Goal: Task Accomplishment & Management: Manage account settings

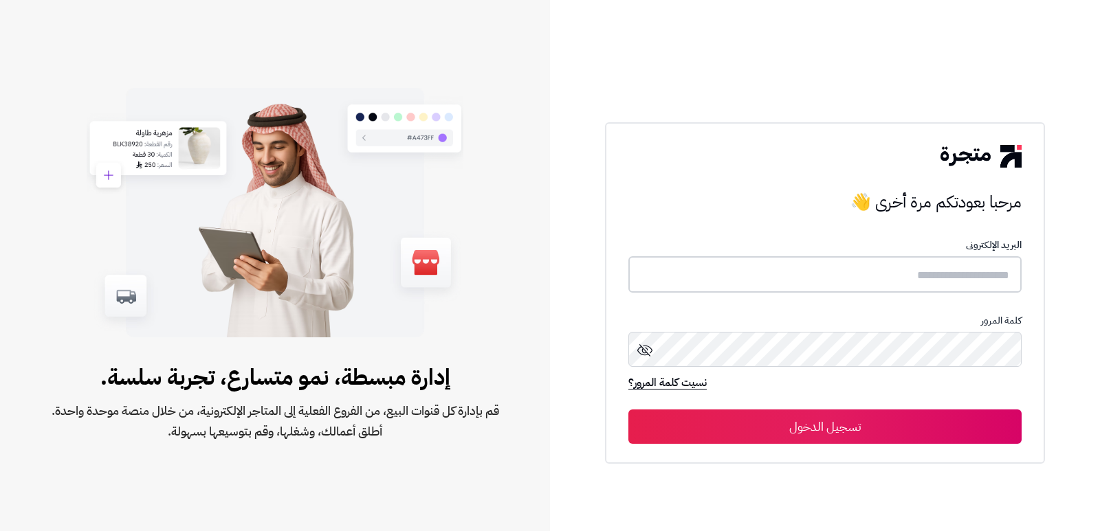
click at [967, 274] on input "text" at bounding box center [824, 274] width 393 height 36
type input "****"
click at [628, 410] on button "تسجيل الدخول" at bounding box center [824, 427] width 393 height 34
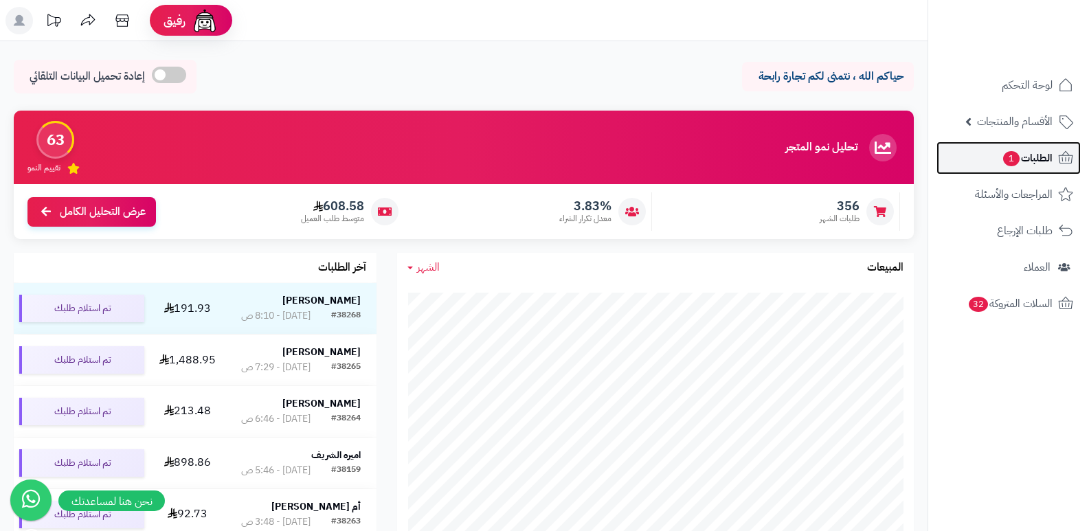
click at [1019, 165] on span "الطلبات 1" at bounding box center [1027, 157] width 51 height 19
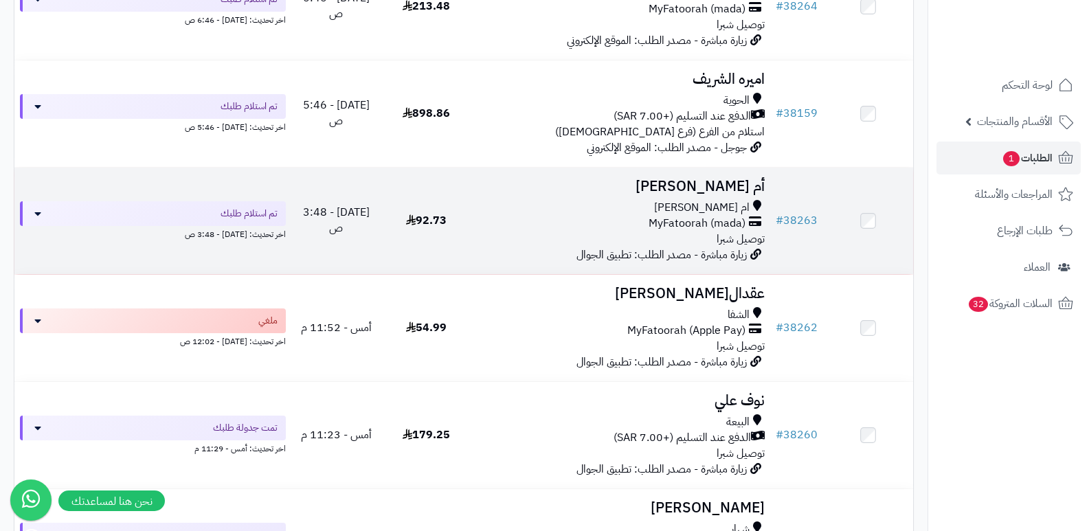
scroll to position [481, 0]
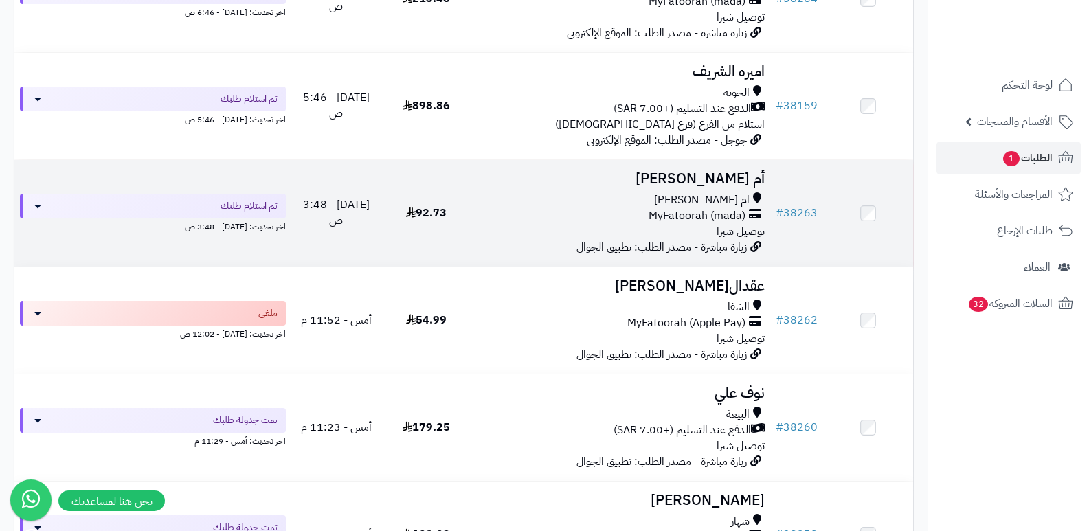
click at [718, 171] on h3 "أم [PERSON_NAME]" at bounding box center [621, 179] width 289 height 16
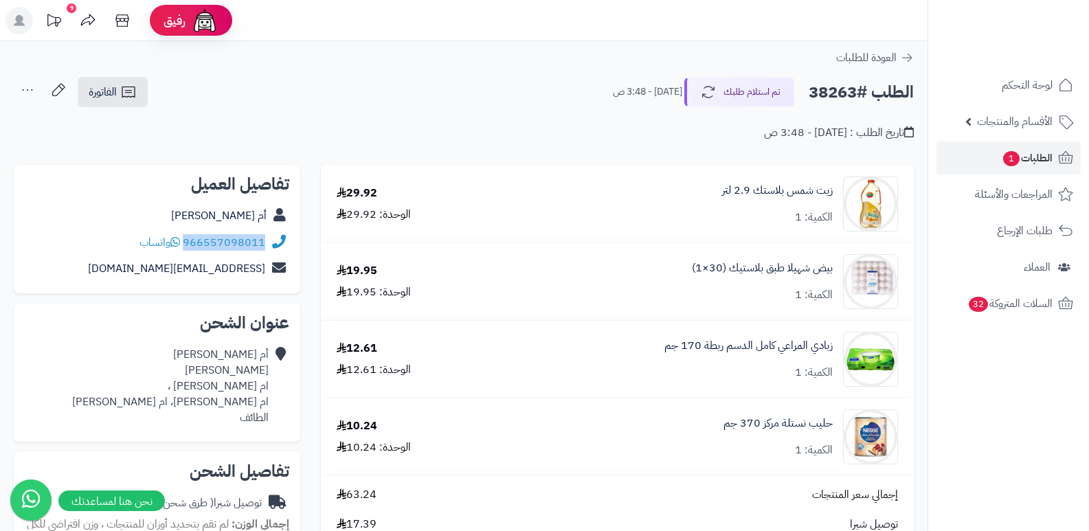
drag, startPoint x: 185, startPoint y: 239, endPoint x: 276, endPoint y: 243, distance: 91.5
click at [276, 243] on div "966557098011 واتساب" at bounding box center [157, 243] width 265 height 27
copy div "966557098011"
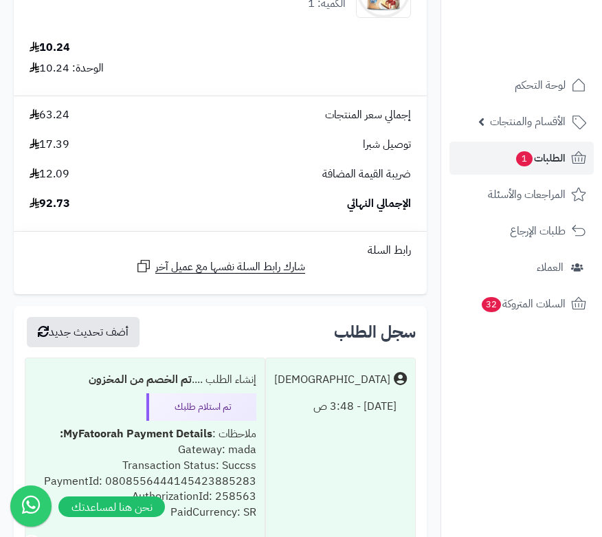
scroll to position [619, 0]
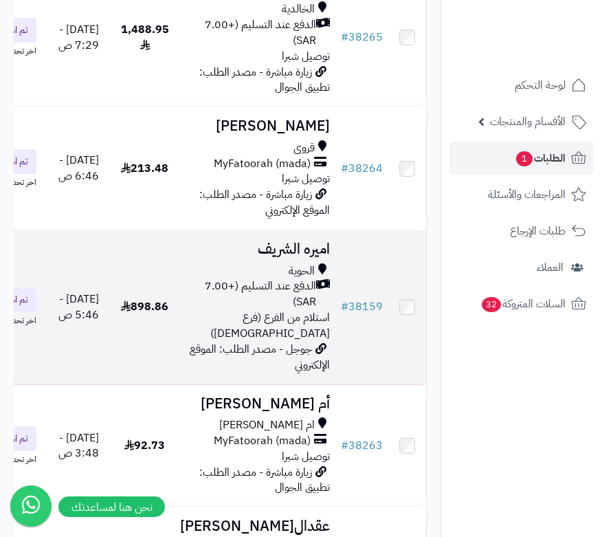
scroll to position [422, 0]
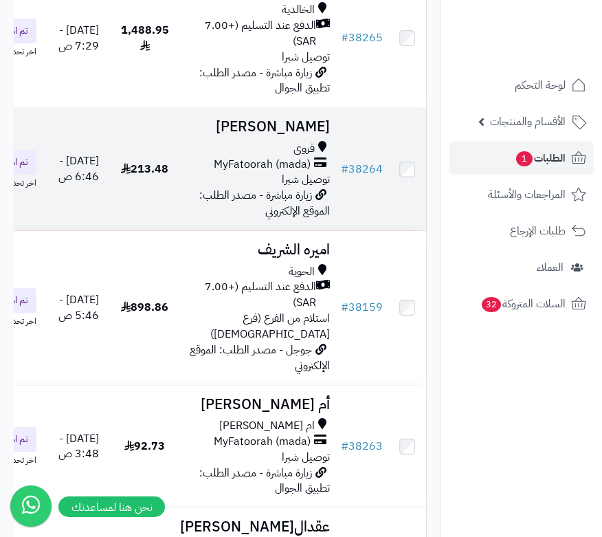
click at [294, 135] on h3 "[PERSON_NAME]" at bounding box center [255, 127] width 150 height 16
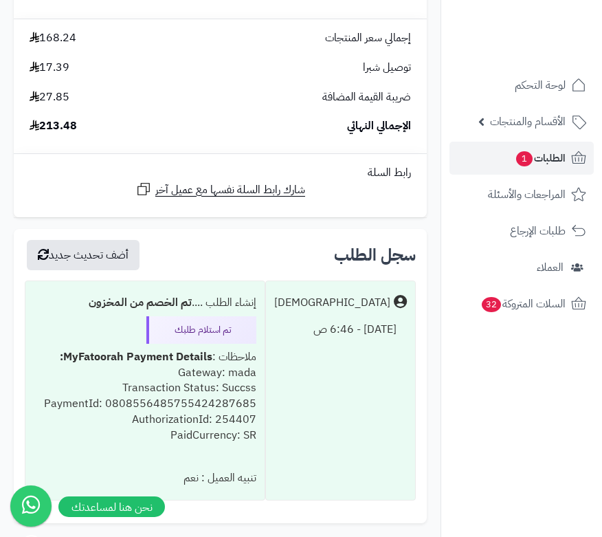
scroll to position [1306, 0]
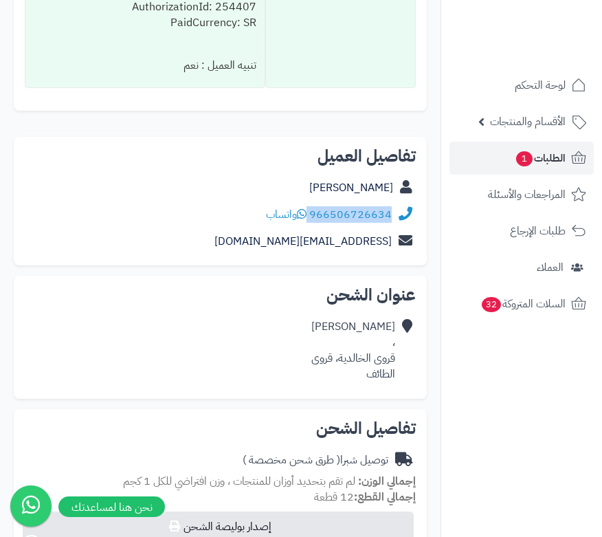
drag, startPoint x: 311, startPoint y: 209, endPoint x: 412, endPoint y: 221, distance: 101.8
click at [412, 221] on div "966506726634 واتساب" at bounding box center [220, 214] width 391 height 27
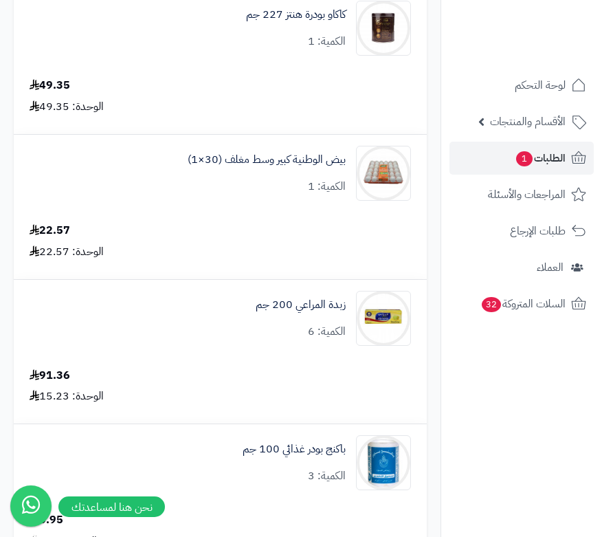
scroll to position [0, 0]
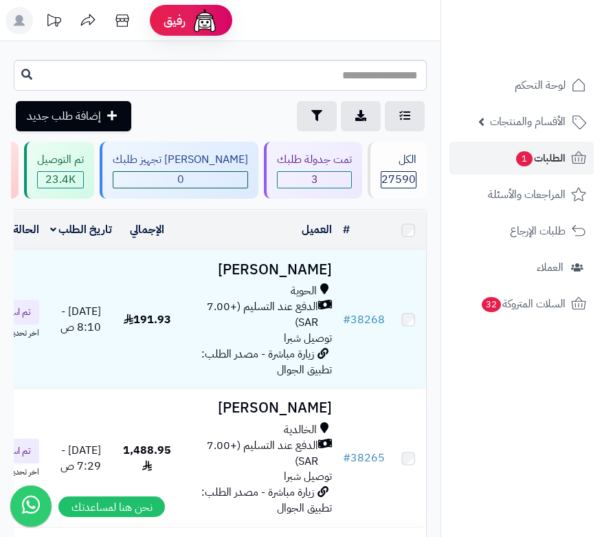
scroll to position [422, 0]
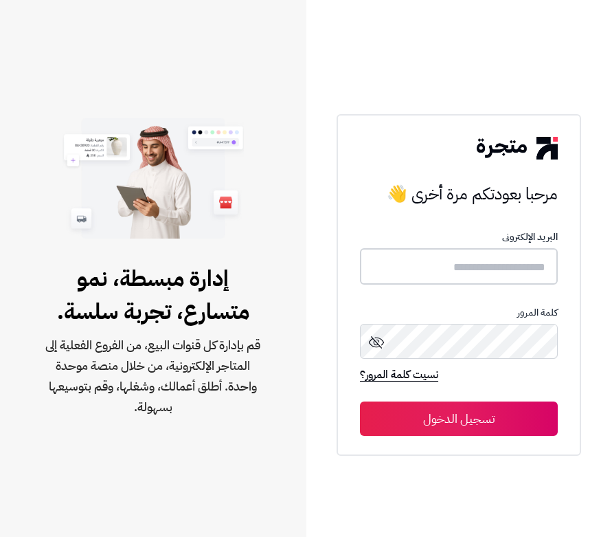
click at [533, 270] on input "text" at bounding box center [459, 266] width 198 height 36
type input "*"
type input "****"
click at [360, 401] on button "تسجيل الدخول" at bounding box center [459, 418] width 198 height 34
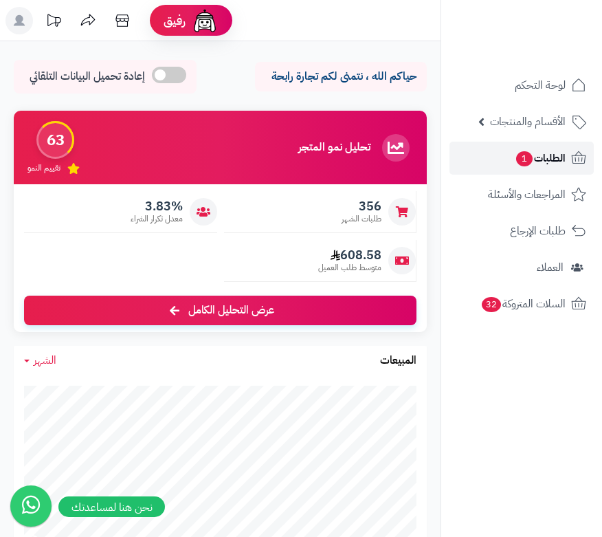
click at [555, 155] on span "الطلبات 1" at bounding box center [540, 157] width 51 height 19
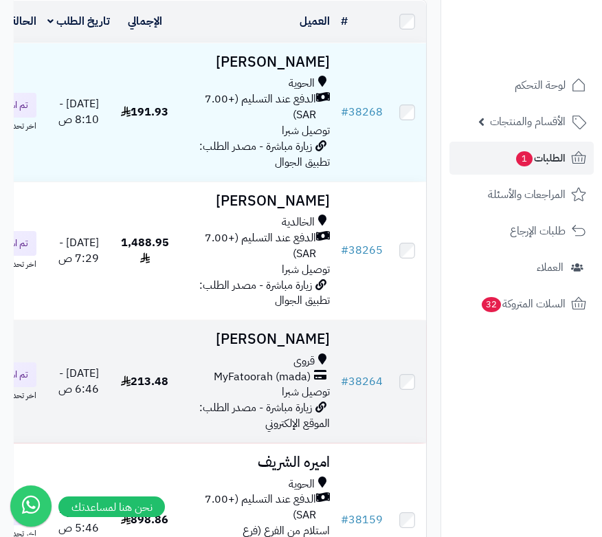
scroll to position [206, 0]
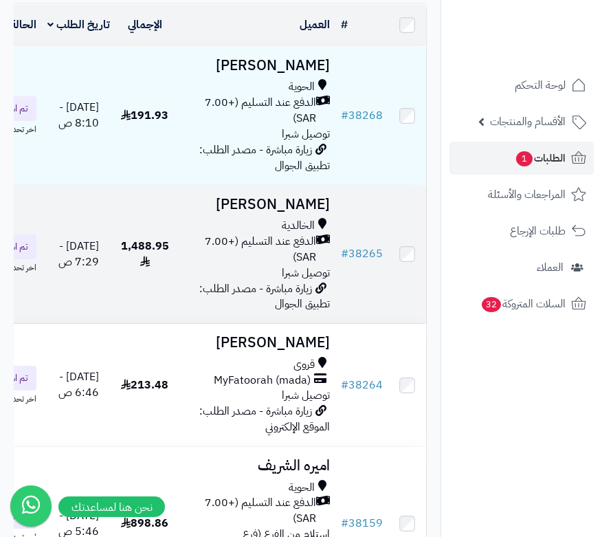
click at [322, 212] on h3 "[PERSON_NAME]" at bounding box center [255, 205] width 150 height 16
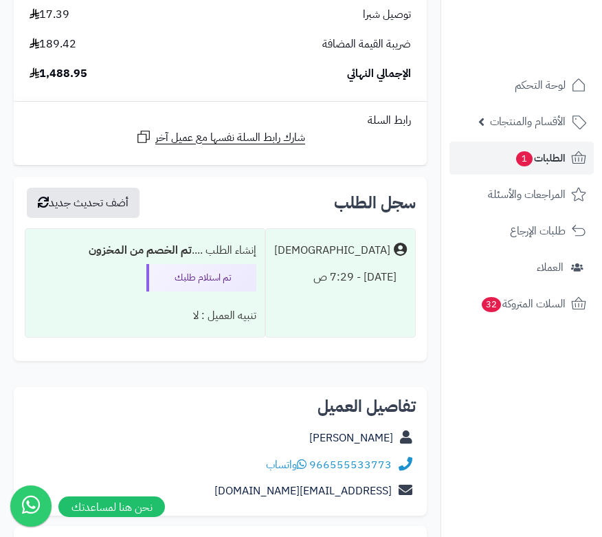
scroll to position [13060, 0]
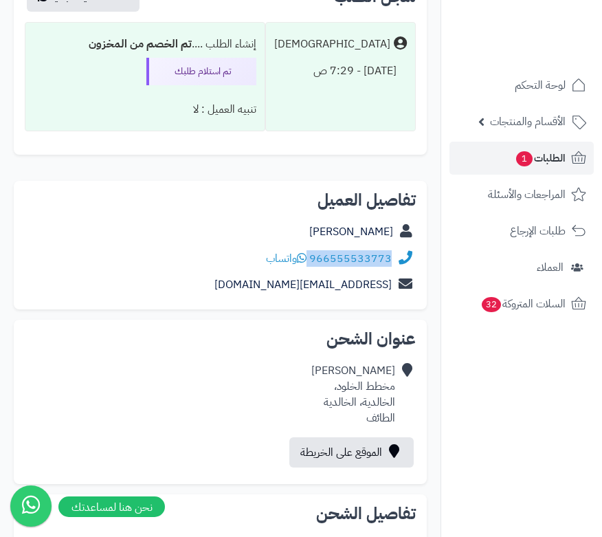
drag, startPoint x: 310, startPoint y: 256, endPoint x: 406, endPoint y: 261, distance: 95.7
click at [406, 261] on div "966555533773 واتساب" at bounding box center [220, 258] width 391 height 27
copy div "966555533773"
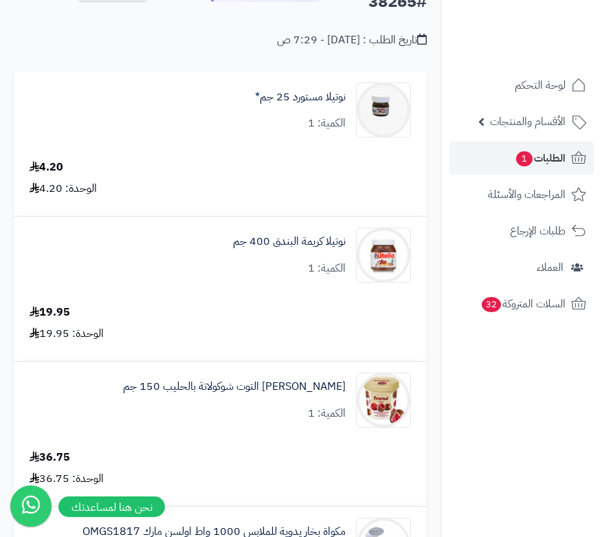
scroll to position [0, 0]
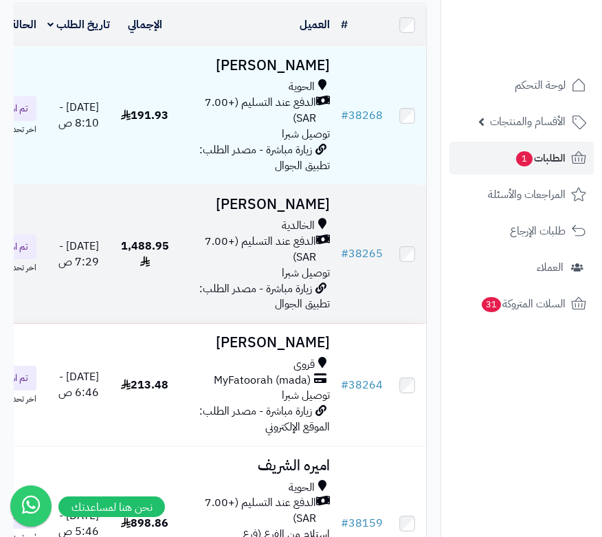
scroll to position [69, 0]
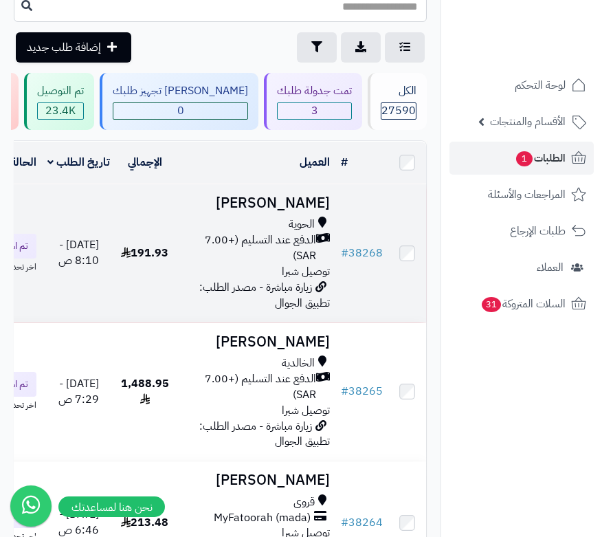
click at [313, 210] on h3 "[PERSON_NAME]" at bounding box center [255, 203] width 150 height 16
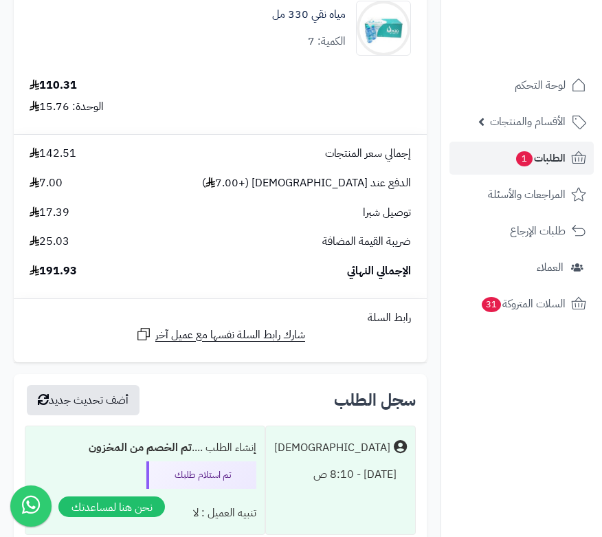
scroll to position [619, 0]
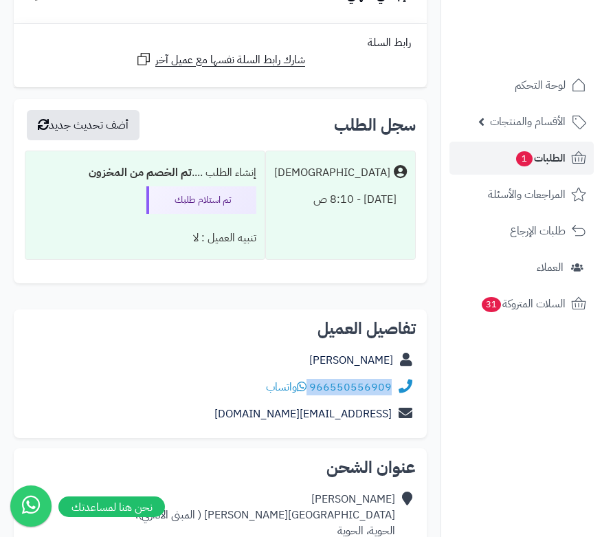
drag, startPoint x: 311, startPoint y: 384, endPoint x: 403, endPoint y: 383, distance: 92.1
click at [403, 383] on div "966550556909 واتساب" at bounding box center [220, 387] width 391 height 27
copy div "966550556909"
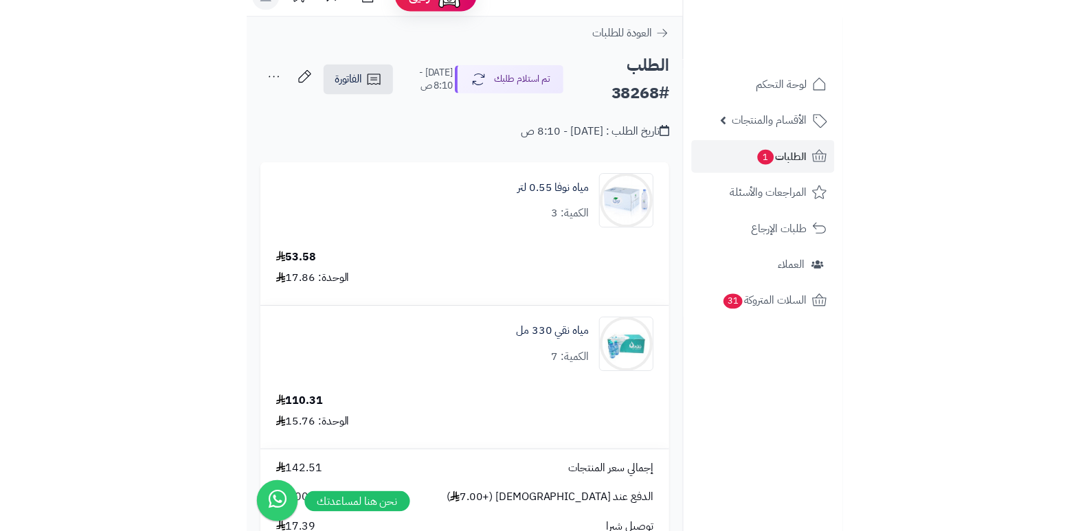
scroll to position [0, 0]
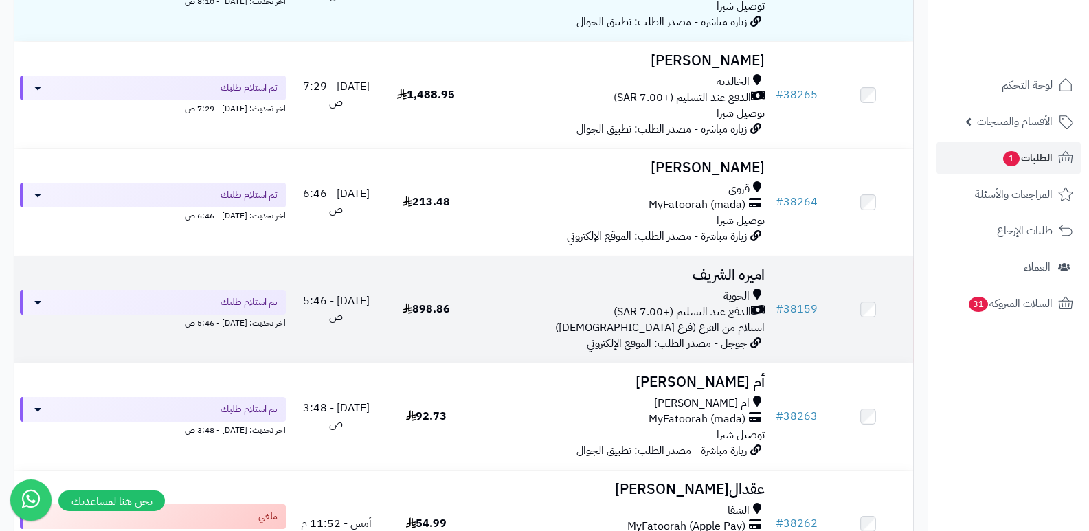
scroll to position [275, 0]
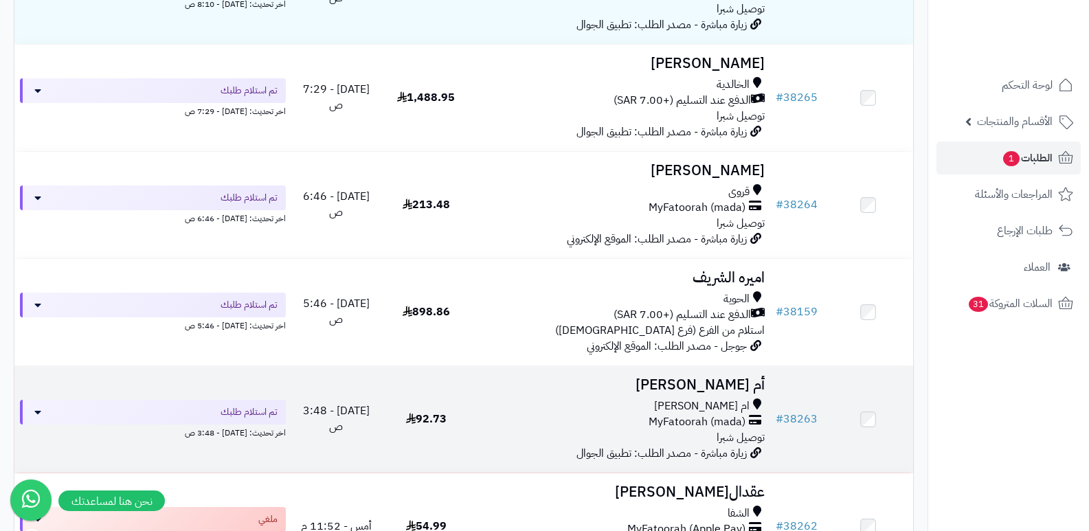
click at [705, 383] on h3 "أم [PERSON_NAME]" at bounding box center [621, 385] width 289 height 16
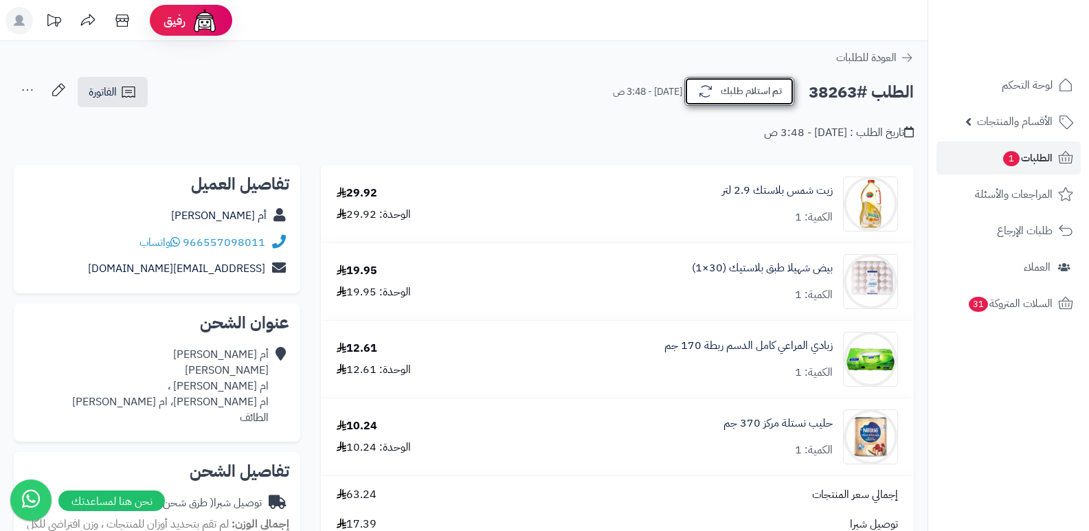
click at [736, 88] on button "تم استلام طلبك" at bounding box center [740, 91] width 110 height 29
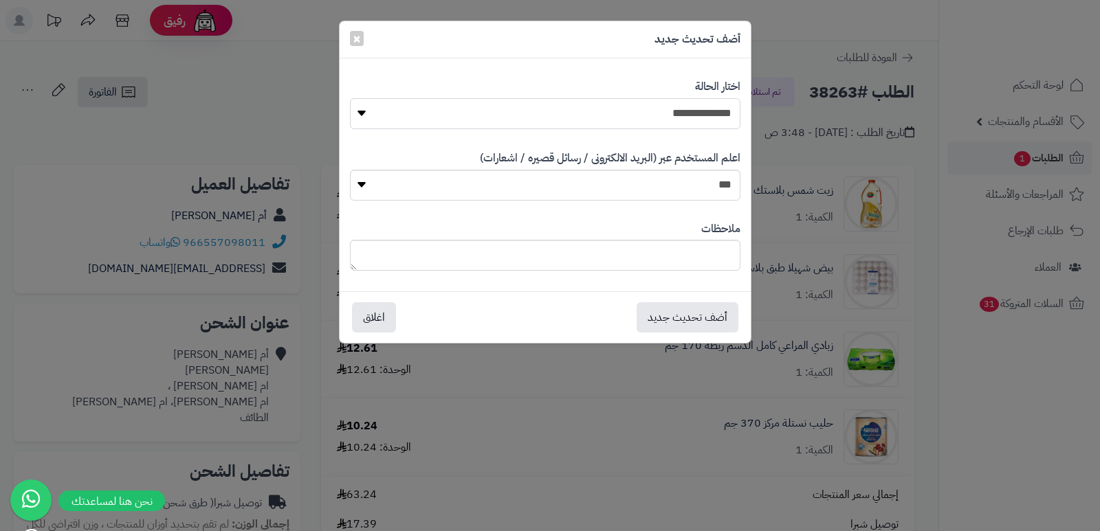
click at [667, 126] on select "**********" at bounding box center [545, 113] width 390 height 31
select select "*"
click at [350, 98] on select "**********" at bounding box center [545, 113] width 390 height 31
click at [666, 271] on textarea at bounding box center [545, 255] width 390 height 31
type textarea "****"
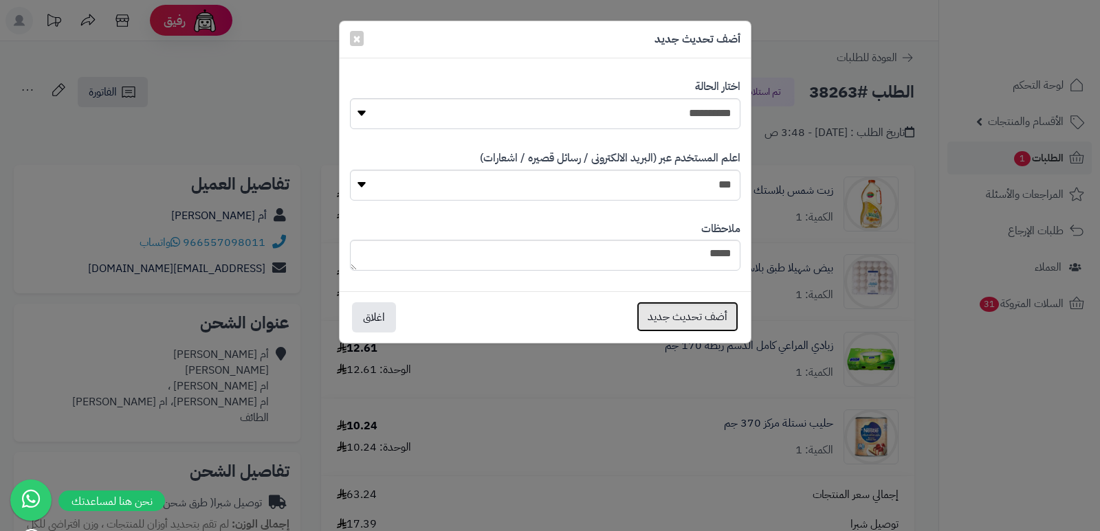
click at [672, 314] on button "أضف تحديث جديد" at bounding box center [687, 317] width 102 height 30
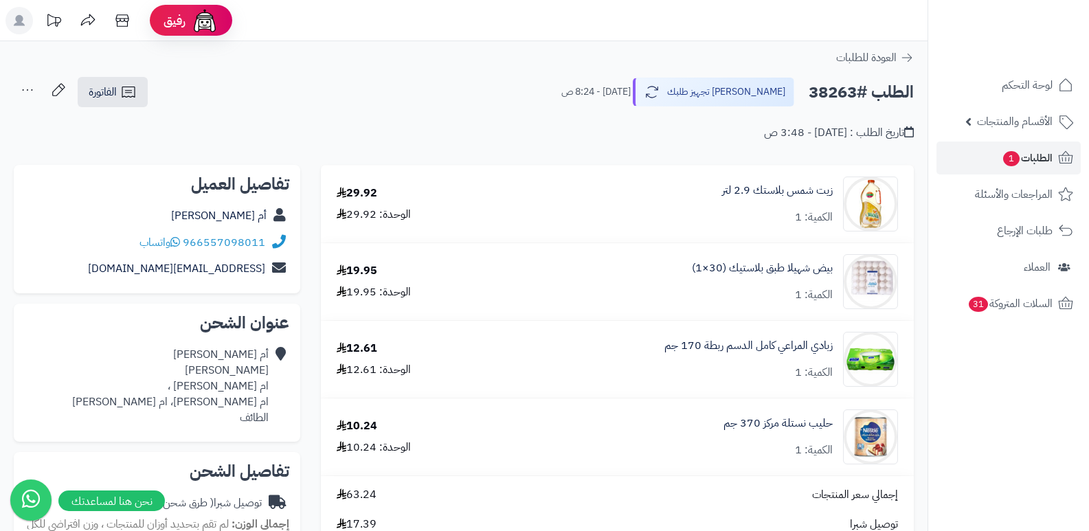
drag, startPoint x: 0, startPoint y: 0, endPoint x: 22, endPoint y: 89, distance: 92.0
click at [22, 89] on icon at bounding box center [27, 89] width 27 height 27
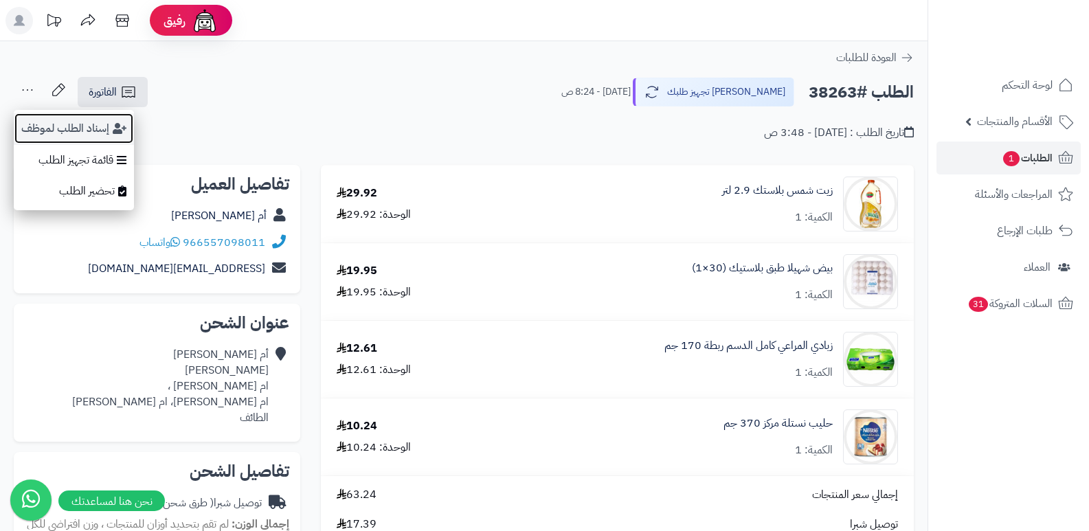
click at [31, 133] on button "إسناد الطلب لموظف" at bounding box center [74, 129] width 120 height 32
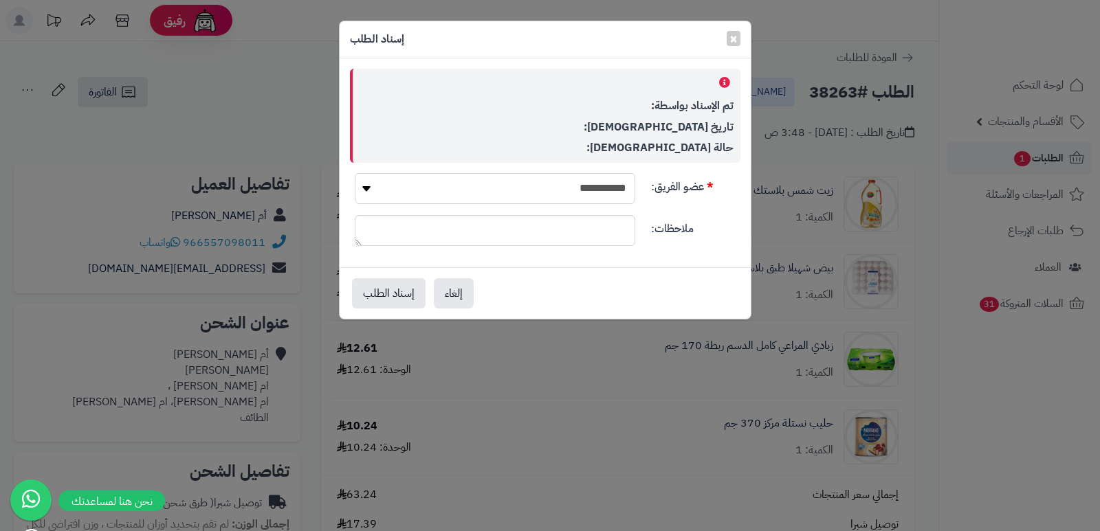
click at [486, 175] on select "**********" at bounding box center [495, 188] width 280 height 31
select select "**"
click at [355, 173] on select "**********" at bounding box center [495, 188] width 280 height 31
click at [390, 289] on button "إسناد الطلب" at bounding box center [389, 293] width 74 height 30
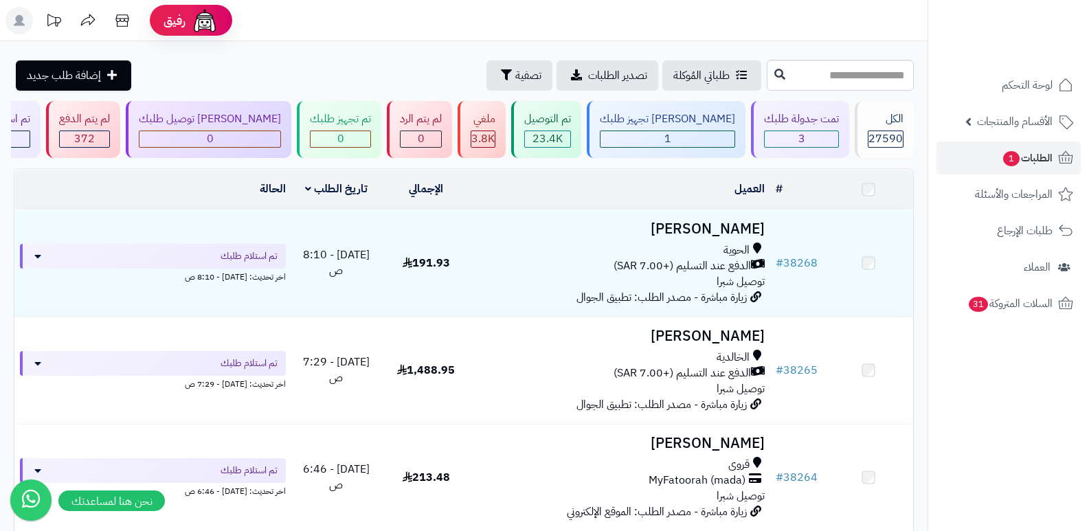
scroll to position [275, 0]
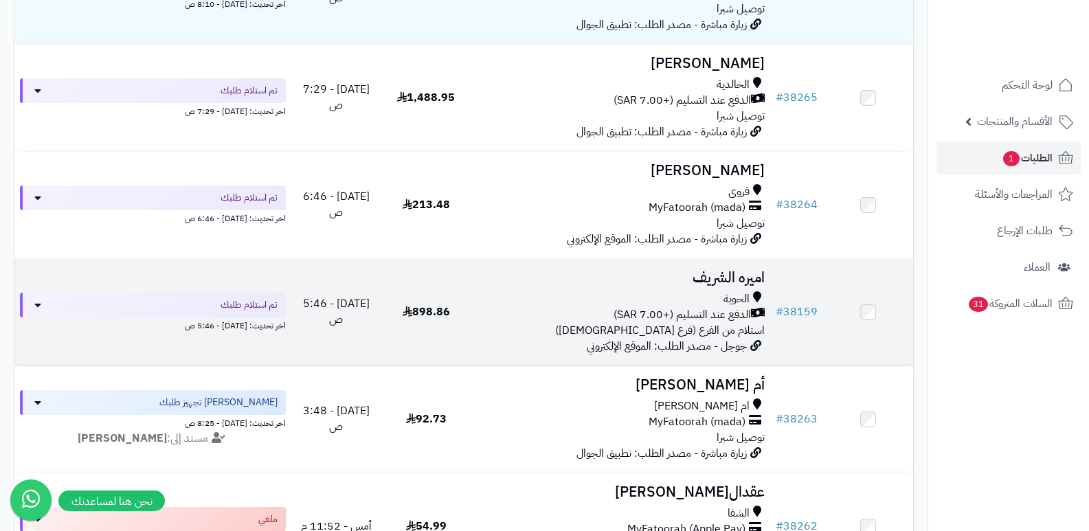
click at [732, 278] on h3 "اميره الشريف" at bounding box center [621, 278] width 289 height 16
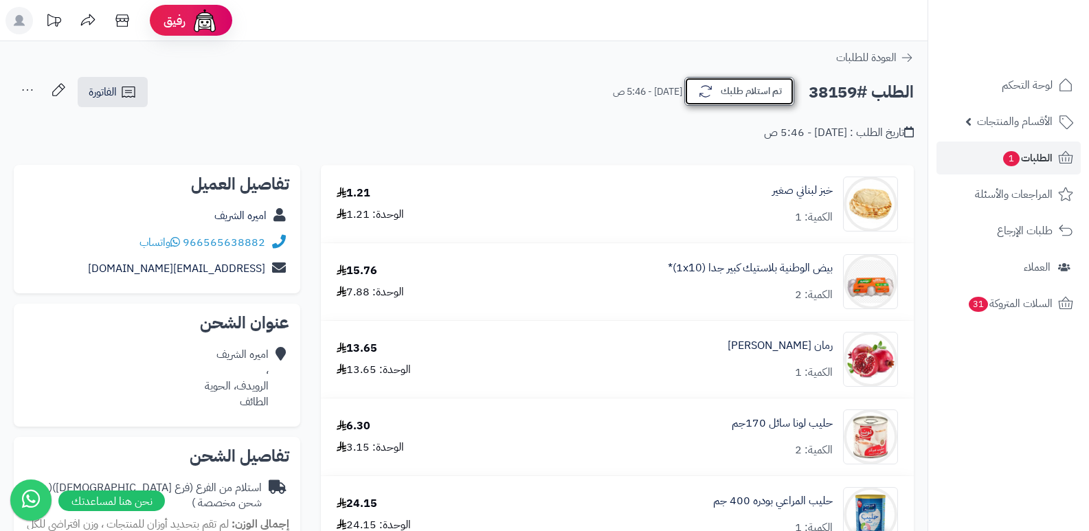
click at [731, 87] on button "تم استلام طلبك" at bounding box center [740, 91] width 110 height 29
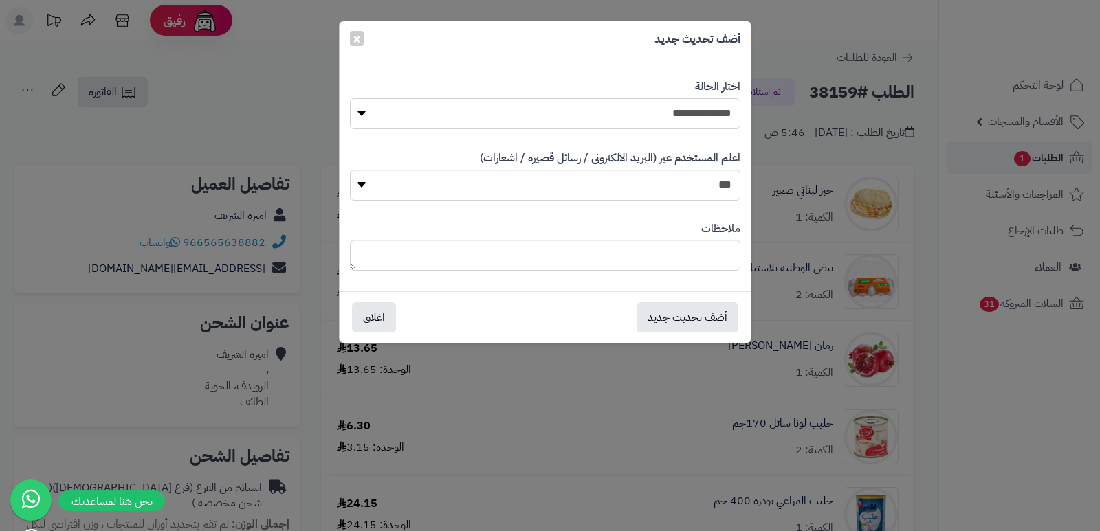
click at [632, 120] on select "**********" at bounding box center [545, 113] width 390 height 31
select select "*"
click at [350, 98] on select "**********" at bounding box center [545, 113] width 390 height 31
click at [662, 315] on button "أضف تحديث جديد" at bounding box center [687, 317] width 102 height 30
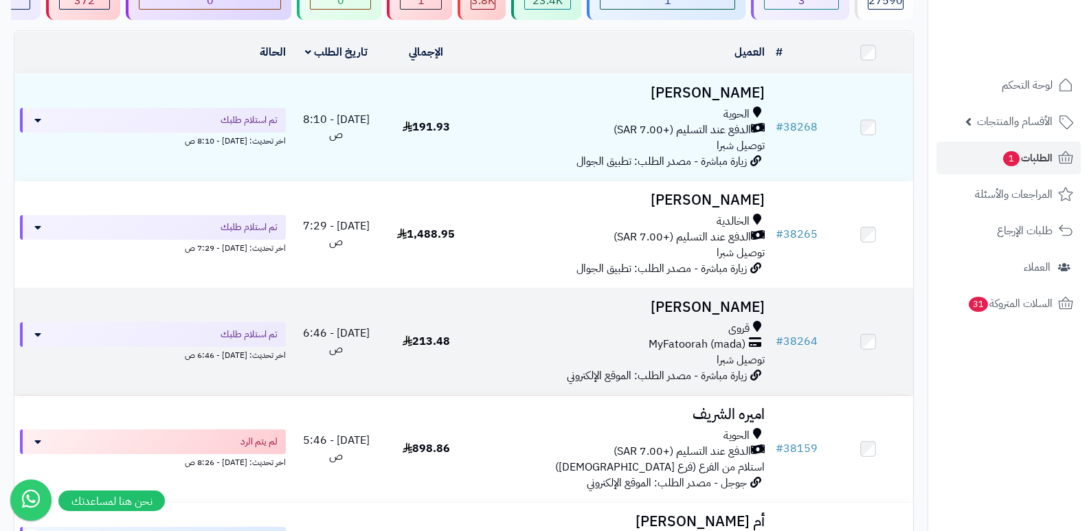
scroll to position [137, 0]
click at [744, 308] on h3 "[PERSON_NAME]" at bounding box center [621, 308] width 289 height 16
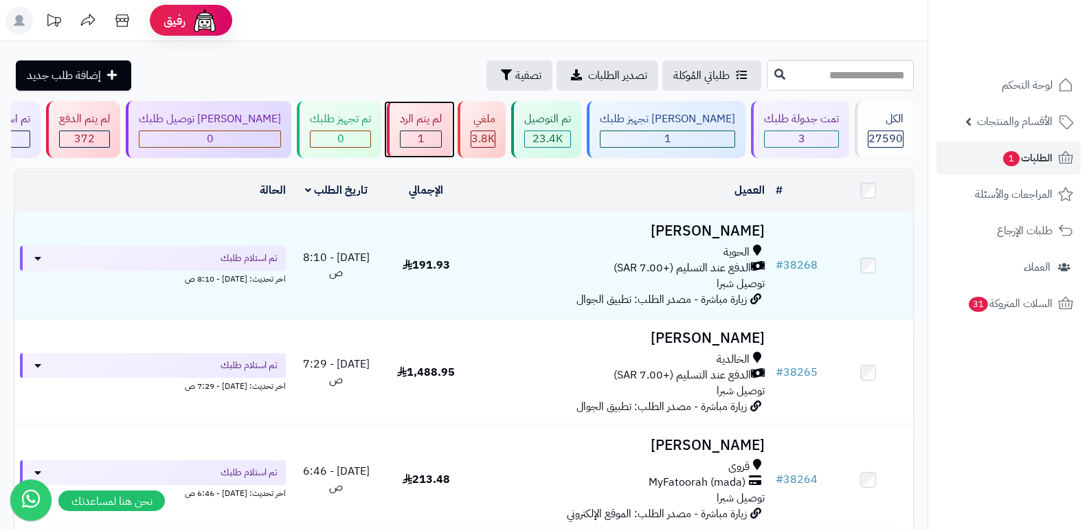
click at [442, 122] on div "لم يتم الرد" at bounding box center [421, 119] width 42 height 16
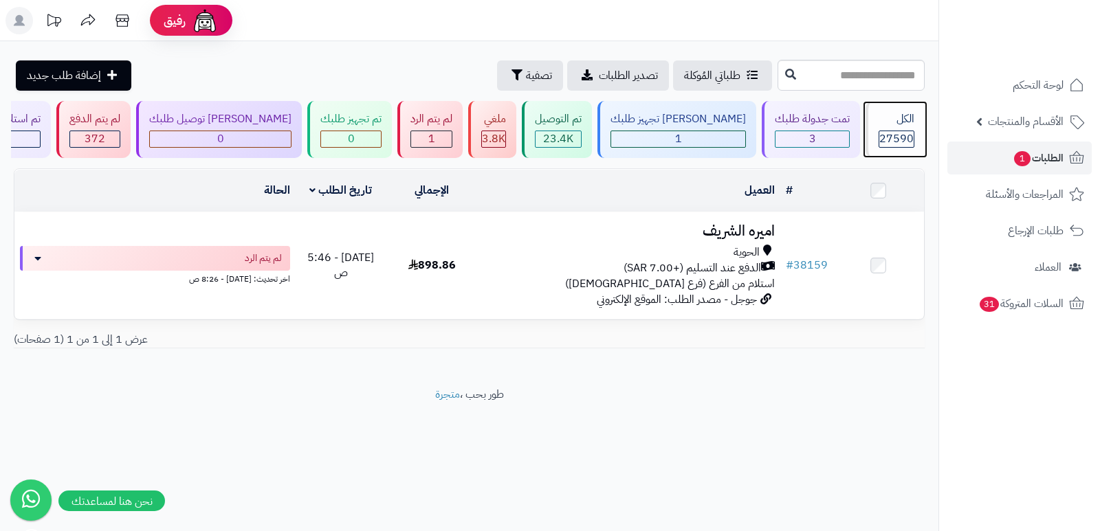
click at [898, 118] on div "الكل" at bounding box center [896, 119] width 36 height 16
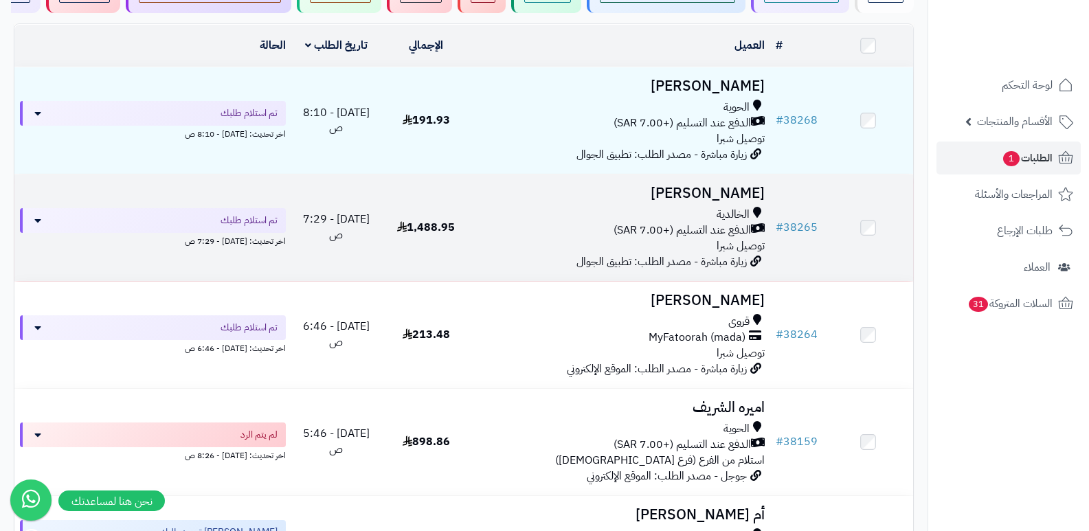
scroll to position [137, 0]
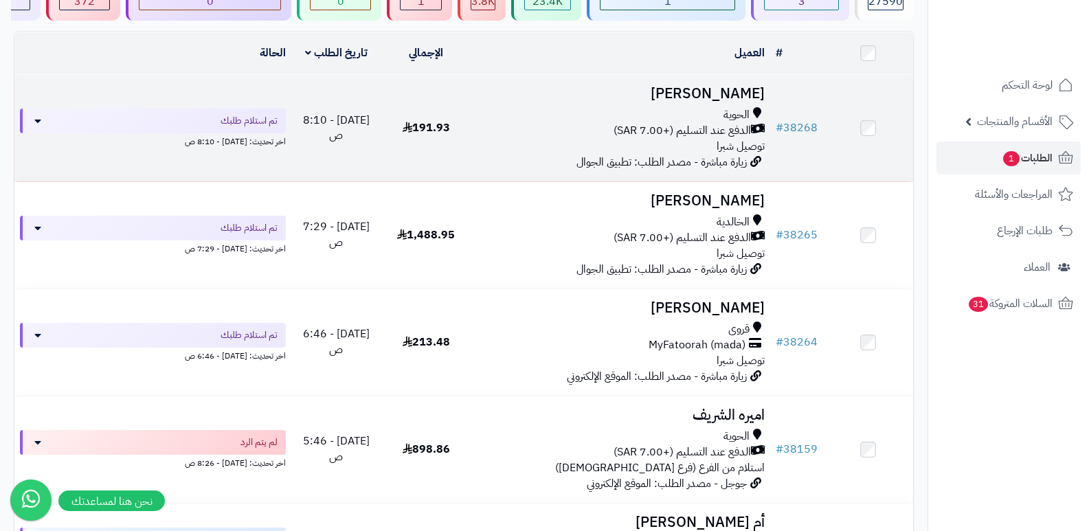
click at [720, 86] on h3 "[PERSON_NAME]" at bounding box center [621, 94] width 289 height 16
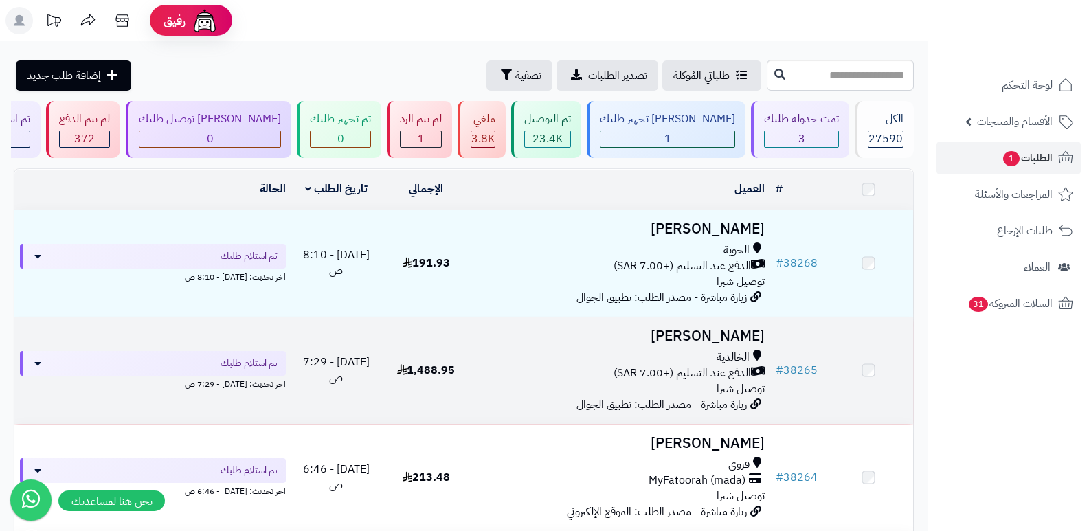
scroll to position [137, 0]
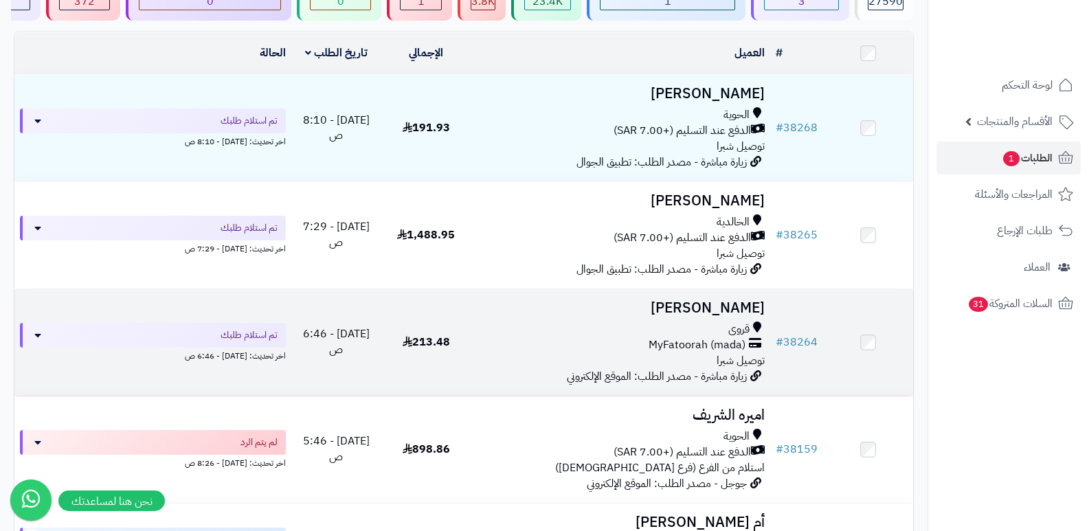
click at [735, 300] on h3 "[PERSON_NAME]" at bounding box center [621, 308] width 289 height 16
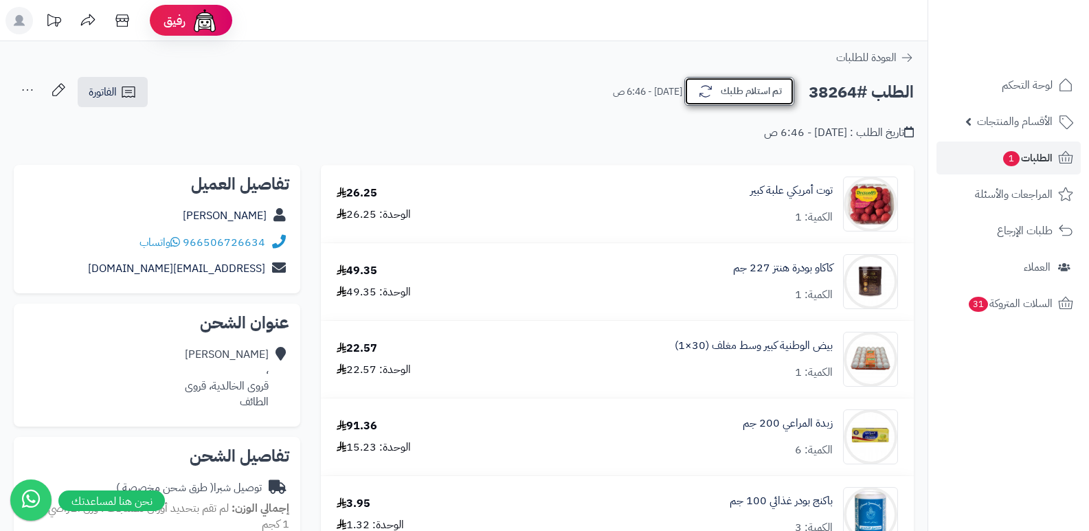
click at [755, 84] on button "تم استلام طلبك" at bounding box center [740, 91] width 110 height 29
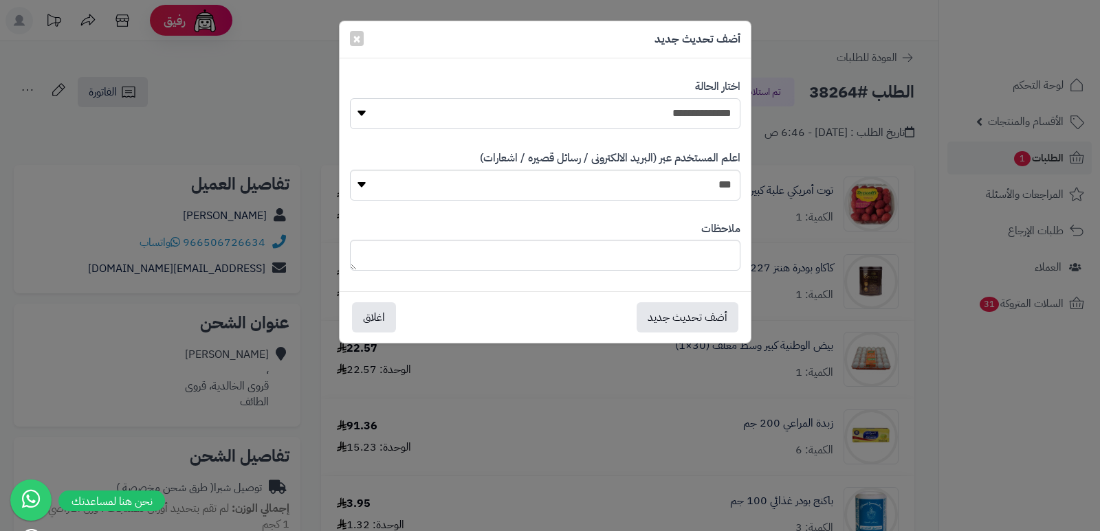
click at [625, 109] on select "**********" at bounding box center [545, 113] width 390 height 31
click at [689, 118] on select "**********" at bounding box center [545, 113] width 390 height 31
select select "*"
click at [350, 98] on select "**********" at bounding box center [545, 113] width 390 height 31
click at [697, 308] on button "أضف تحديث جديد" at bounding box center [687, 317] width 102 height 30
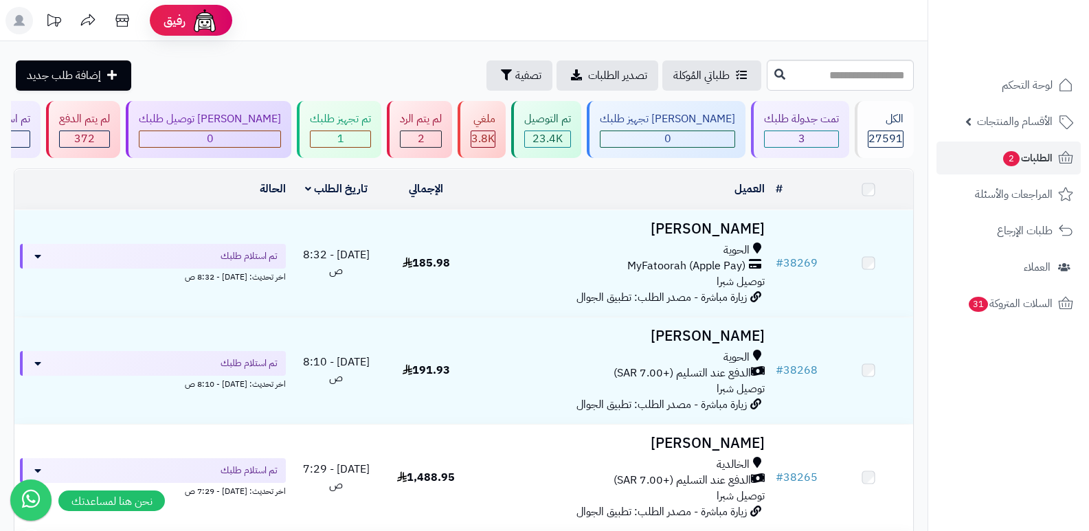
scroll to position [137, 0]
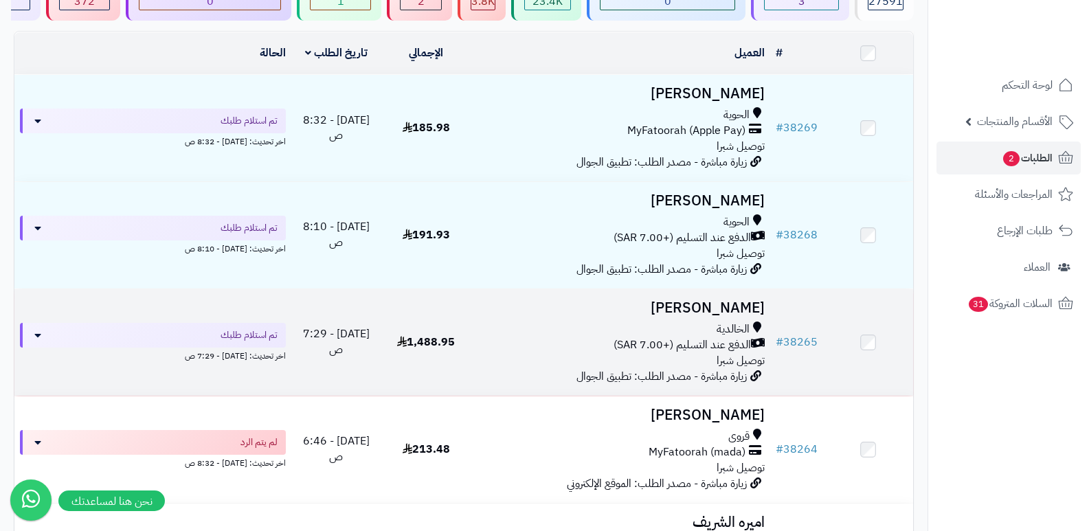
click at [729, 310] on h3 "[PERSON_NAME]" at bounding box center [621, 308] width 289 height 16
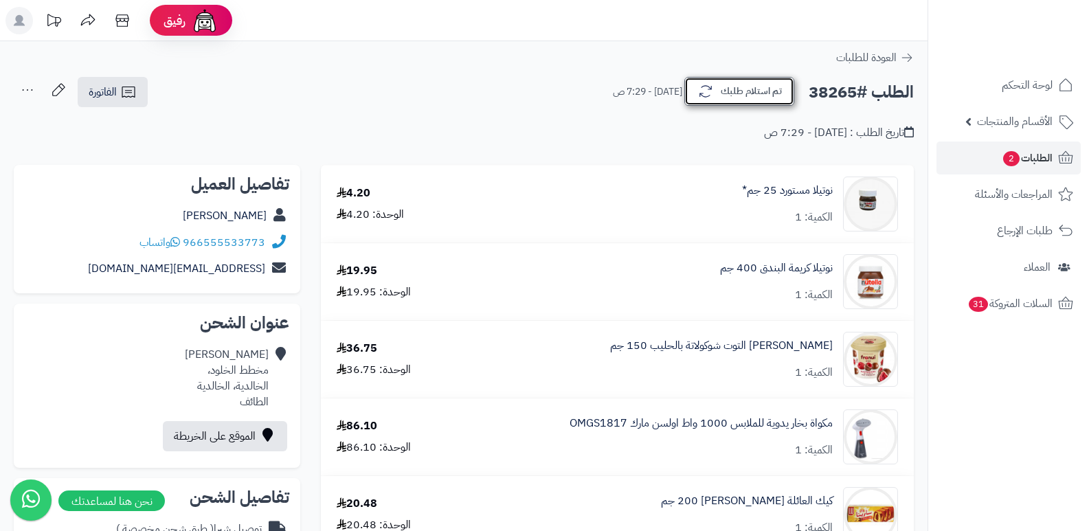
click at [729, 94] on button "تم استلام طلبك" at bounding box center [740, 91] width 110 height 29
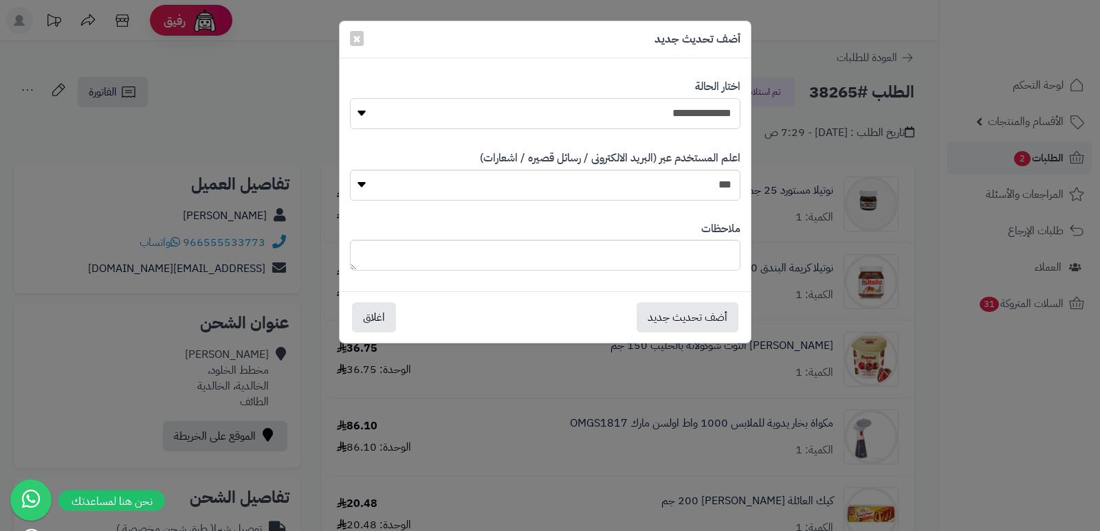
click at [713, 111] on select "**********" at bounding box center [545, 113] width 390 height 31
select select "*"
click at [350, 98] on select "**********" at bounding box center [545, 113] width 390 height 31
click at [696, 249] on textarea at bounding box center [545, 255] width 390 height 31
type textarea "**********"
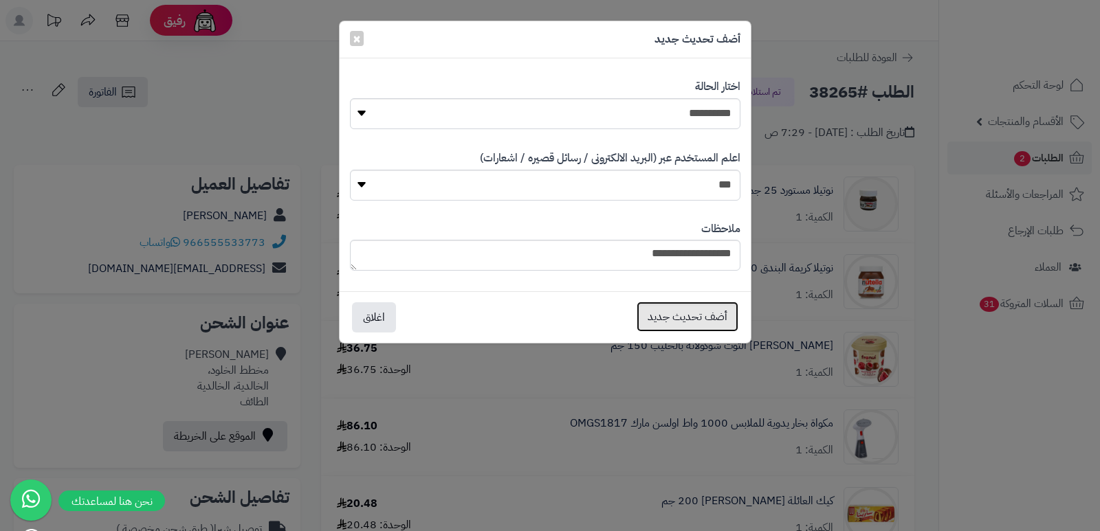
click at [682, 320] on button "أضف تحديث جديد" at bounding box center [687, 317] width 102 height 30
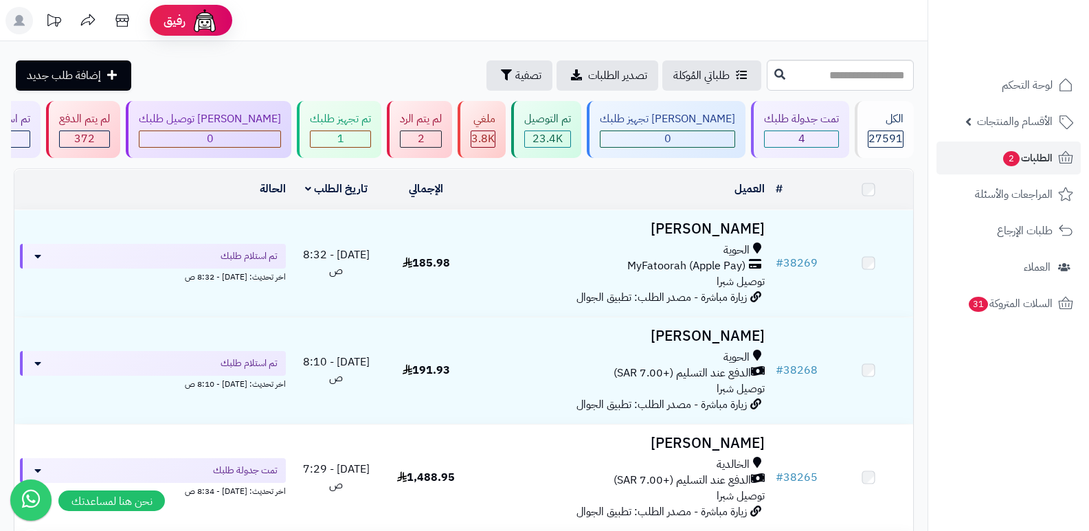
scroll to position [137, 0]
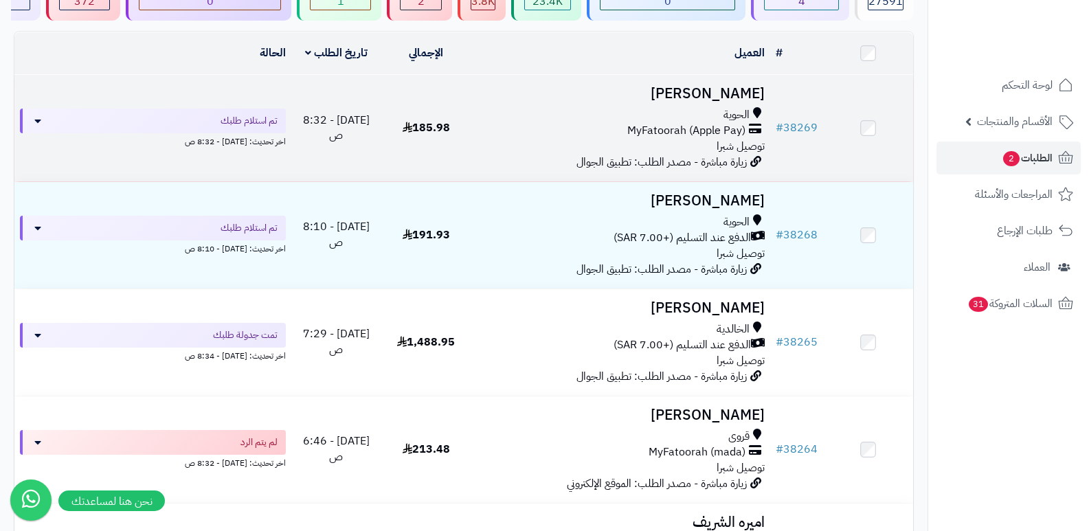
click at [729, 100] on h3 "[PERSON_NAME]" at bounding box center [621, 94] width 289 height 16
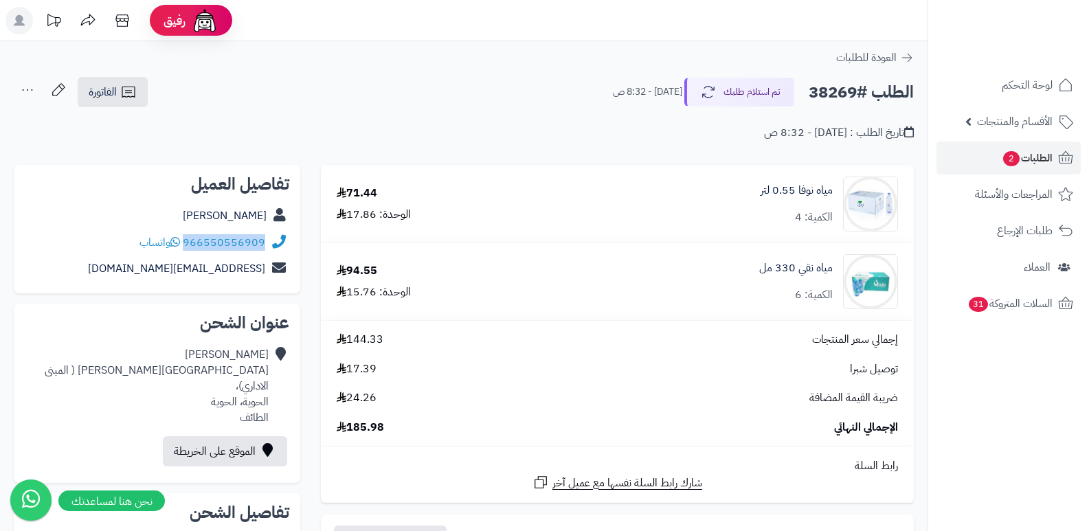
drag, startPoint x: 185, startPoint y: 243, endPoint x: 273, endPoint y: 239, distance: 88.1
click at [273, 239] on div "966550556909 واتساب" at bounding box center [157, 243] width 265 height 27
copy div "966550556909"
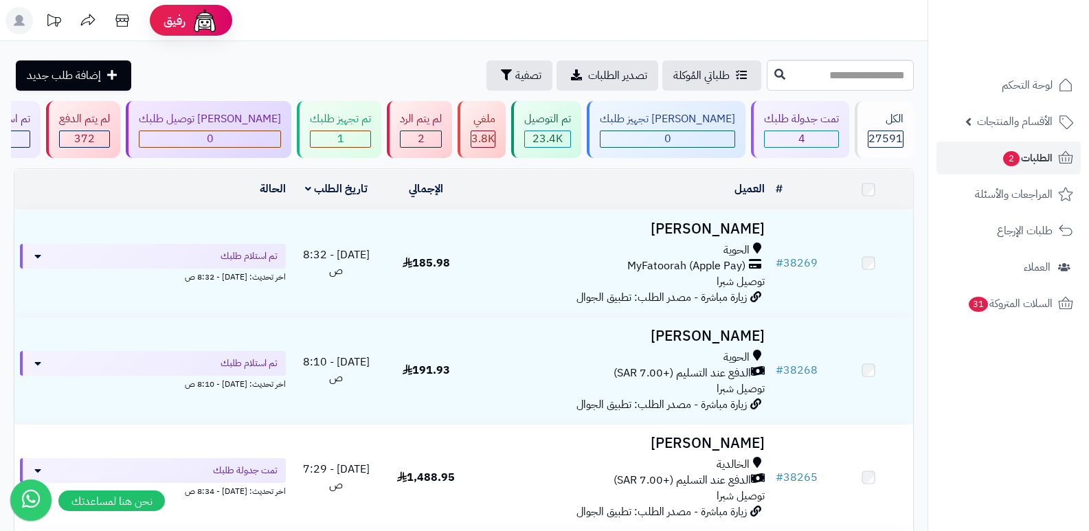
scroll to position [137, 0]
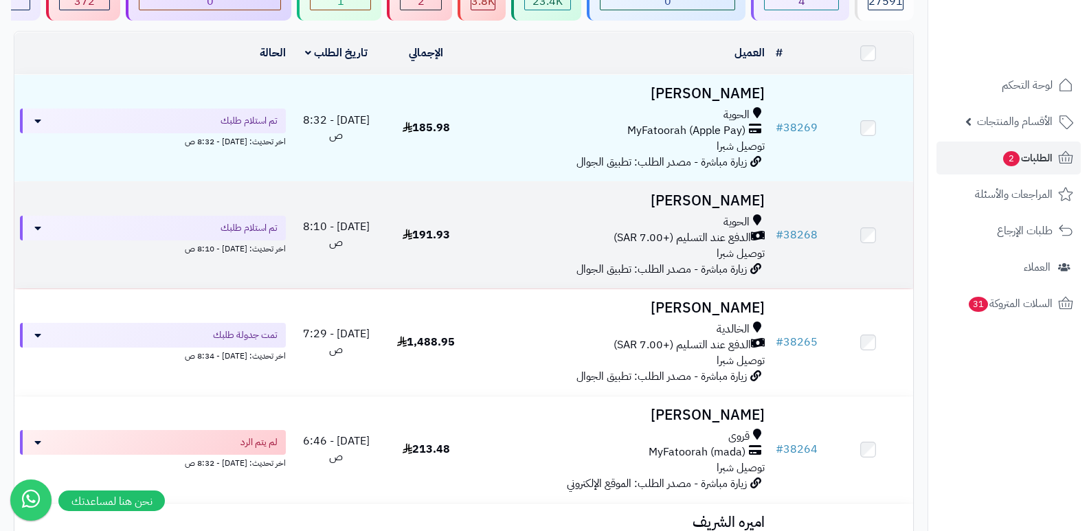
click at [733, 199] on h3 "[PERSON_NAME]" at bounding box center [621, 201] width 289 height 16
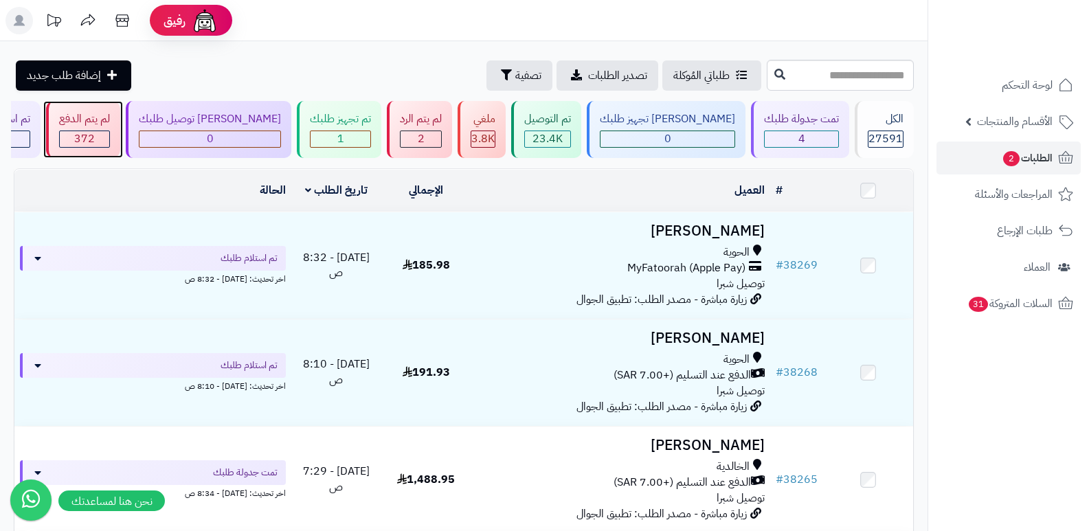
click at [110, 118] on div "لم يتم الدفع" at bounding box center [84, 119] width 51 height 16
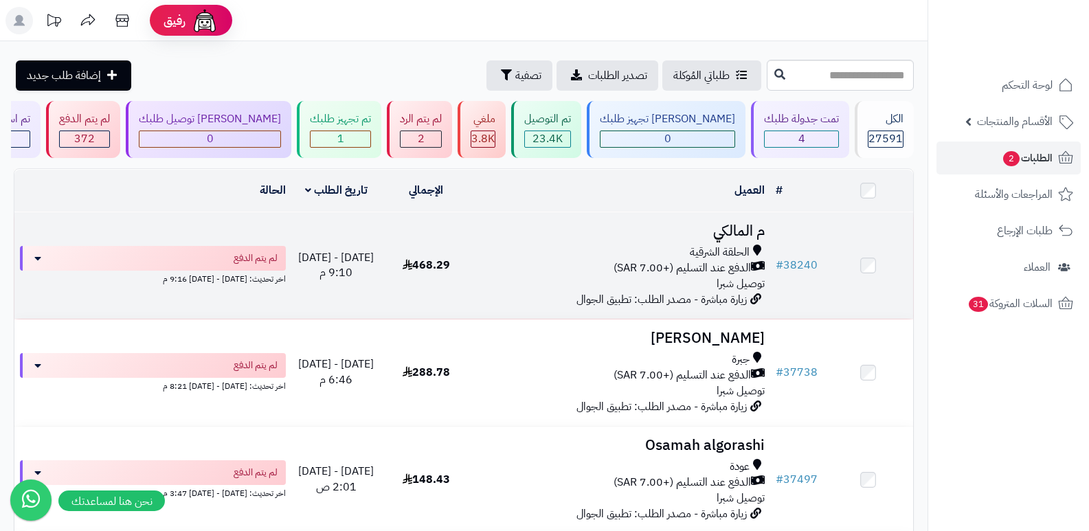
click at [733, 232] on h3 "م المالكي" at bounding box center [621, 231] width 289 height 16
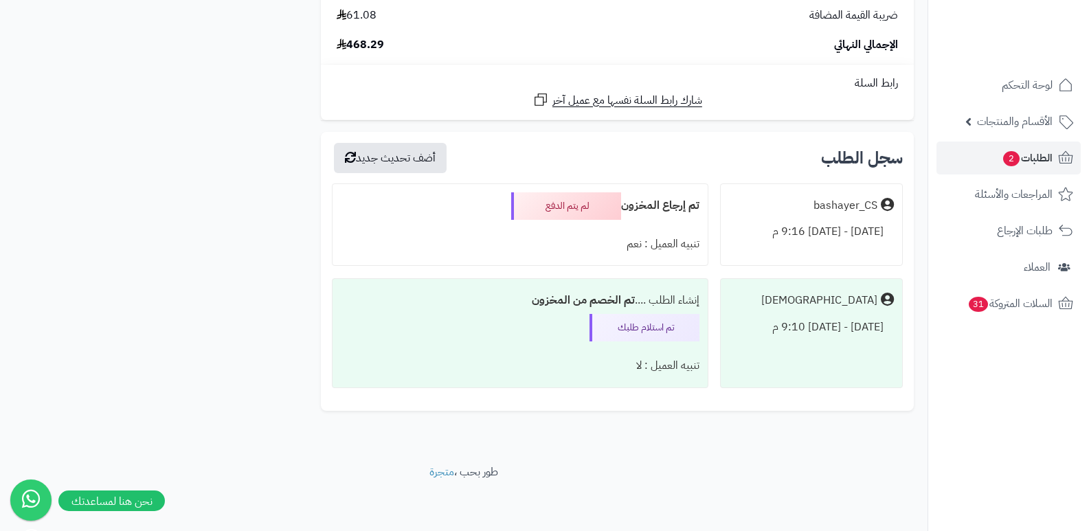
scroll to position [1657, 0]
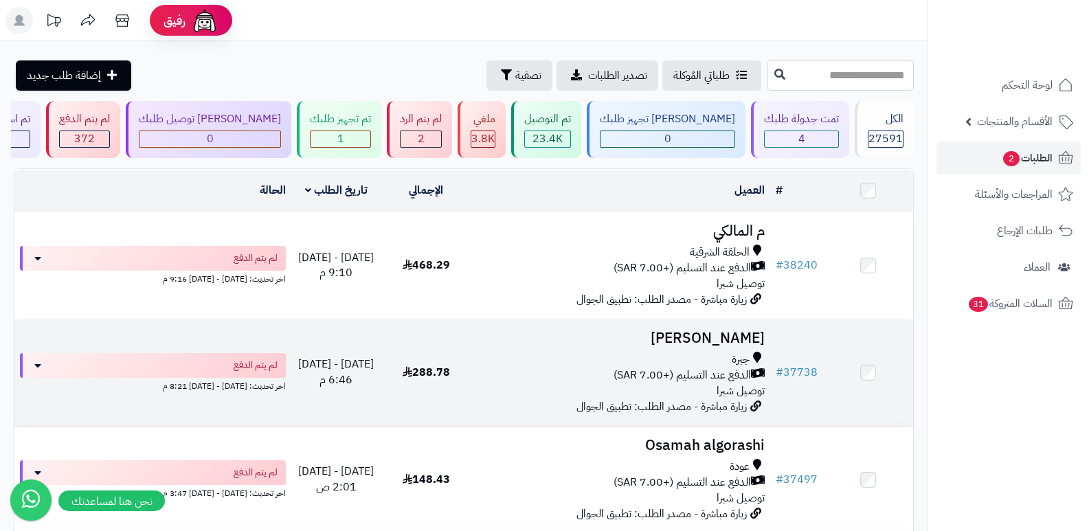
click at [713, 331] on h3 "[PERSON_NAME]" at bounding box center [621, 339] width 289 height 16
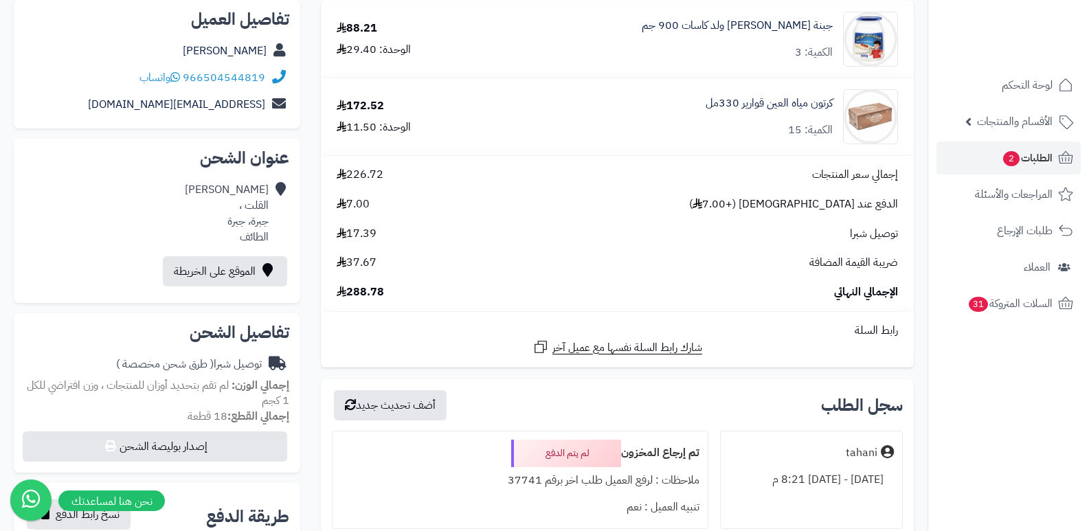
scroll to position [412, 0]
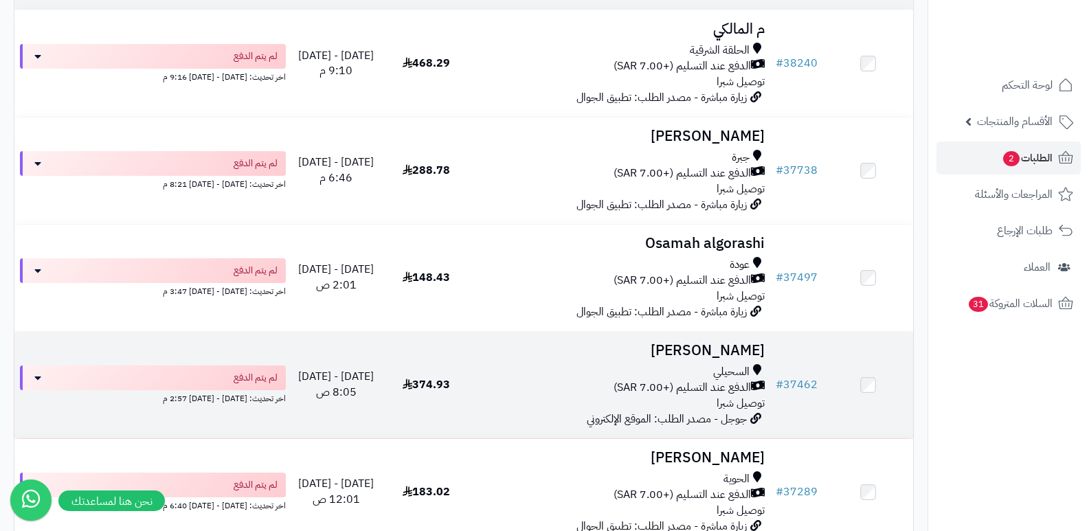
scroll to position [206, 0]
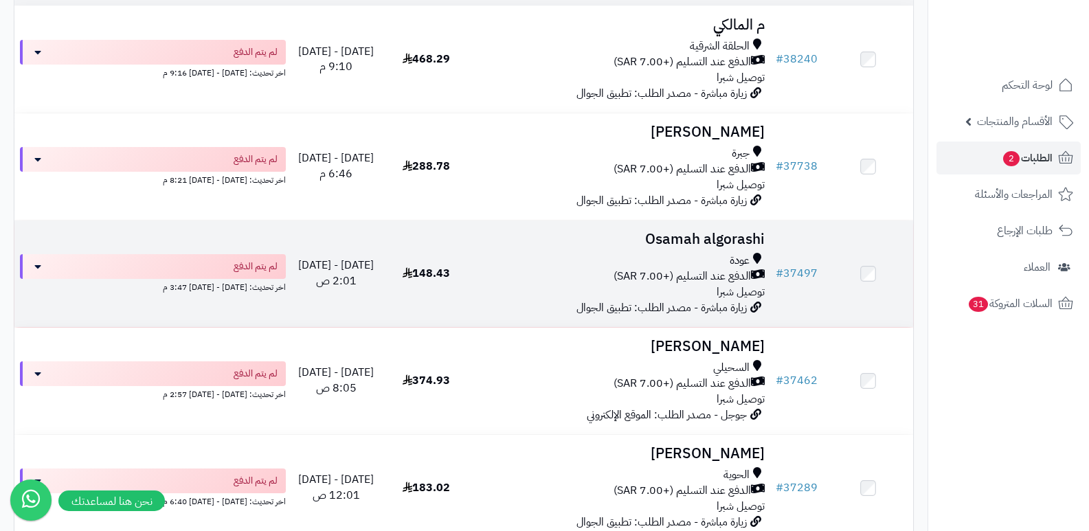
click at [709, 232] on h3 "Osamah algorashi" at bounding box center [621, 240] width 289 height 16
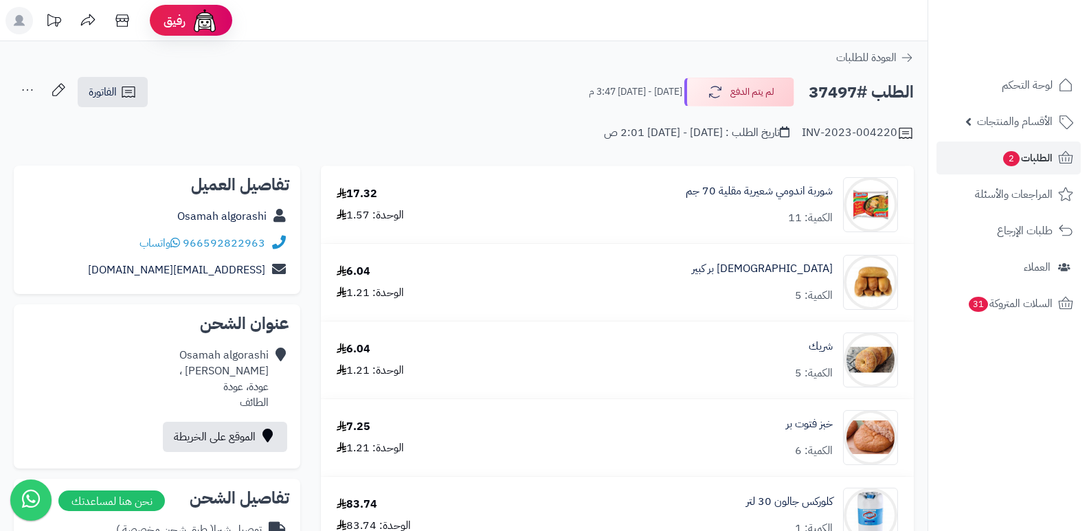
scroll to position [825, 0]
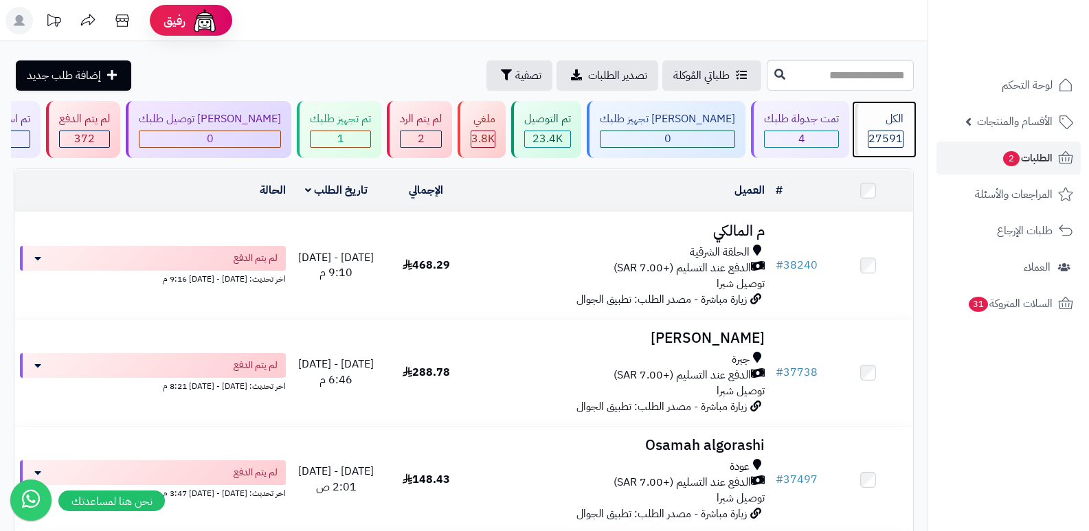
click at [886, 129] on div "الكل 27591" at bounding box center [884, 129] width 59 height 57
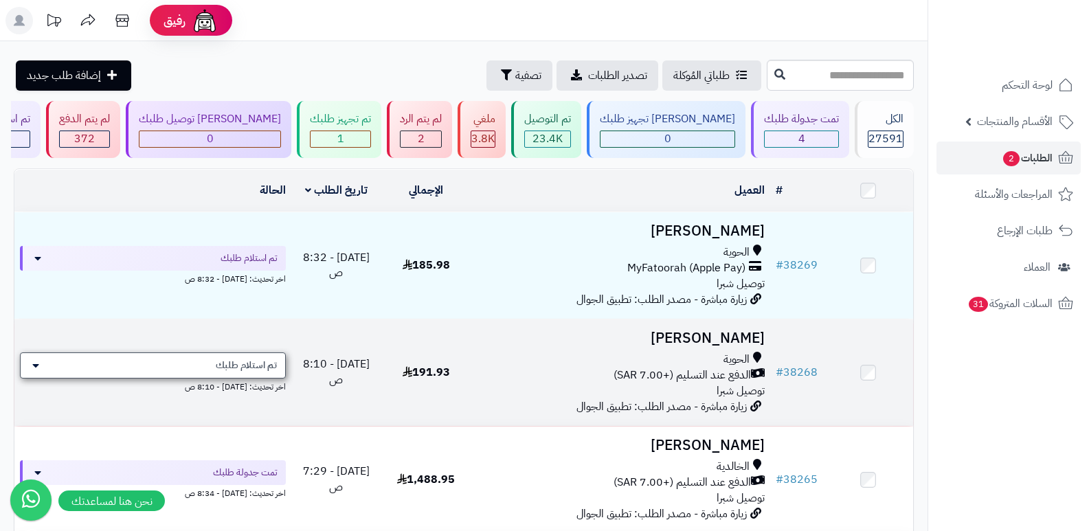
click at [220, 360] on span "تم استلام طلبك" at bounding box center [246, 366] width 61 height 14
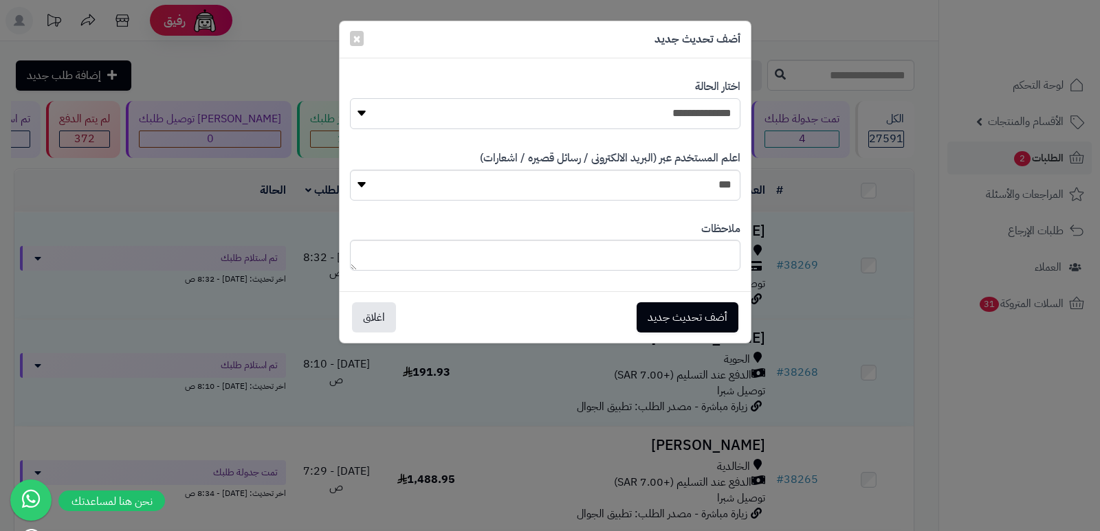
click at [691, 101] on select "**********" at bounding box center [545, 113] width 390 height 31
select select "**"
click at [350, 98] on select "**********" at bounding box center [545, 113] width 390 height 31
click at [685, 253] on textarea at bounding box center [545, 255] width 390 height 31
type textarea "**********"
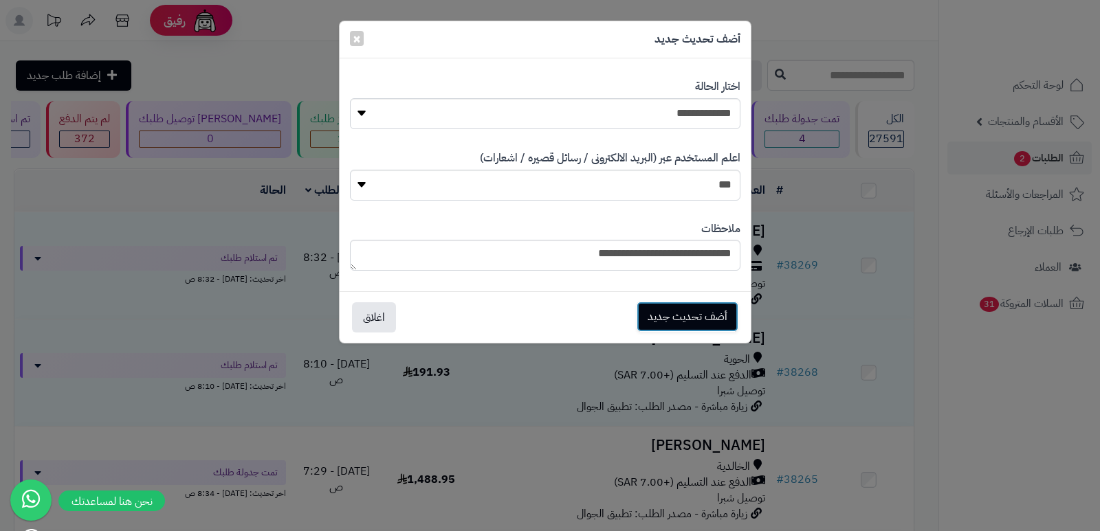
click at [690, 314] on button "أضف تحديث جديد" at bounding box center [687, 317] width 102 height 30
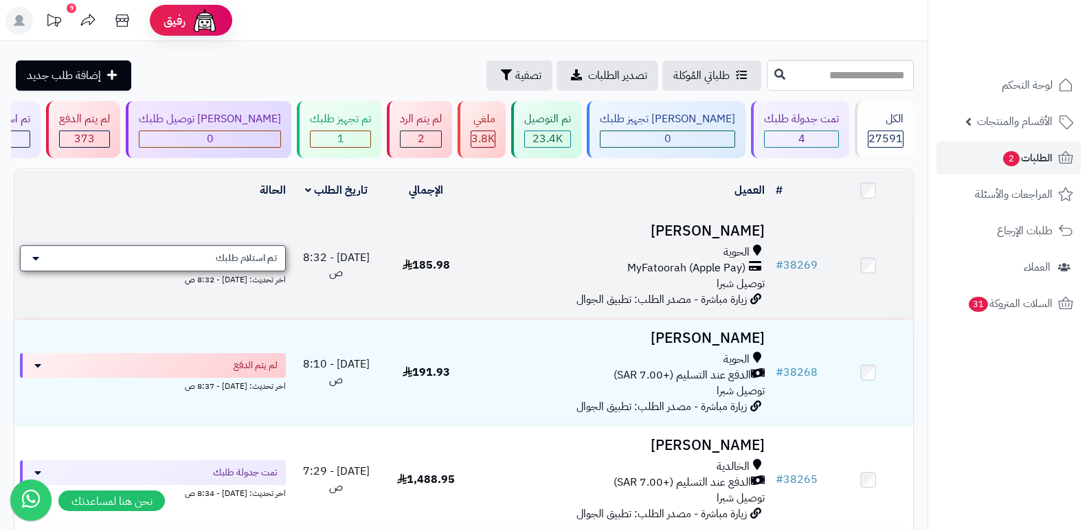
click at [231, 260] on span "تم استلام طلبك" at bounding box center [246, 259] width 61 height 14
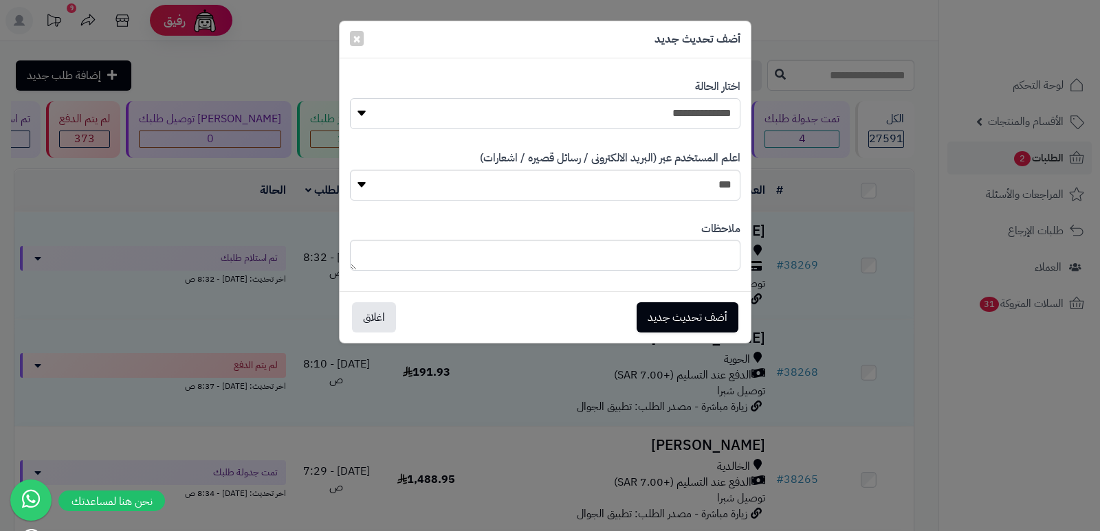
click at [721, 106] on select "**********" at bounding box center [545, 113] width 390 height 31
select select "*"
click at [350, 98] on select "**********" at bounding box center [545, 113] width 390 height 31
click at [684, 249] on textarea at bounding box center [545, 255] width 390 height 31
type textarea "****"
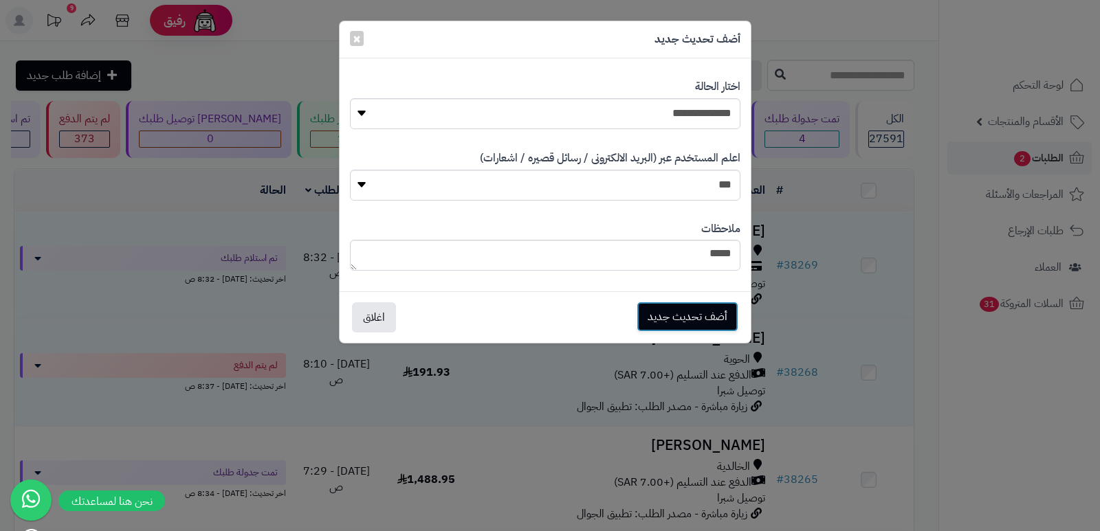
click at [669, 312] on button "أضف تحديث جديد" at bounding box center [687, 317] width 102 height 30
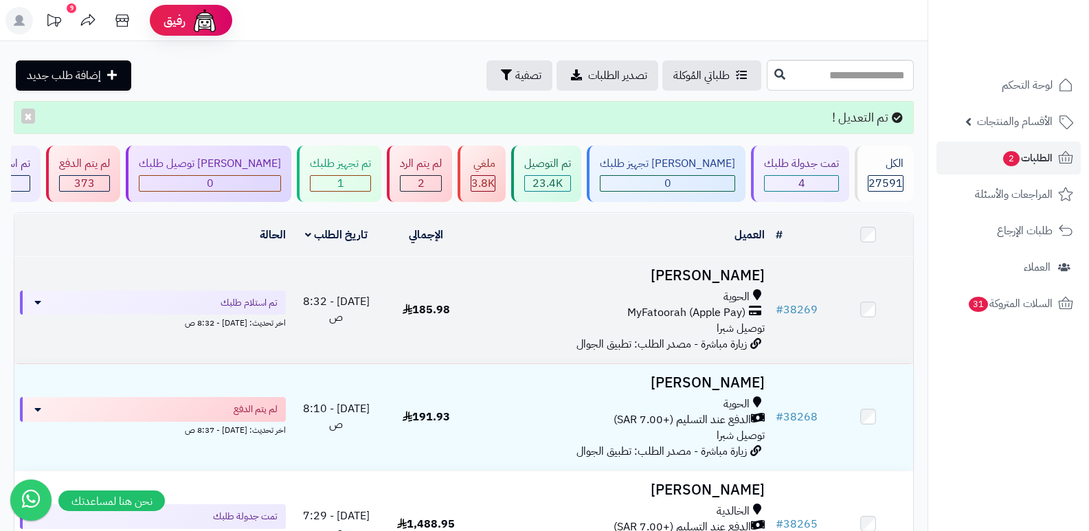
click at [712, 280] on h3 "[PERSON_NAME]" at bounding box center [621, 276] width 289 height 16
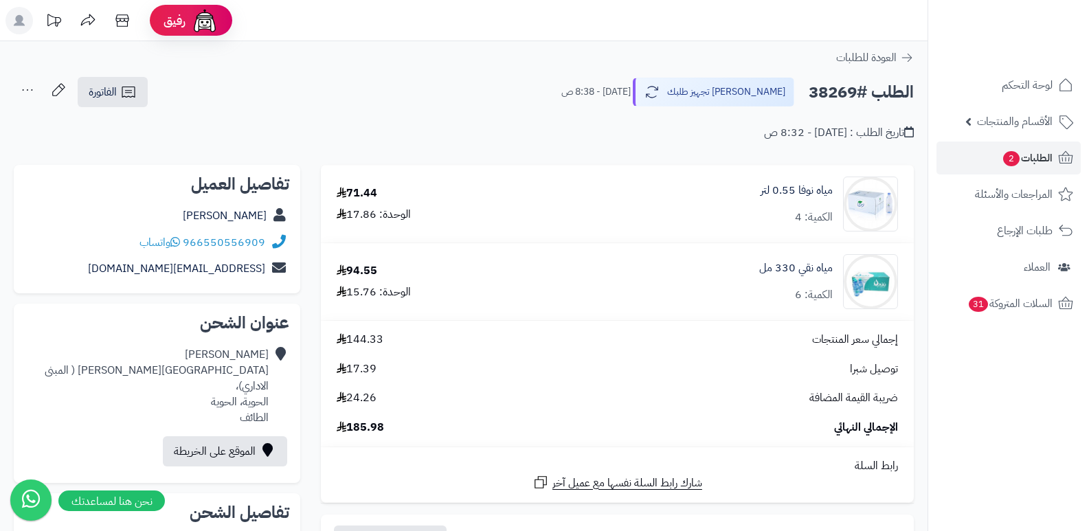
click at [27, 87] on icon at bounding box center [27, 89] width 27 height 27
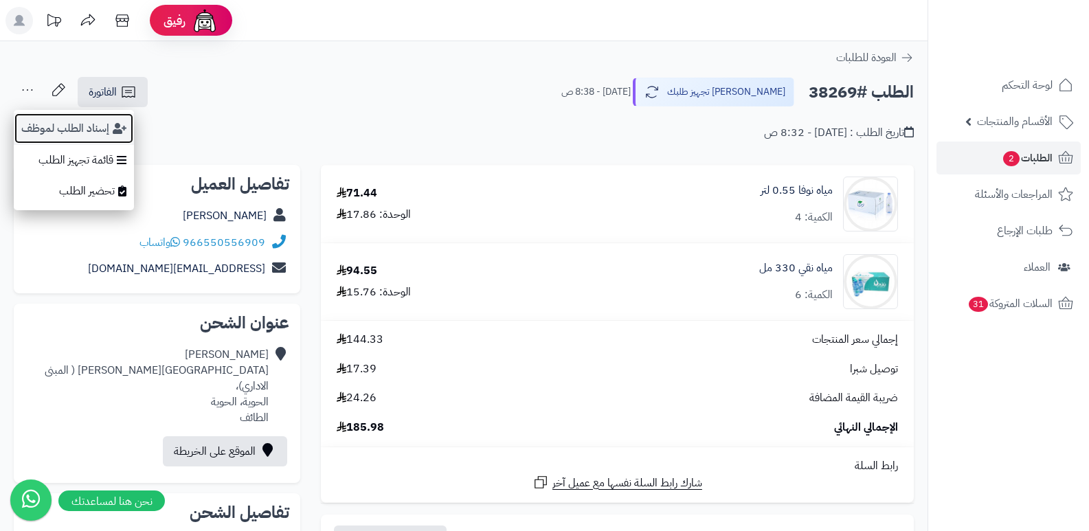
click at [74, 131] on button "إسناد الطلب لموظف" at bounding box center [74, 129] width 120 height 32
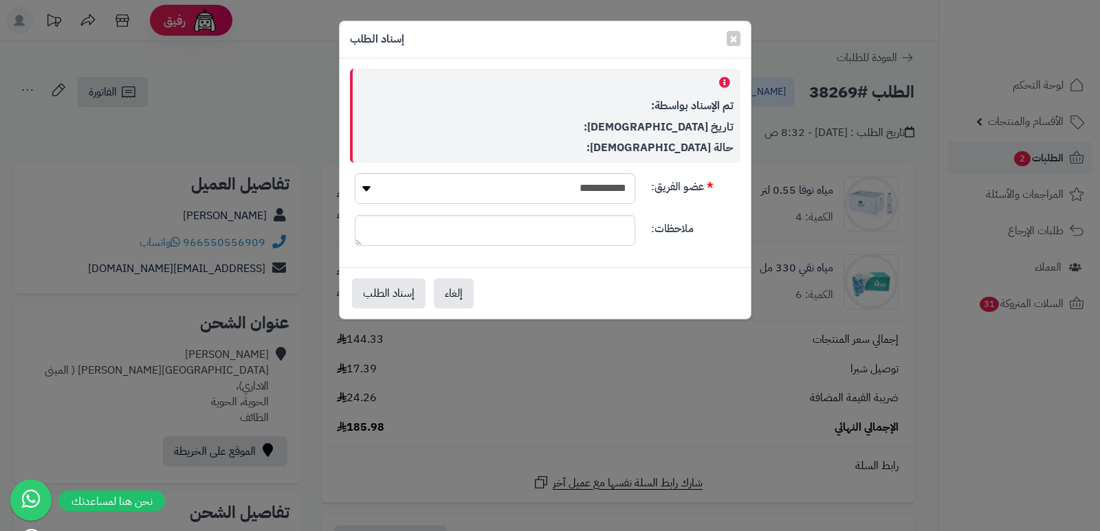
click at [636, 190] on div "**********" at bounding box center [494, 188] width 301 height 31
click at [597, 184] on select "**********" at bounding box center [495, 188] width 280 height 31
select select "**"
click at [355, 173] on select "**********" at bounding box center [495, 188] width 280 height 31
click at [370, 291] on button "إسناد الطلب" at bounding box center [389, 293] width 74 height 30
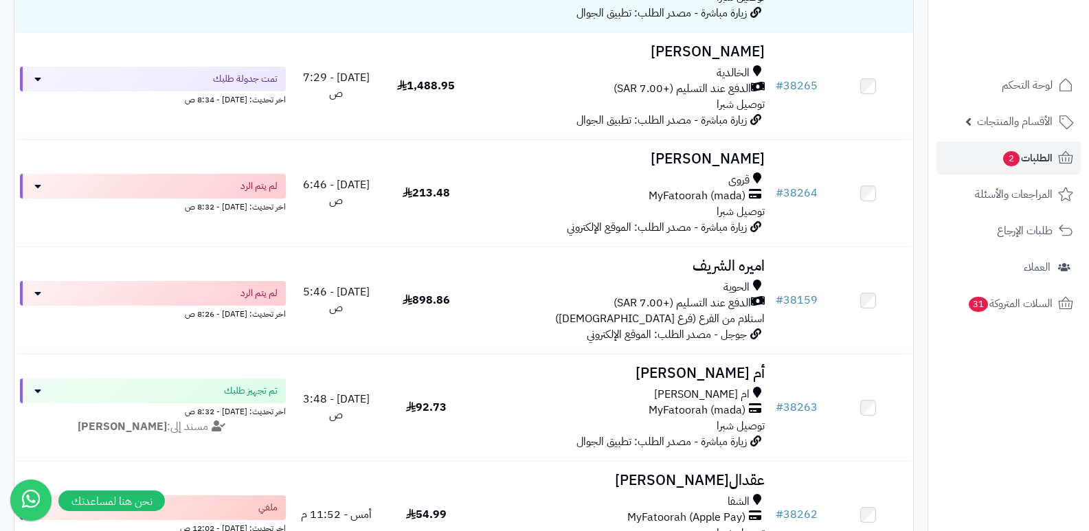
scroll to position [412, 0]
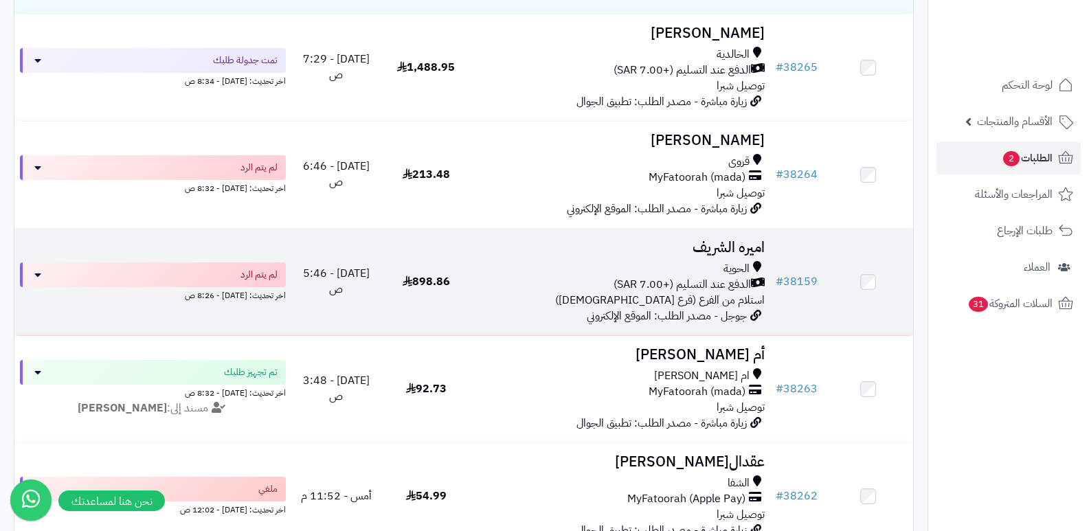
click at [735, 250] on h3 "اميره الشريف" at bounding box center [621, 248] width 289 height 16
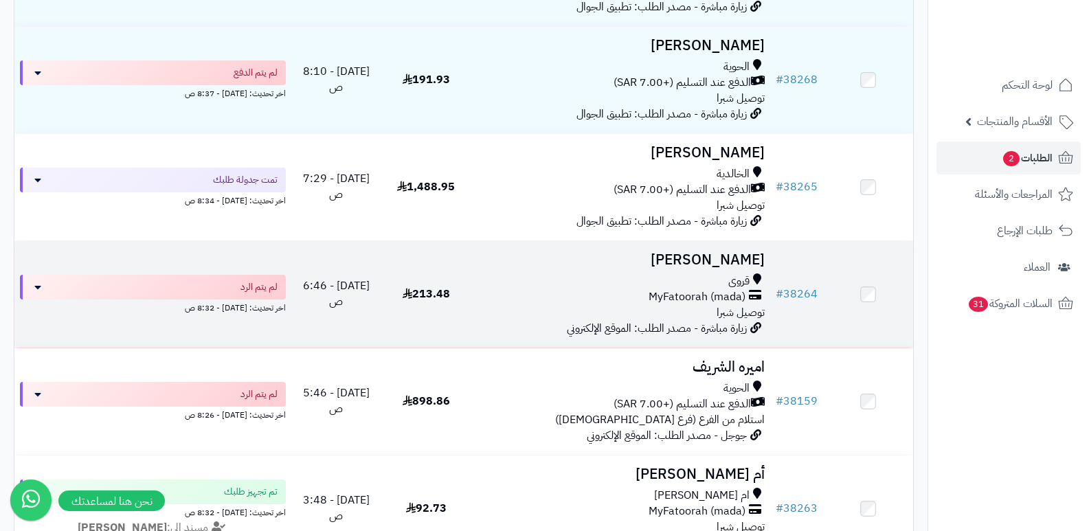
scroll to position [69, 0]
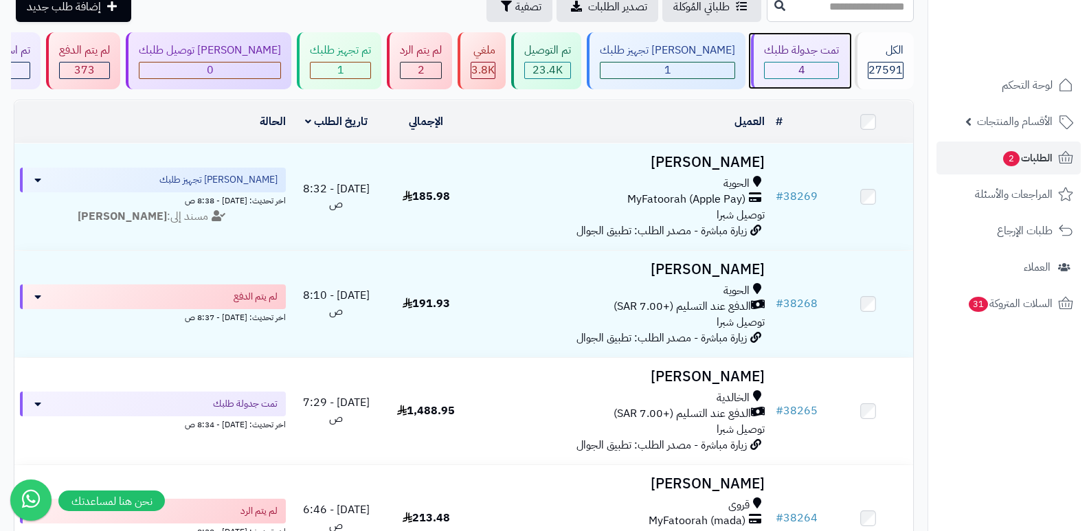
click at [813, 65] on div "4" at bounding box center [802, 71] width 74 height 16
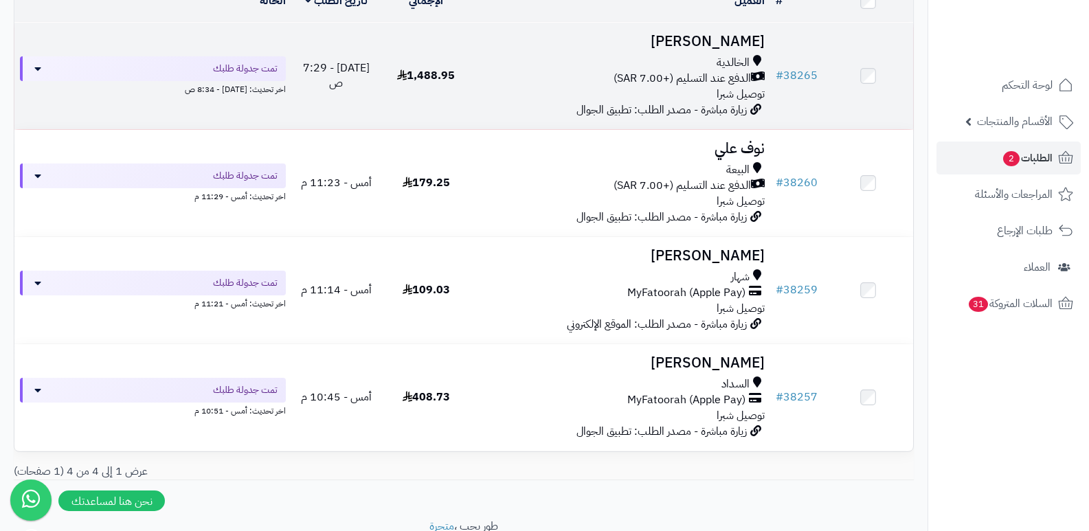
scroll to position [206, 0]
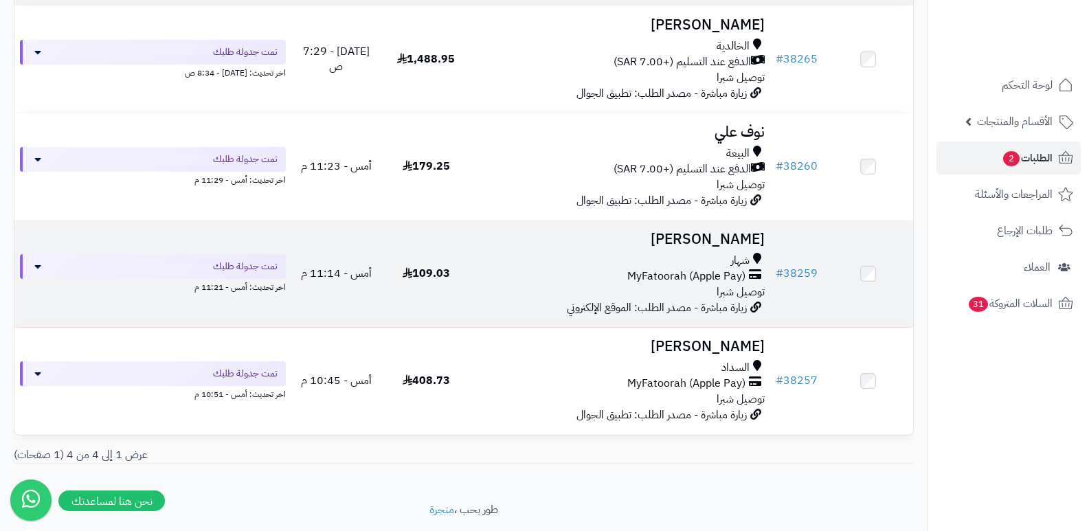
click at [720, 232] on h3 "حسن سالم" at bounding box center [621, 240] width 289 height 16
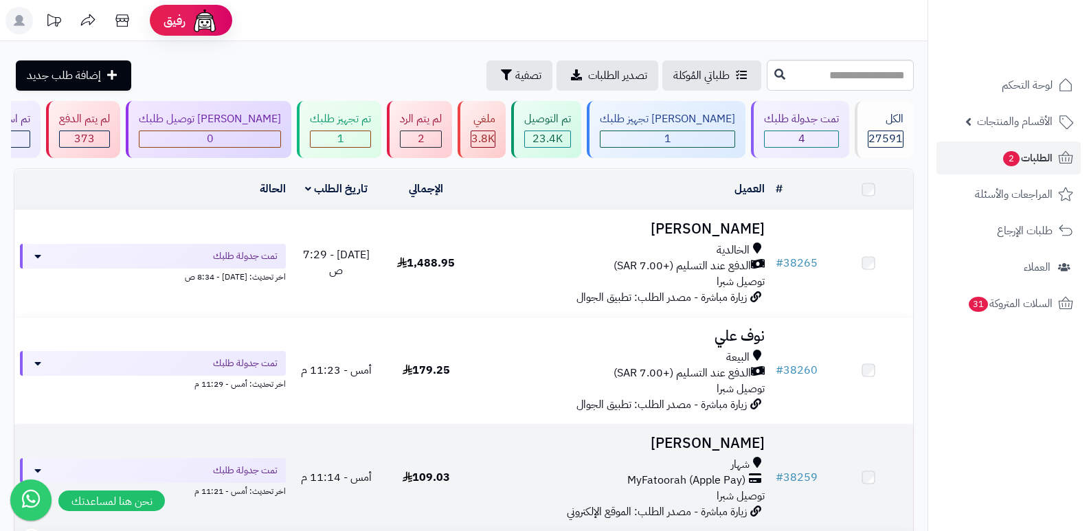
scroll to position [206, 0]
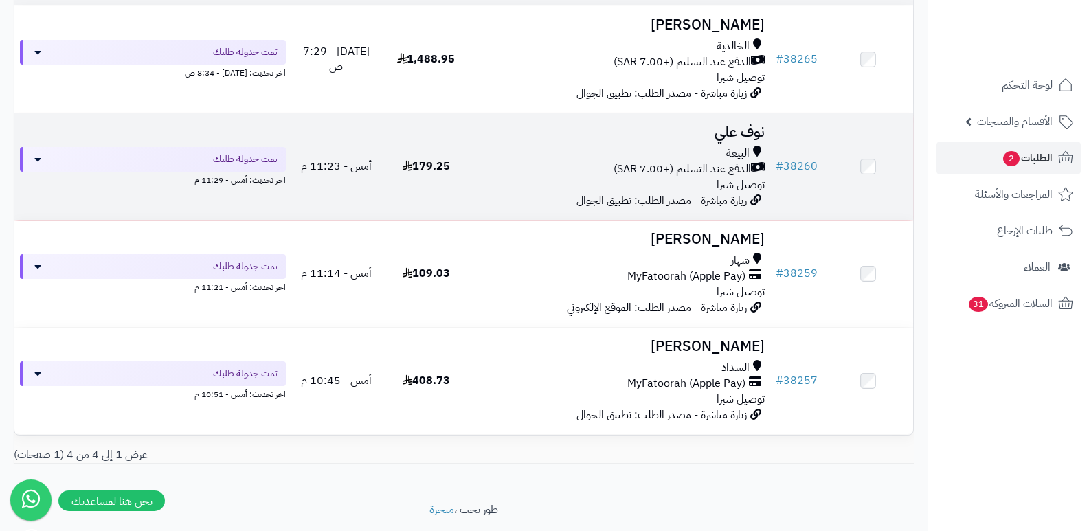
click at [731, 131] on h3 "نوف علي" at bounding box center [621, 132] width 289 height 16
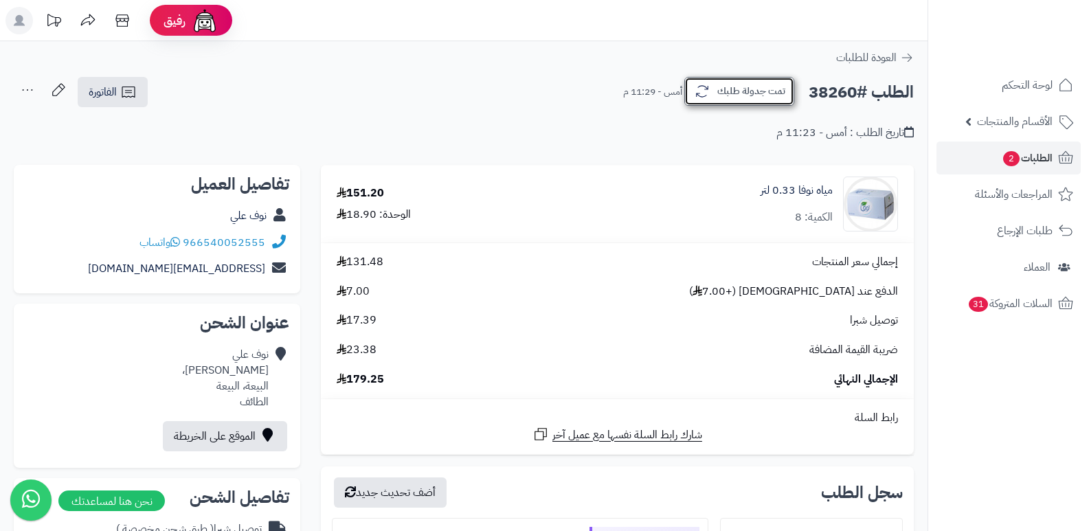
click at [750, 91] on button "تمت جدولة طلبك" at bounding box center [740, 91] width 110 height 29
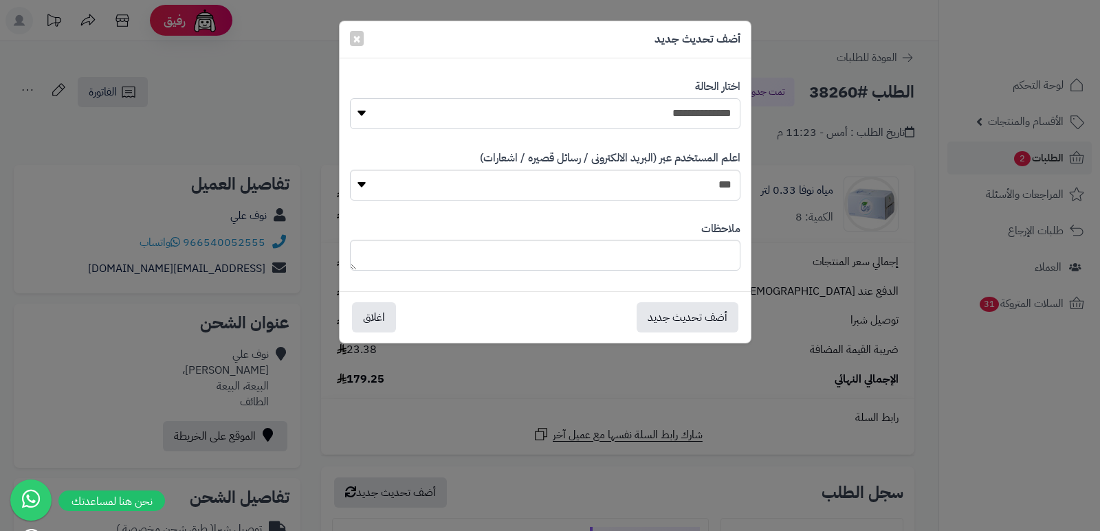
click at [687, 111] on select "**********" at bounding box center [545, 113] width 390 height 31
select select "*"
click at [350, 98] on select "**********" at bounding box center [545, 113] width 390 height 31
click at [694, 247] on textarea at bounding box center [545, 255] width 390 height 31
type textarea "***"
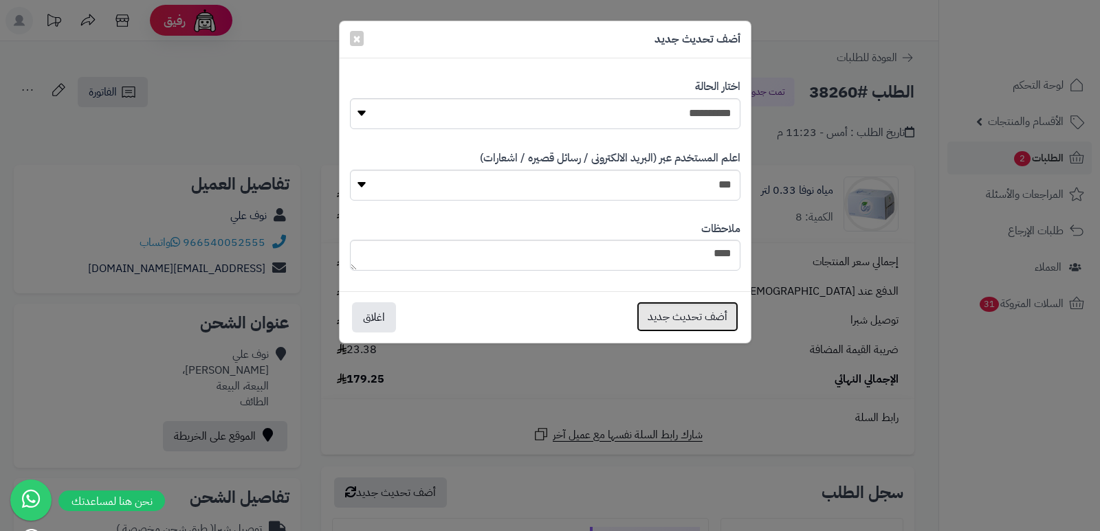
click at [681, 316] on button "أضف تحديث جديد" at bounding box center [687, 317] width 102 height 30
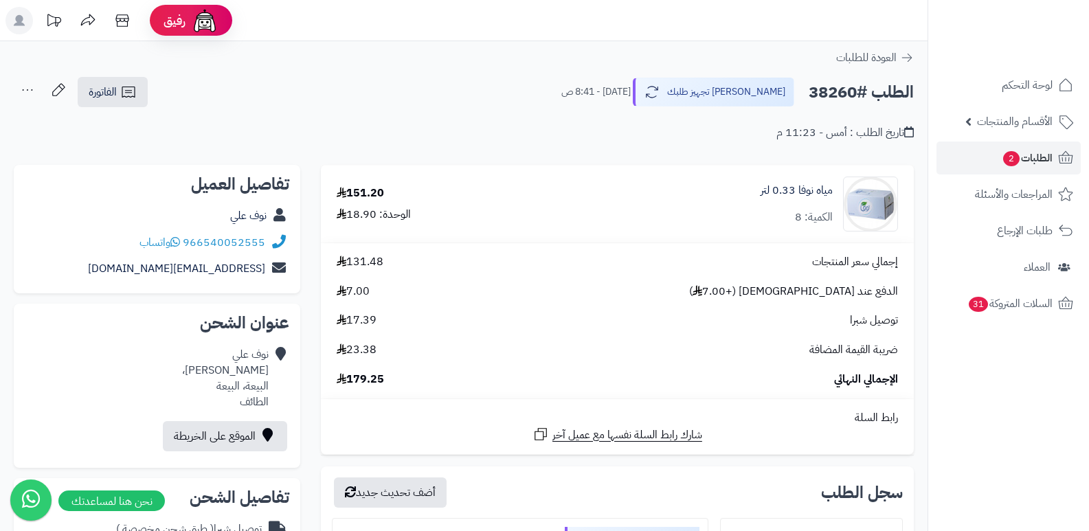
click at [25, 91] on icon at bounding box center [27, 89] width 27 height 27
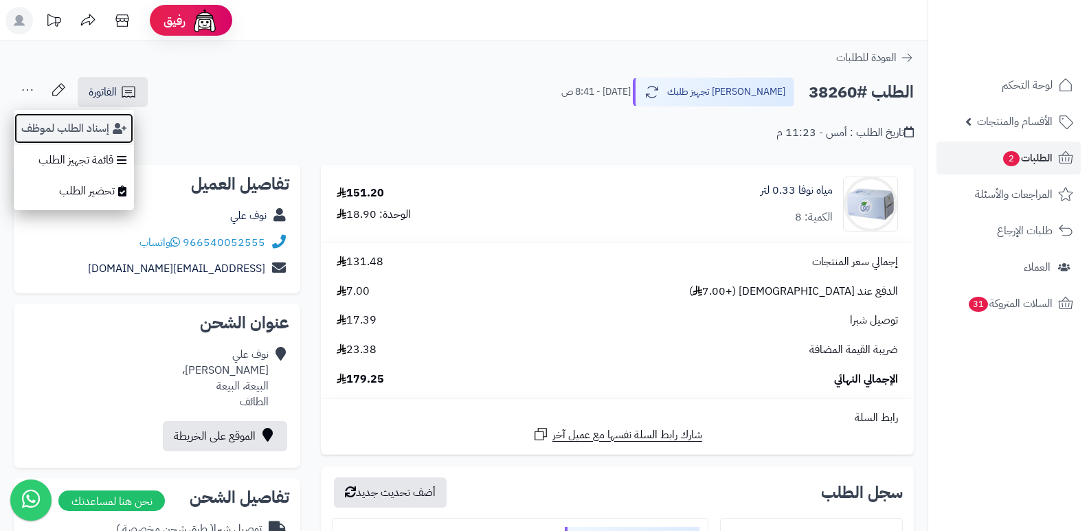
click at [54, 135] on button "إسناد الطلب لموظف" at bounding box center [74, 129] width 120 height 32
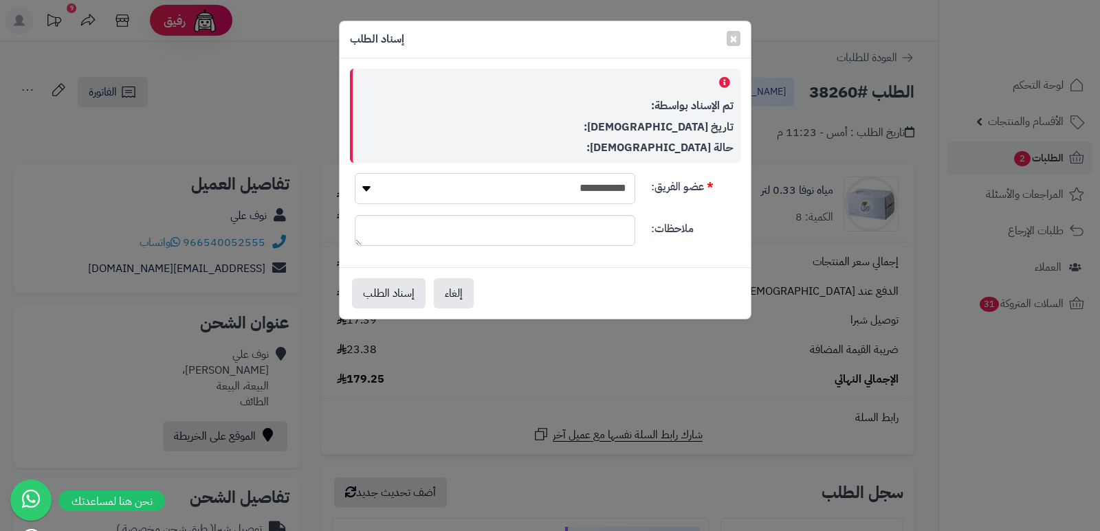
click at [482, 198] on select "**********" at bounding box center [495, 188] width 280 height 31
select select "**"
click at [355, 173] on select "**********" at bounding box center [495, 188] width 280 height 31
click at [378, 287] on button "إسناد الطلب" at bounding box center [389, 293] width 74 height 30
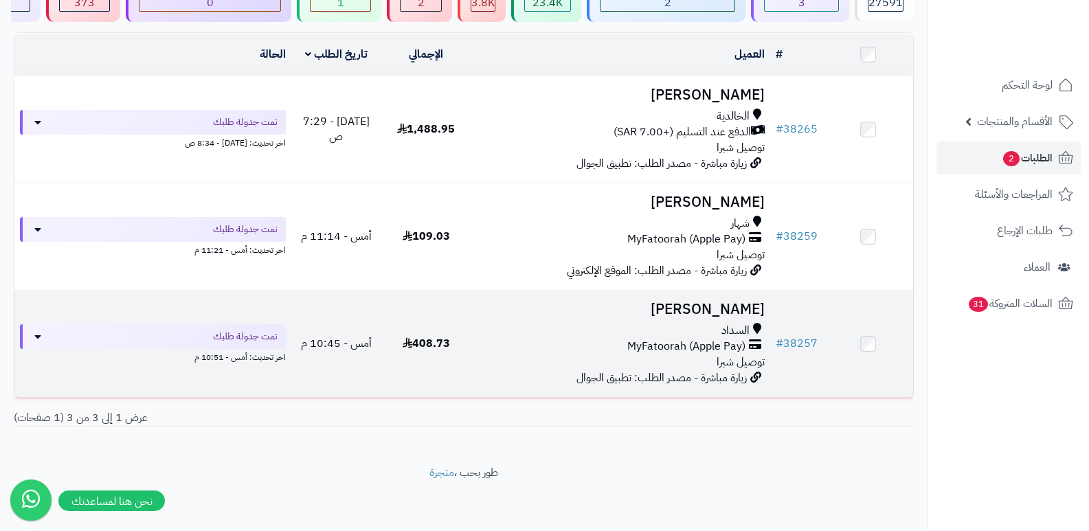
scroll to position [67, 0]
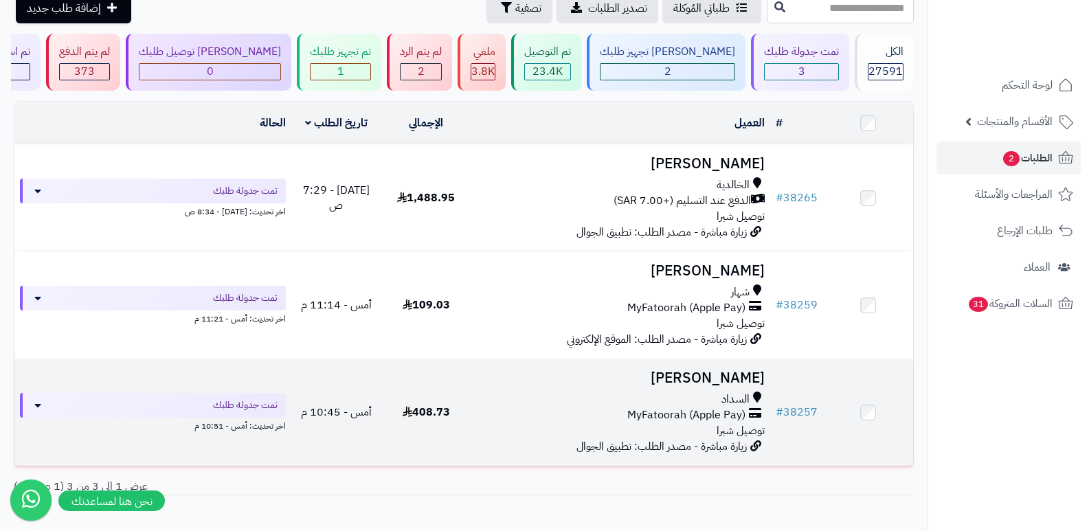
click at [744, 381] on h3 "فيصل العتيبي" at bounding box center [621, 378] width 289 height 16
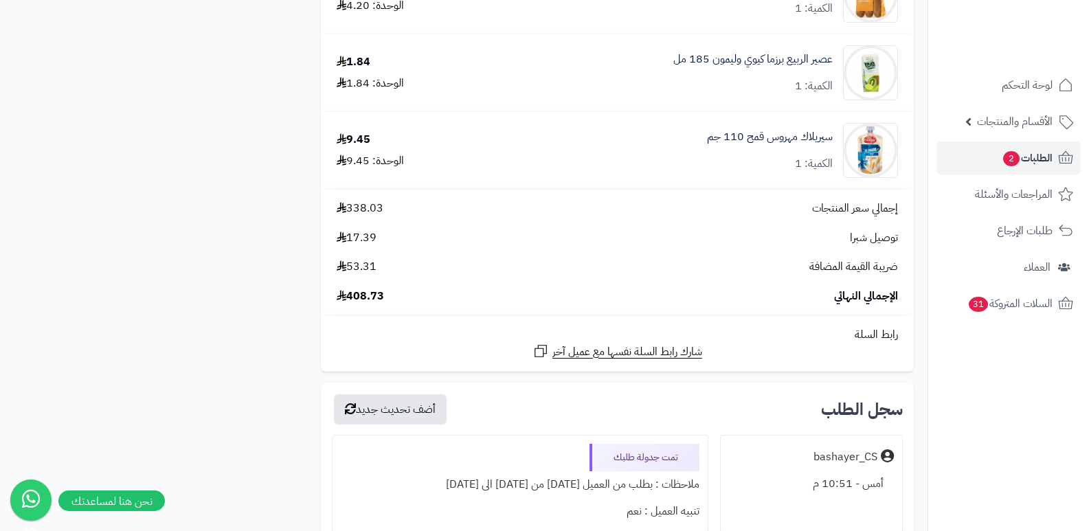
scroll to position [2887, 0]
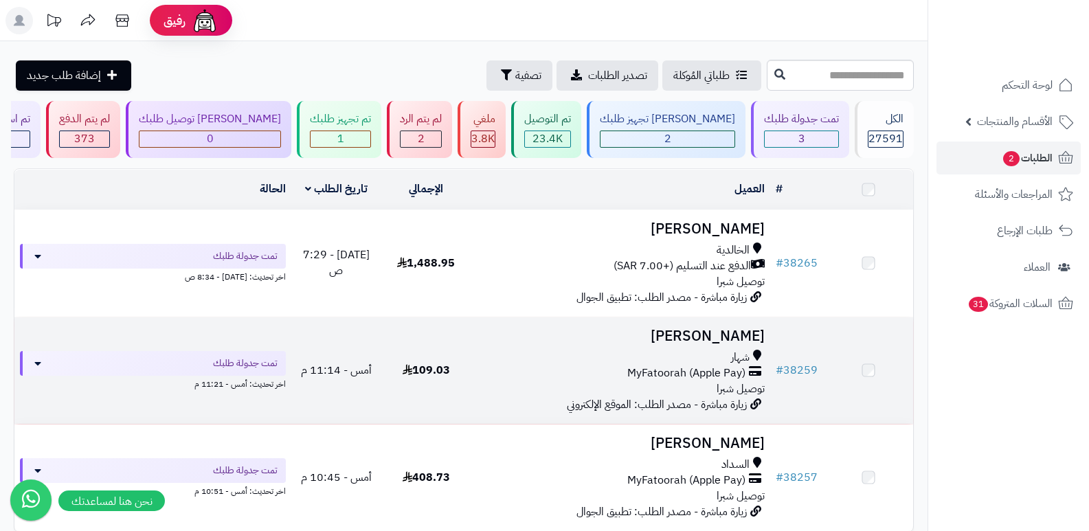
scroll to position [67, 0]
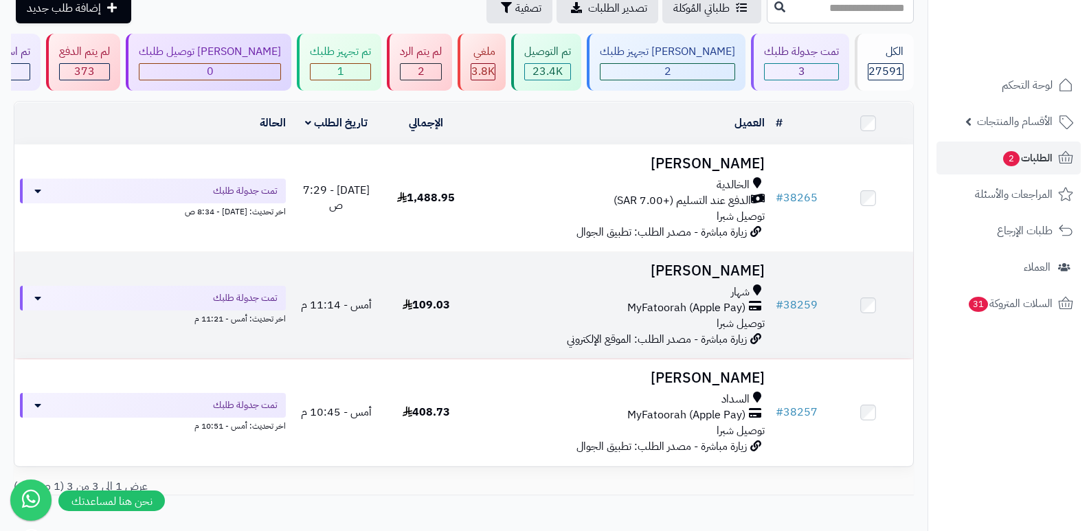
click at [732, 272] on h3 "حسن سالم" at bounding box center [621, 271] width 289 height 16
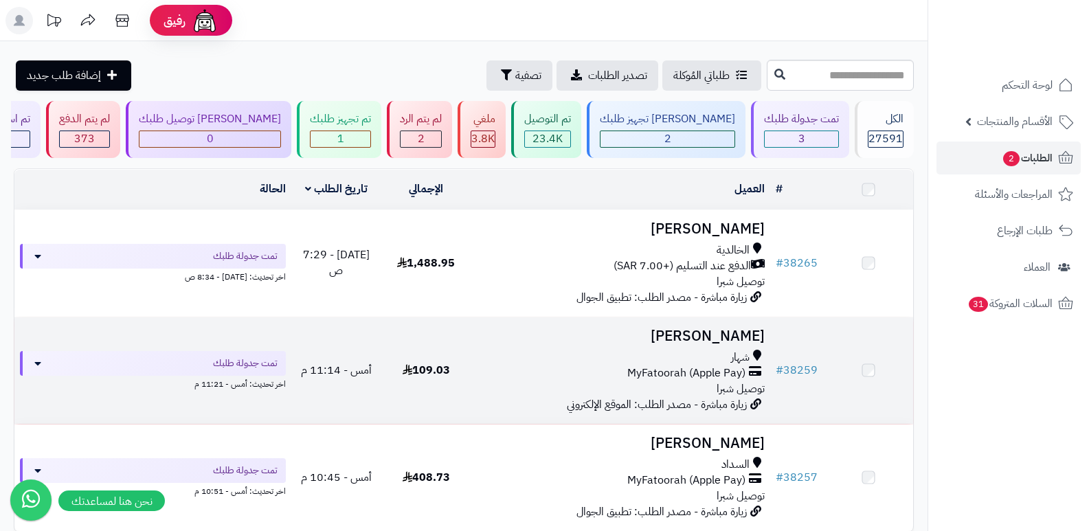
scroll to position [67, 0]
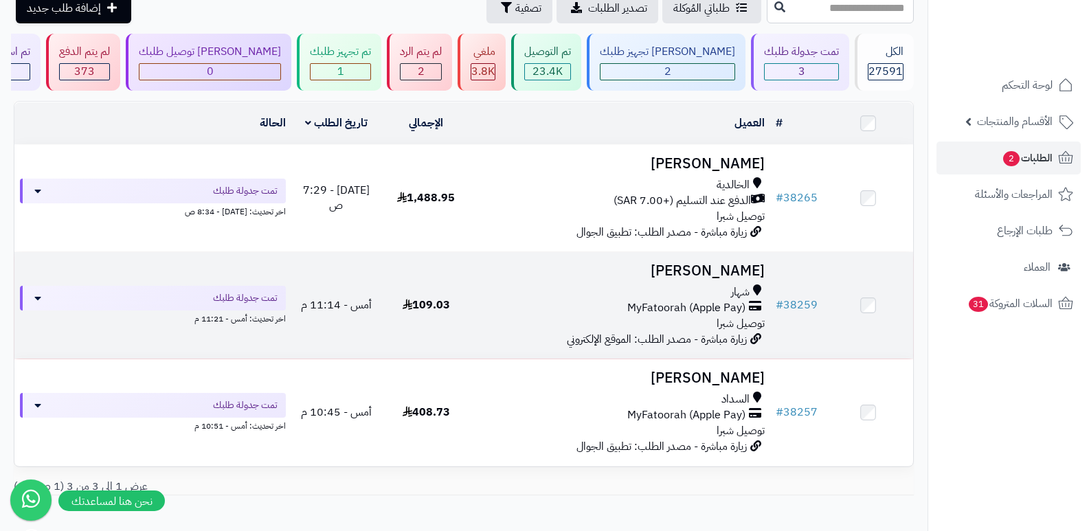
click at [716, 271] on h3 "[PERSON_NAME]" at bounding box center [621, 271] width 289 height 16
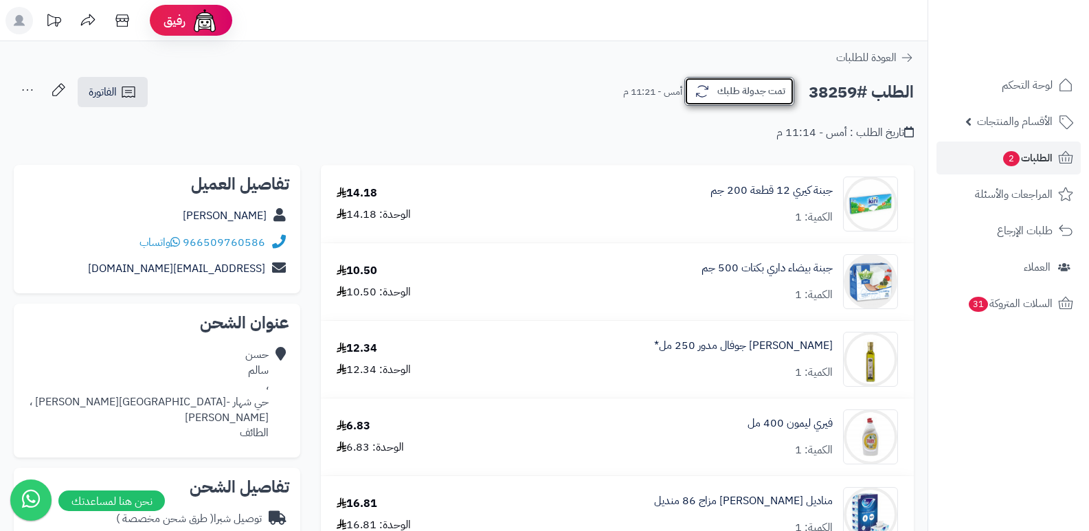
click at [734, 82] on button "تمت جدولة طلبك" at bounding box center [740, 91] width 110 height 29
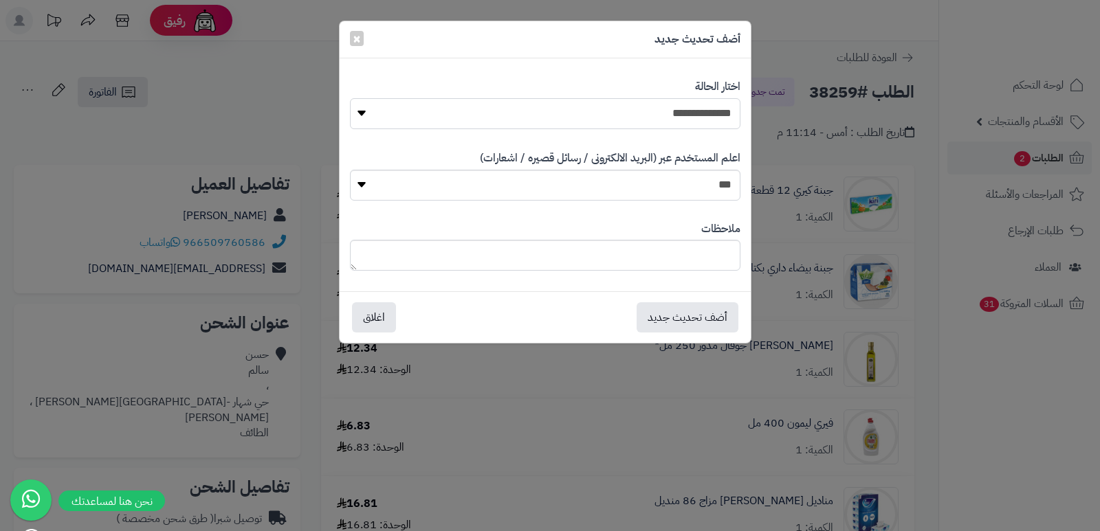
click at [698, 115] on select "**********" at bounding box center [545, 113] width 390 height 31
select select "*"
click at [350, 98] on select "**********" at bounding box center [545, 113] width 390 height 31
click at [678, 247] on textarea at bounding box center [545, 255] width 390 height 31
type textarea "***"
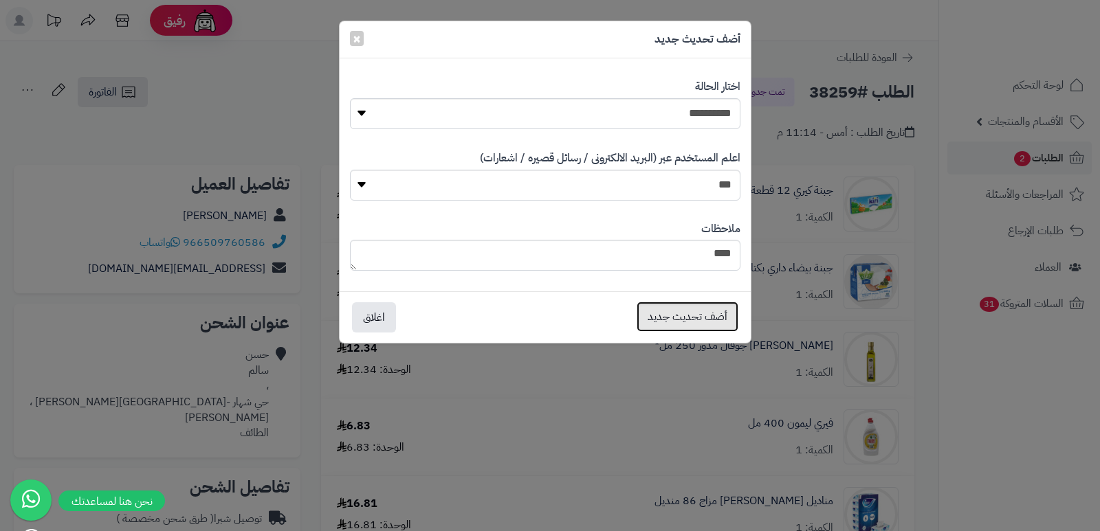
click at [674, 324] on button "أضف تحديث جديد" at bounding box center [687, 317] width 102 height 30
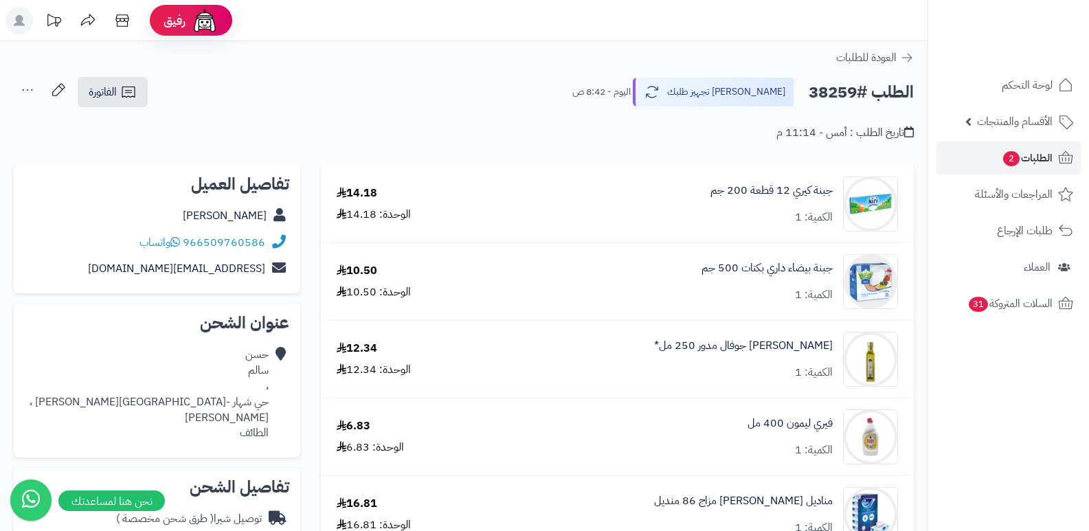
click at [19, 89] on icon at bounding box center [27, 89] width 27 height 27
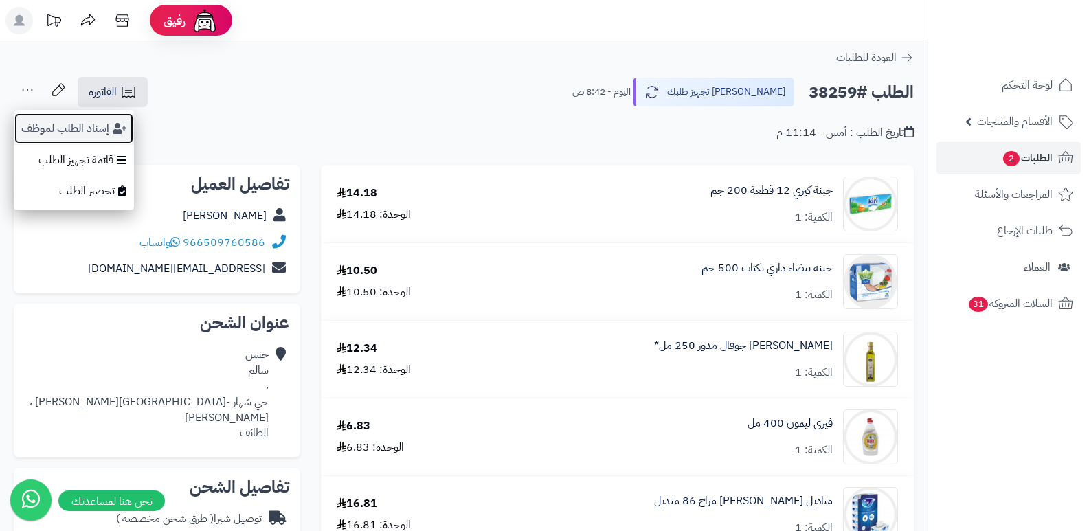
click at [54, 124] on button "إسناد الطلب لموظف" at bounding box center [74, 129] width 120 height 32
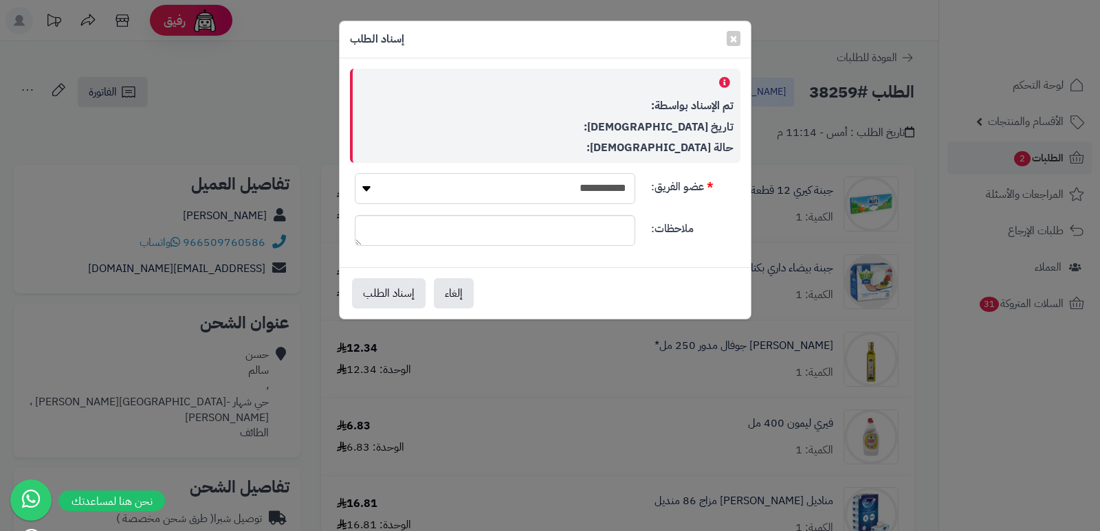
click at [478, 181] on select "**********" at bounding box center [495, 188] width 280 height 31
select select "**"
click at [355, 173] on select "**********" at bounding box center [495, 188] width 280 height 31
click at [387, 287] on button "إسناد الطلب" at bounding box center [389, 293] width 74 height 30
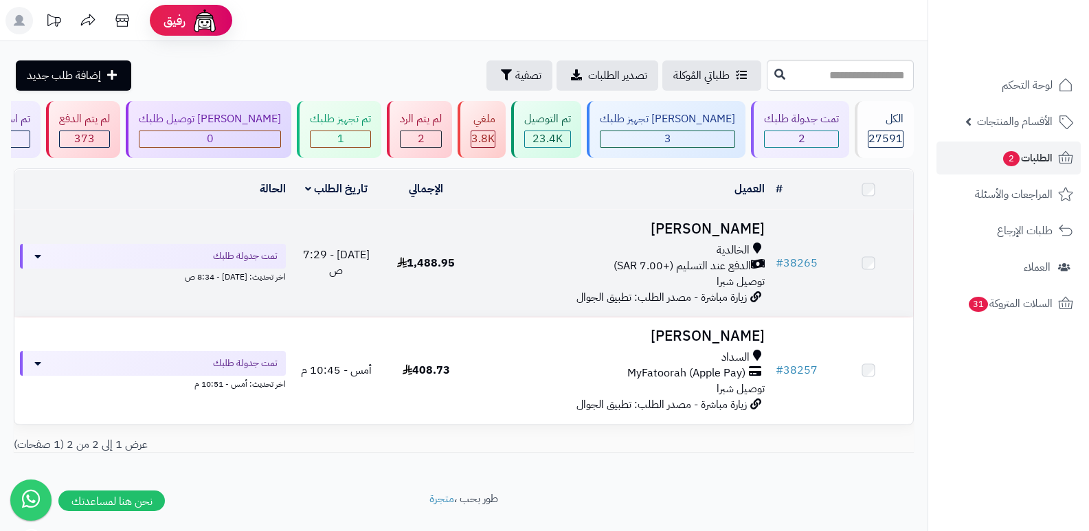
scroll to position [29, 0]
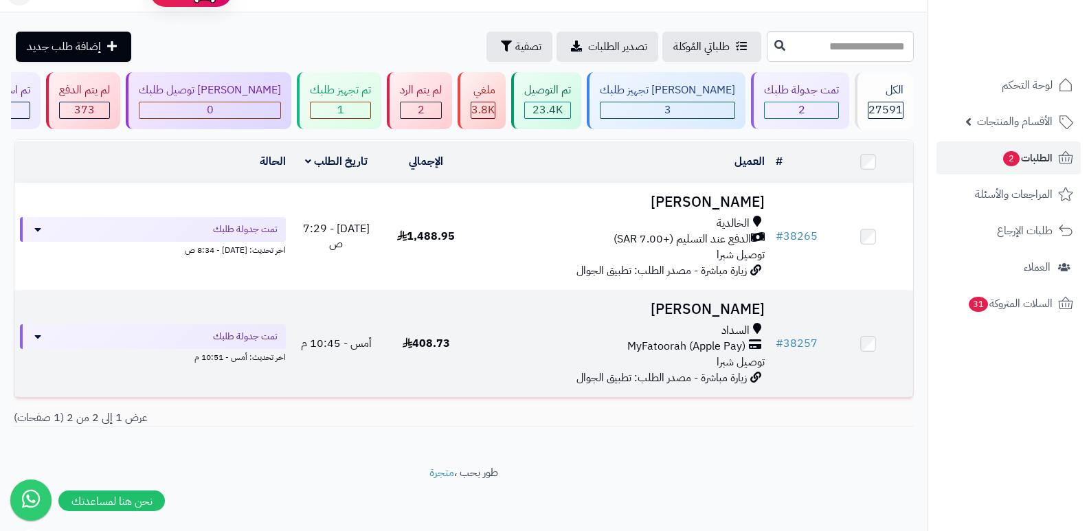
click at [729, 311] on h3 "[PERSON_NAME]" at bounding box center [621, 310] width 289 height 16
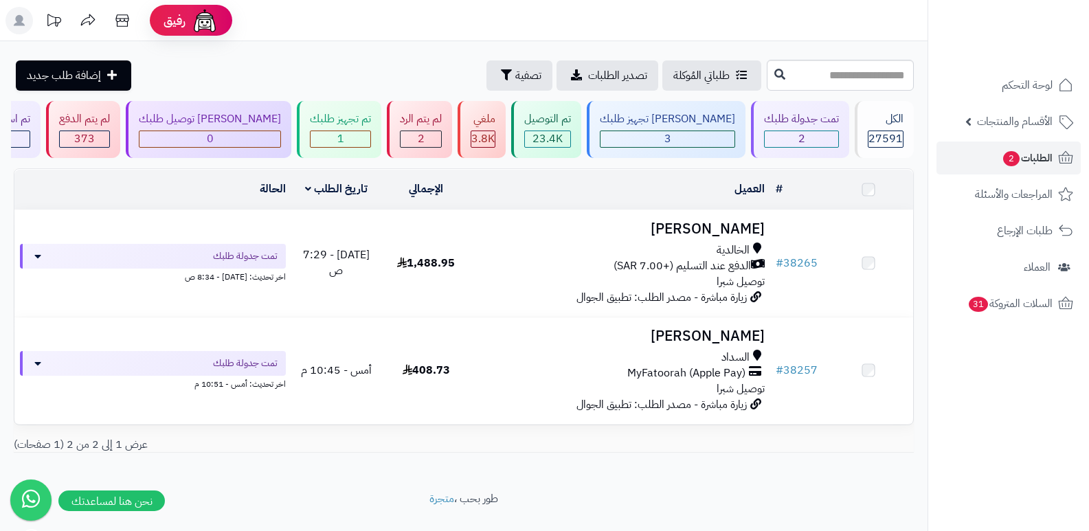
scroll to position [29, 0]
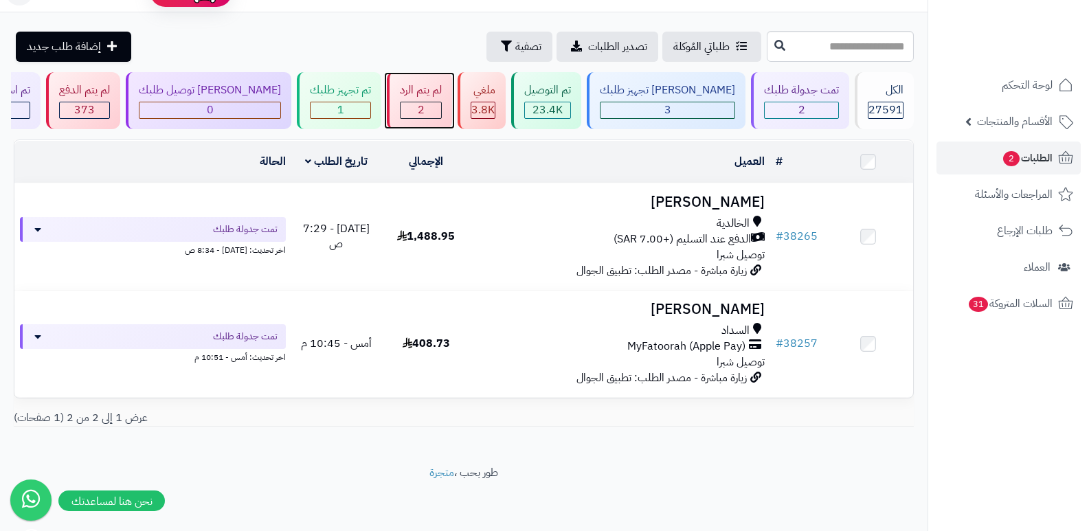
click at [442, 92] on div "لم يتم الرد" at bounding box center [421, 90] width 42 height 16
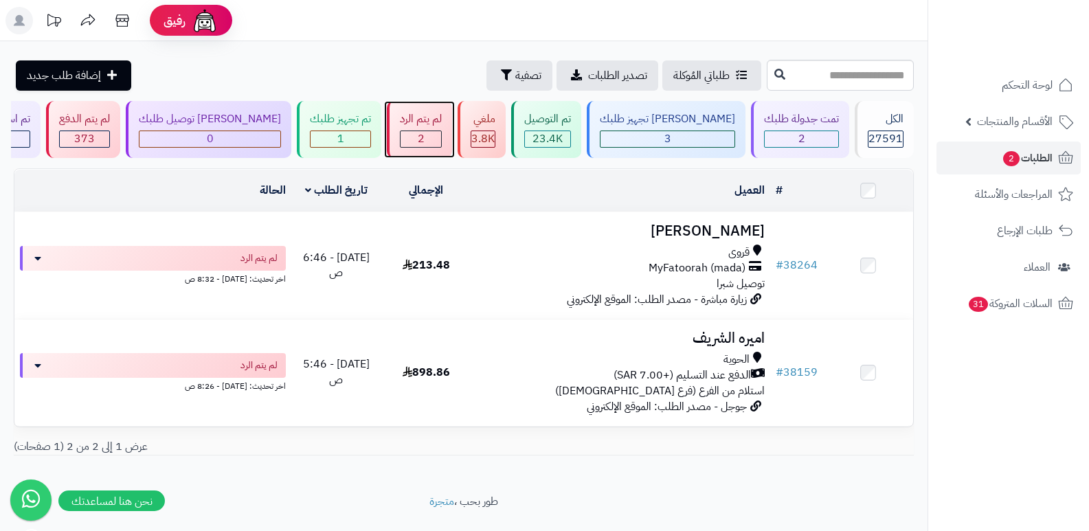
click at [428, 140] on div "2" at bounding box center [421, 139] width 41 height 16
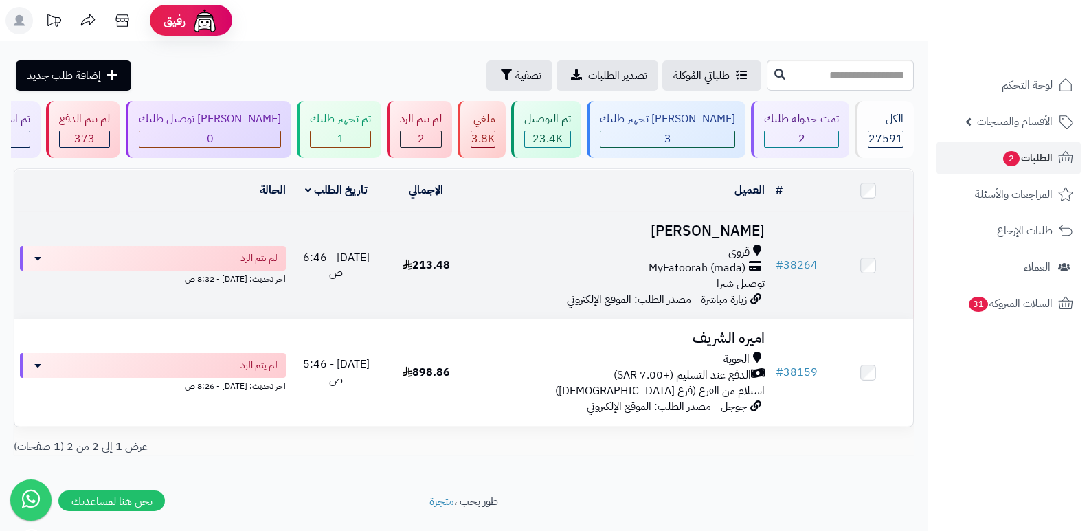
click at [733, 229] on h3 "[PERSON_NAME]" at bounding box center [621, 231] width 289 height 16
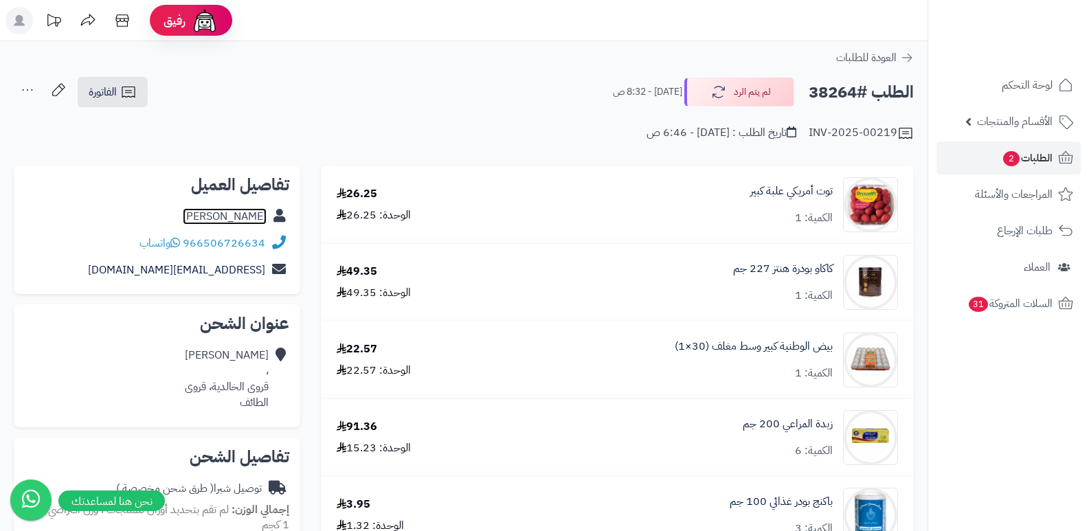
click at [248, 220] on link "سامي القرشي" at bounding box center [225, 216] width 84 height 16
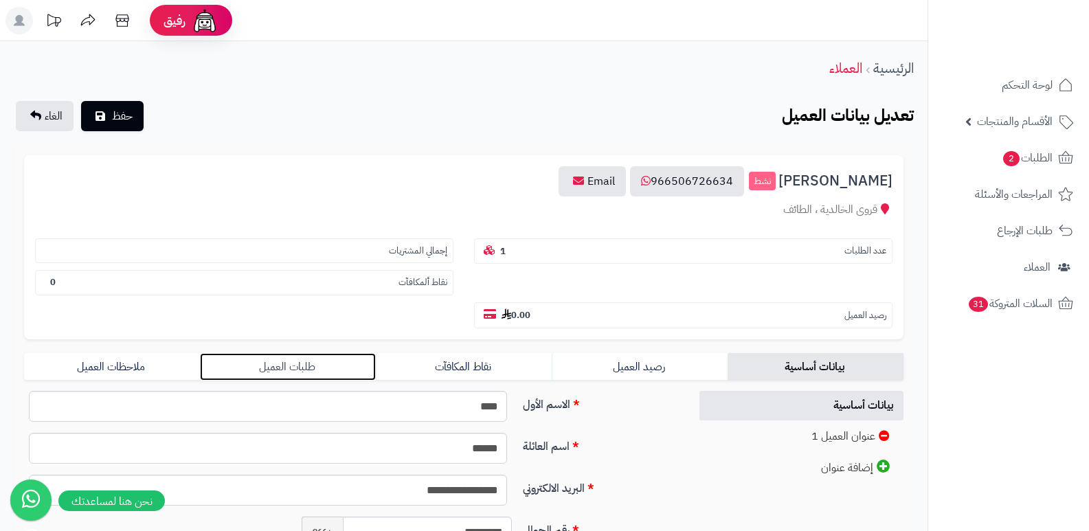
click at [303, 363] on link "طلبات العميل" at bounding box center [288, 366] width 176 height 27
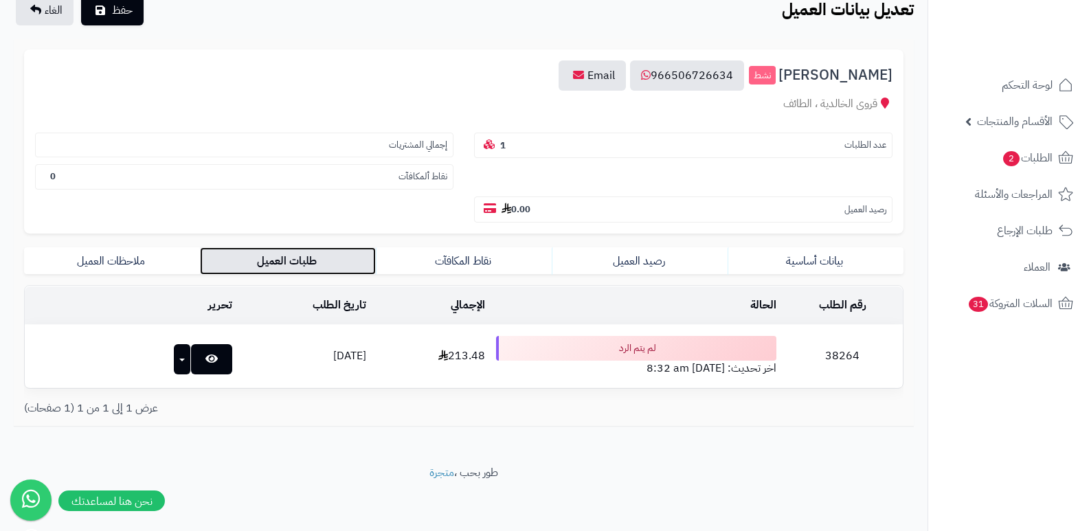
scroll to position [109, 0]
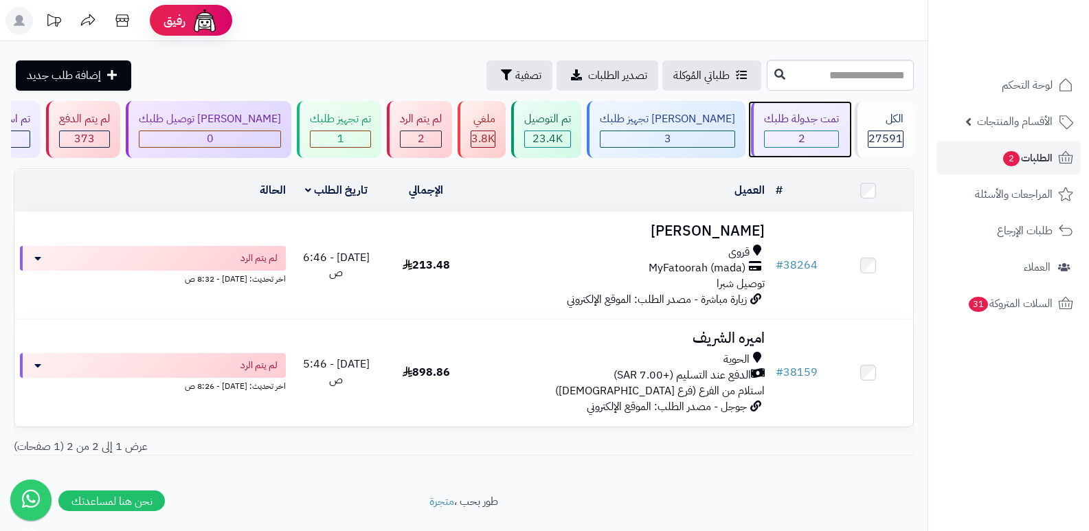
click at [777, 116] on div "تمت جدولة طلبك" at bounding box center [801, 119] width 75 height 16
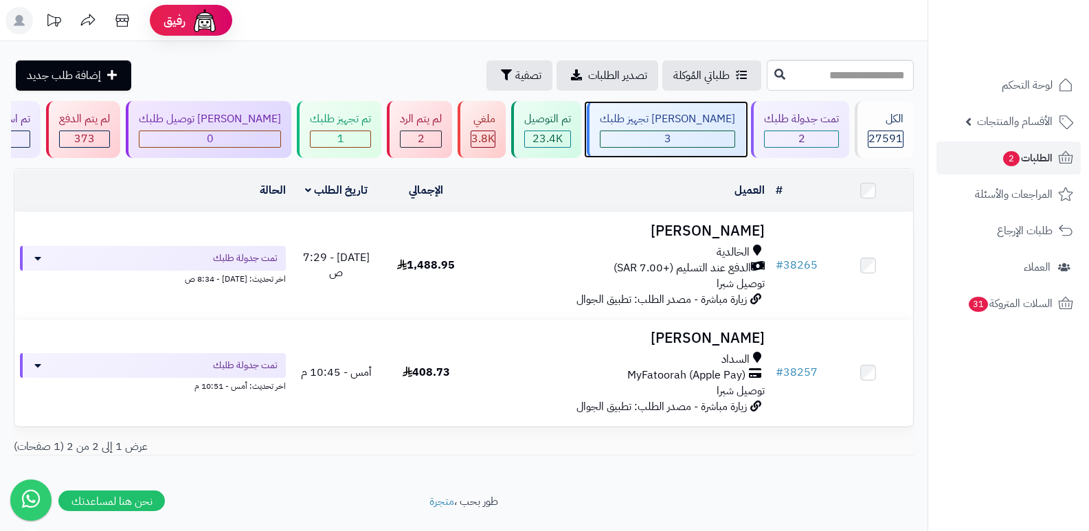
click at [683, 115] on div "[PERSON_NAME] تجهيز طلبك" at bounding box center [667, 119] width 135 height 16
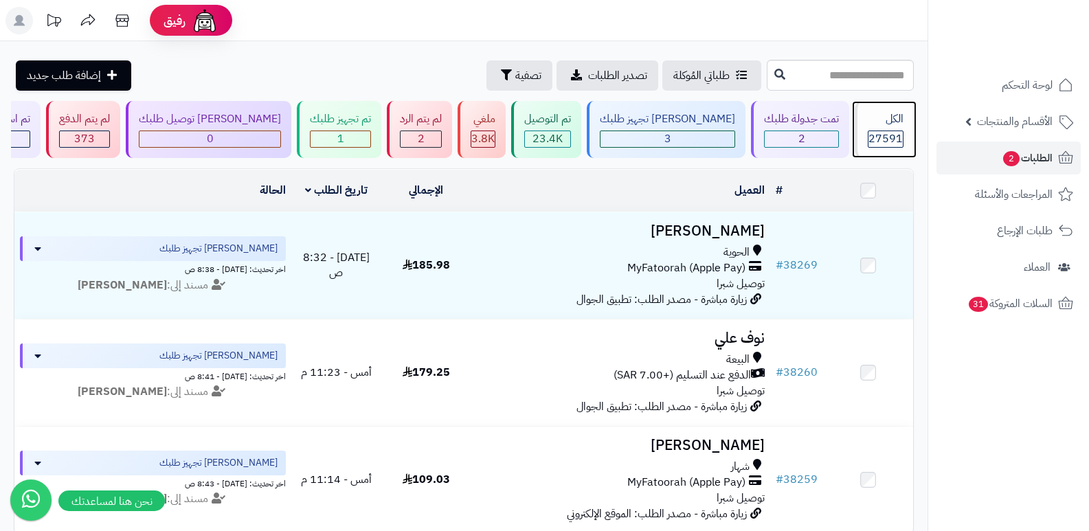
click at [867, 128] on div "الكل 27591" at bounding box center [884, 129] width 59 height 57
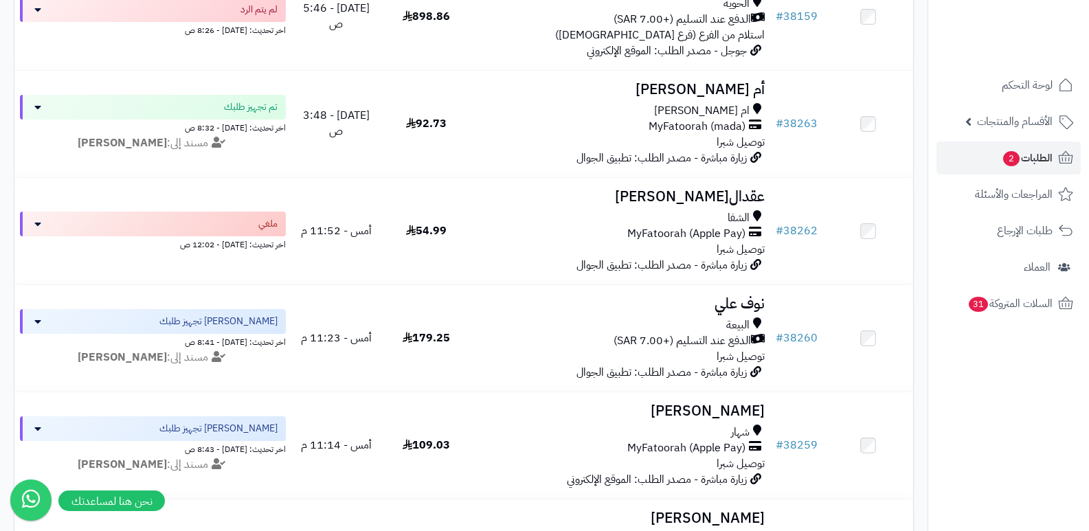
scroll to position [687, 0]
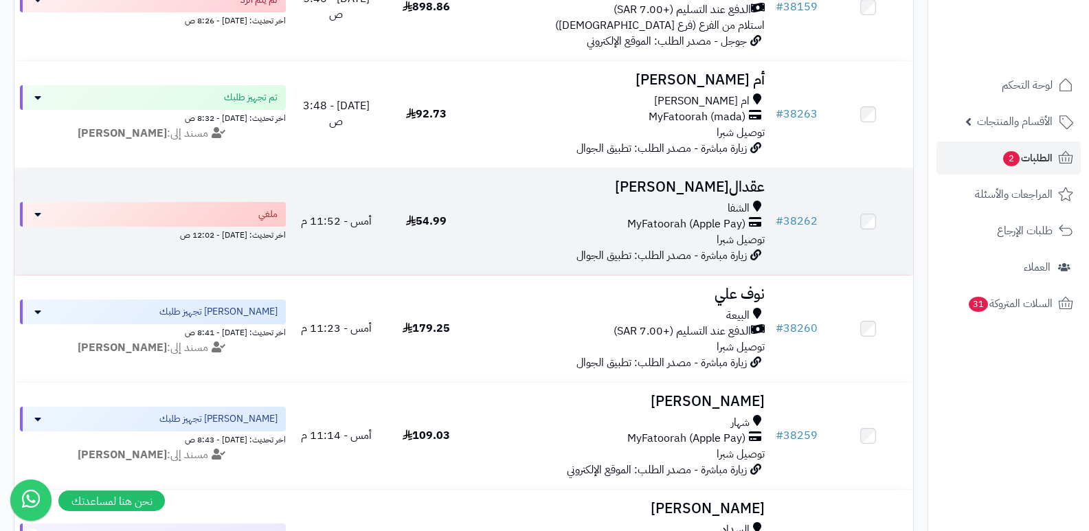
click at [714, 181] on h3 "عقدال[PERSON_NAME]" at bounding box center [621, 187] width 289 height 16
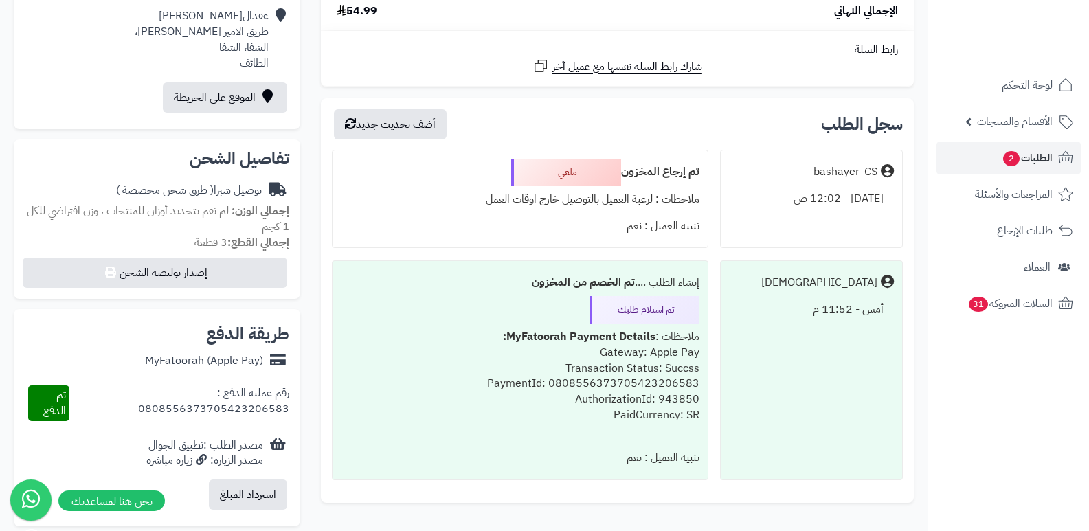
scroll to position [344, 0]
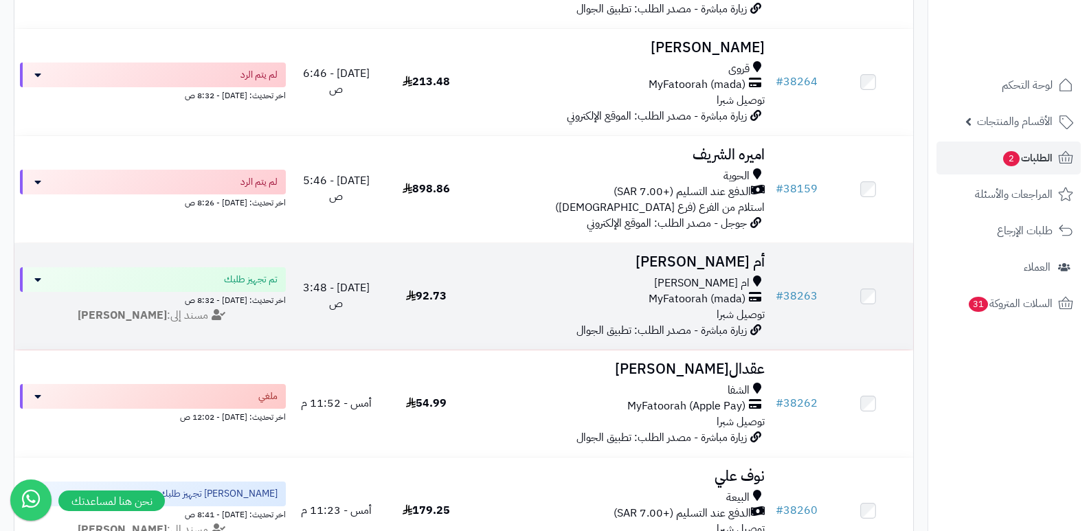
scroll to position [481, 0]
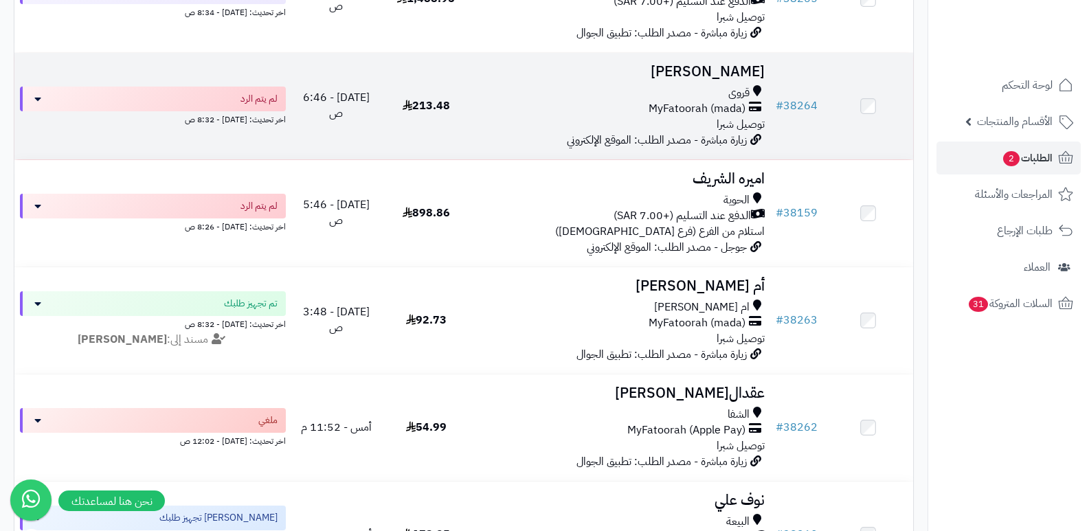
click at [735, 72] on h3 "[PERSON_NAME]" at bounding box center [621, 72] width 289 height 16
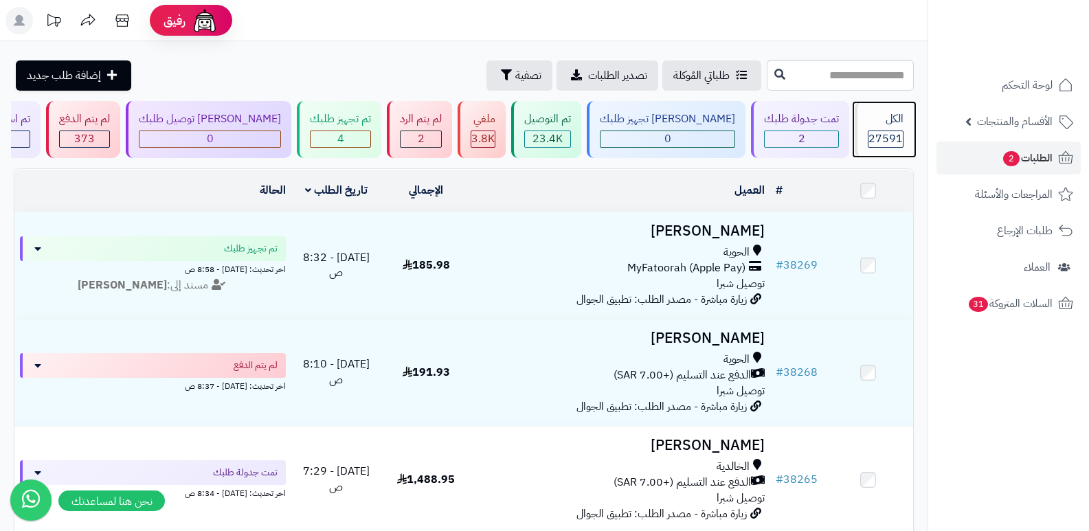
click at [889, 129] on div "الكل 27591" at bounding box center [884, 129] width 59 height 57
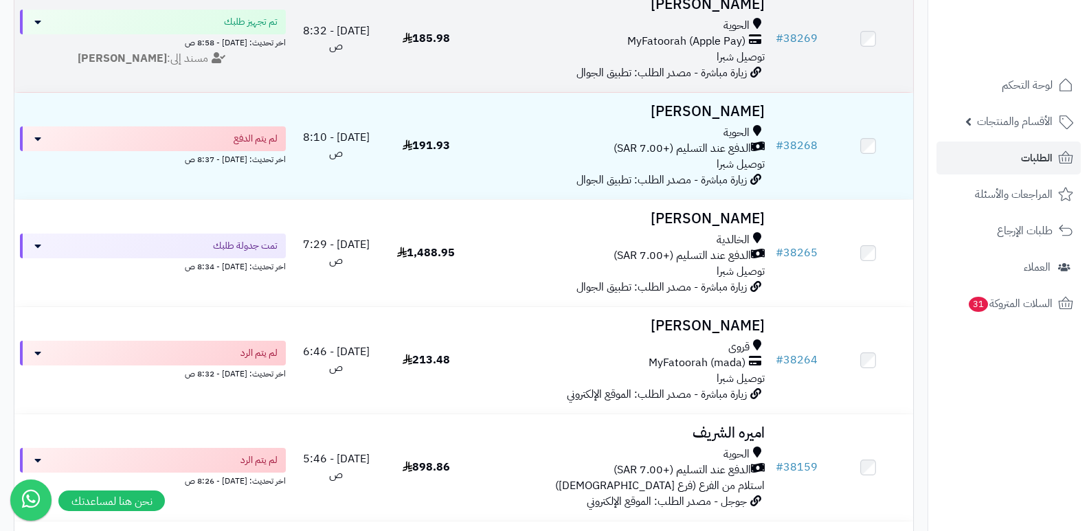
scroll to position [275, 0]
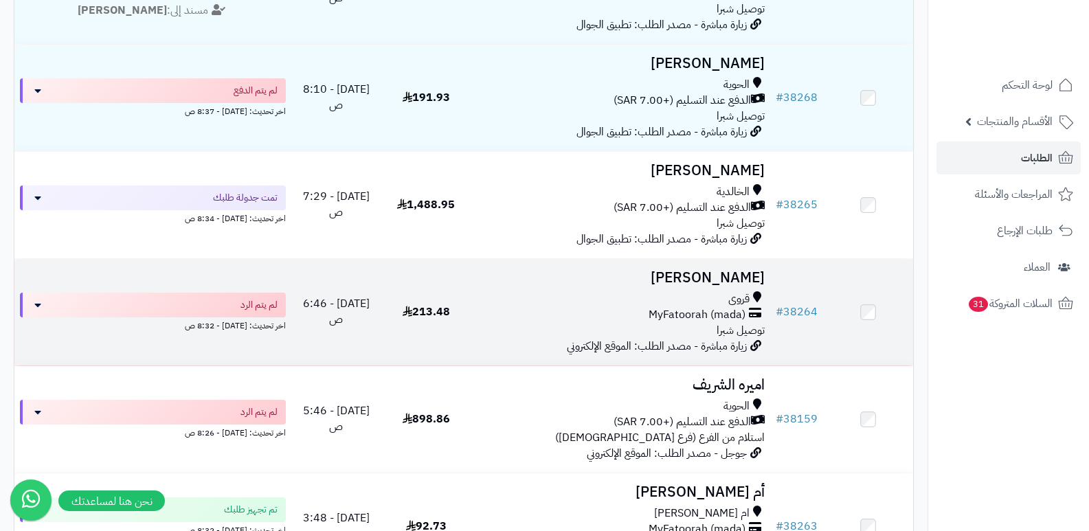
click at [717, 282] on h3 "[PERSON_NAME]" at bounding box center [621, 278] width 289 height 16
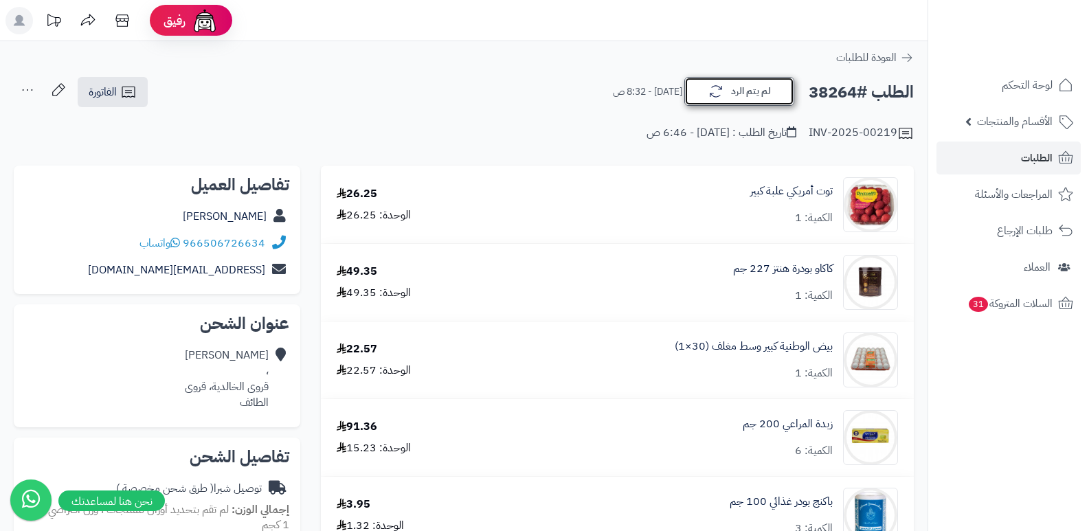
click at [758, 87] on button "لم يتم الرد" at bounding box center [740, 91] width 110 height 29
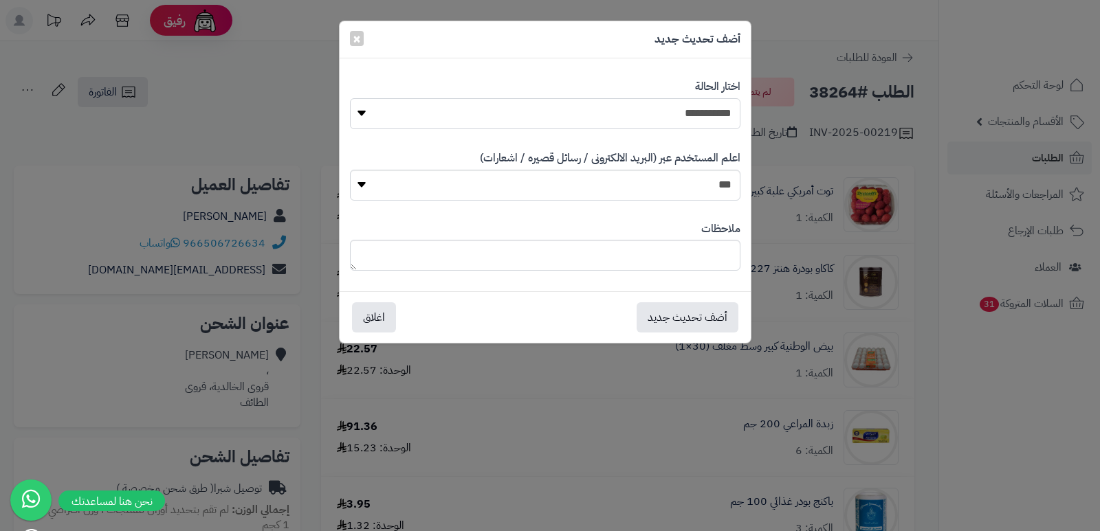
click at [665, 111] on select "**********" at bounding box center [545, 113] width 390 height 31
select select "*"
click at [350, 98] on select "**********" at bounding box center [545, 113] width 390 height 31
click at [681, 260] on textarea at bounding box center [545, 255] width 390 height 31
type textarea "****"
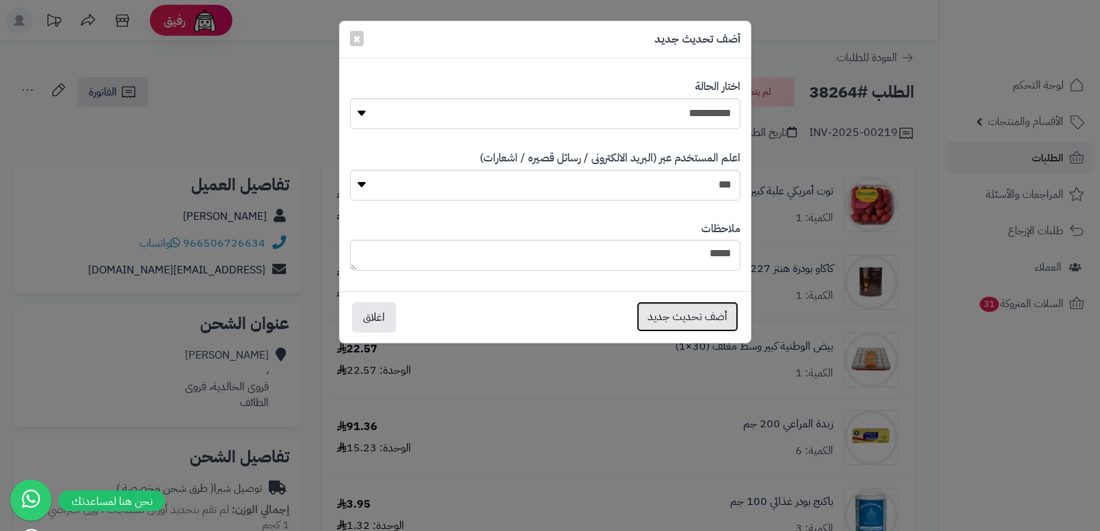
click at [680, 313] on button "أضف تحديث جديد" at bounding box center [687, 317] width 102 height 30
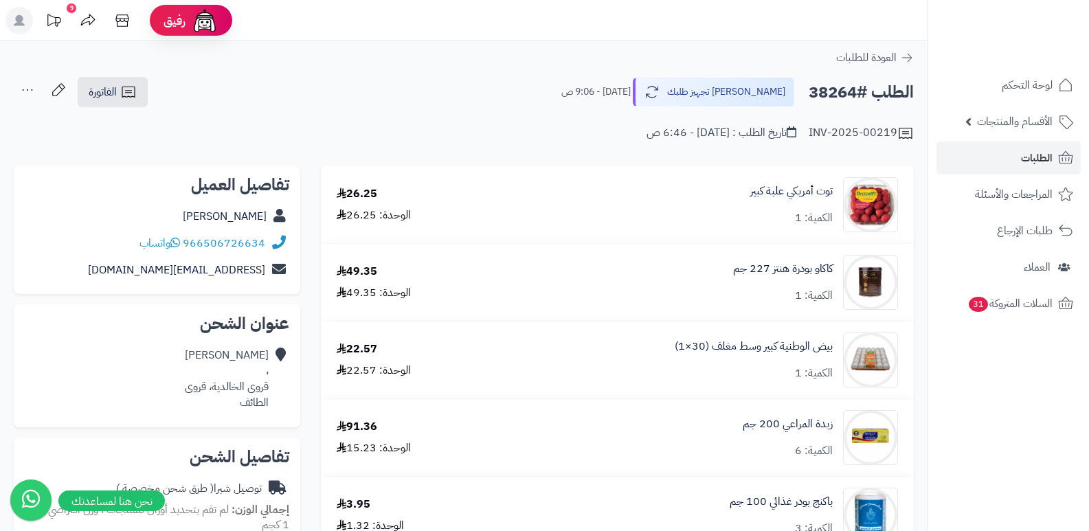
click at [32, 91] on icon at bounding box center [27, 89] width 27 height 27
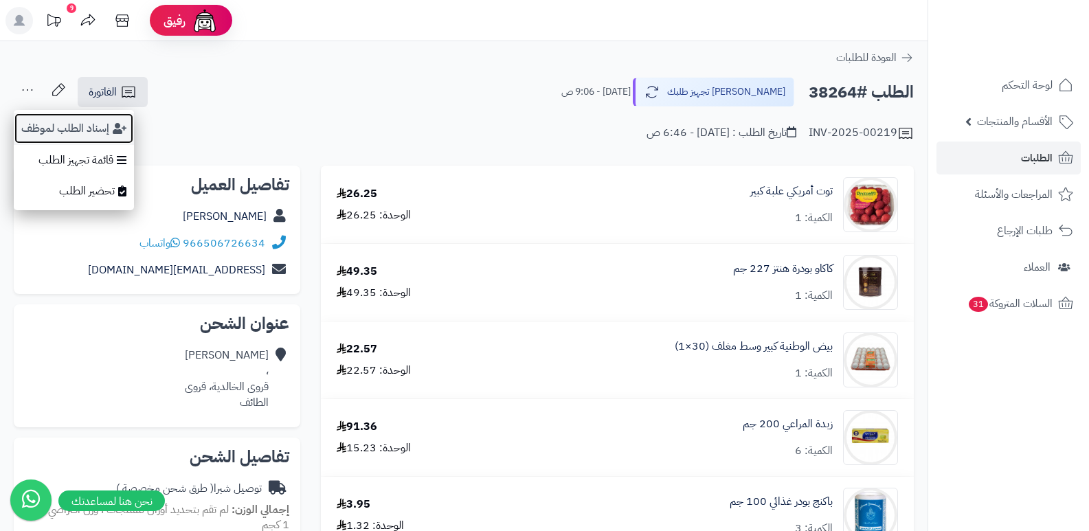
click at [63, 120] on button "إسناد الطلب لموظف" at bounding box center [74, 129] width 120 height 32
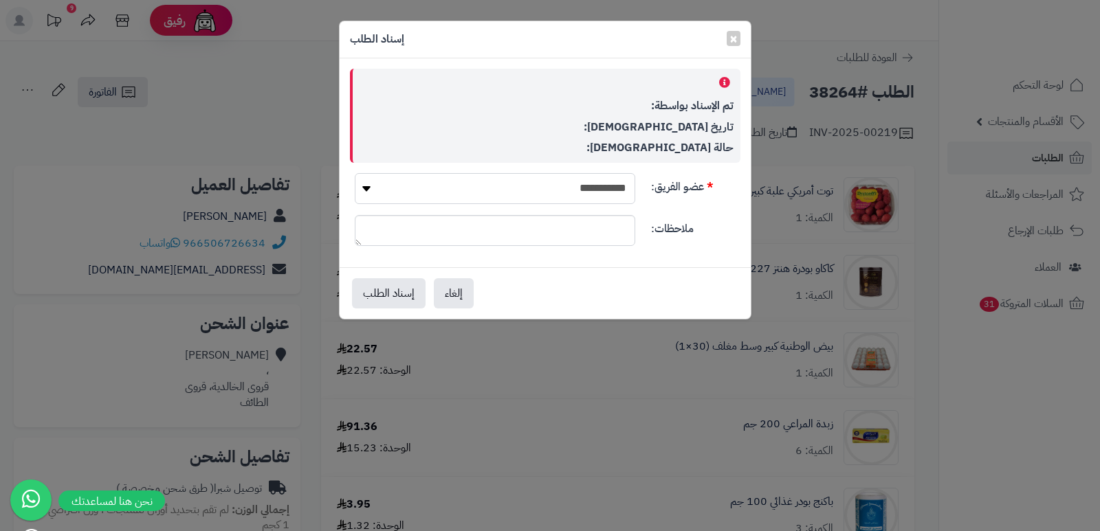
click at [623, 195] on select "**********" at bounding box center [495, 188] width 280 height 31
select select "**"
click at [355, 173] on select "**********" at bounding box center [495, 188] width 280 height 31
click at [386, 292] on button "إسناد الطلب" at bounding box center [389, 293] width 74 height 30
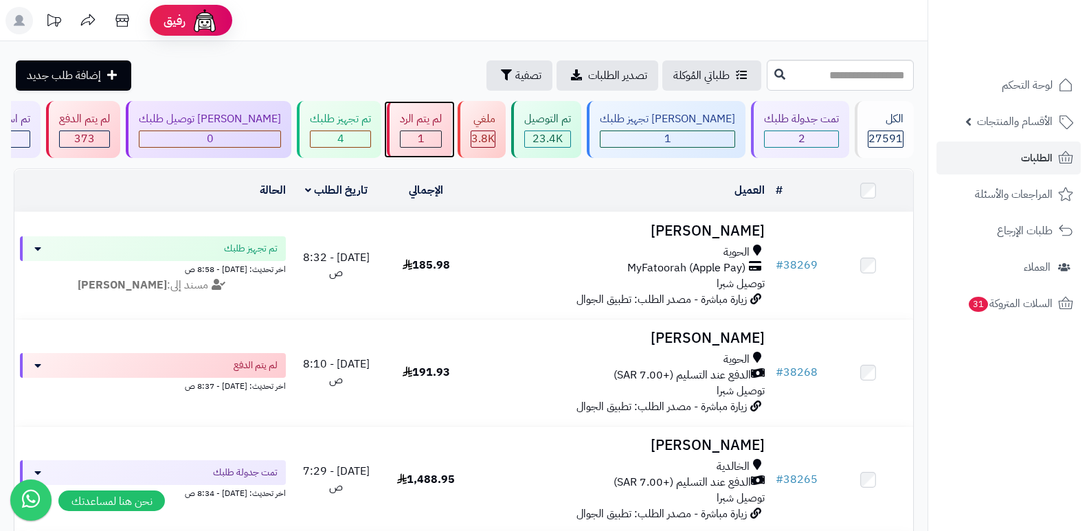
click at [425, 131] on span "1" at bounding box center [421, 139] width 7 height 16
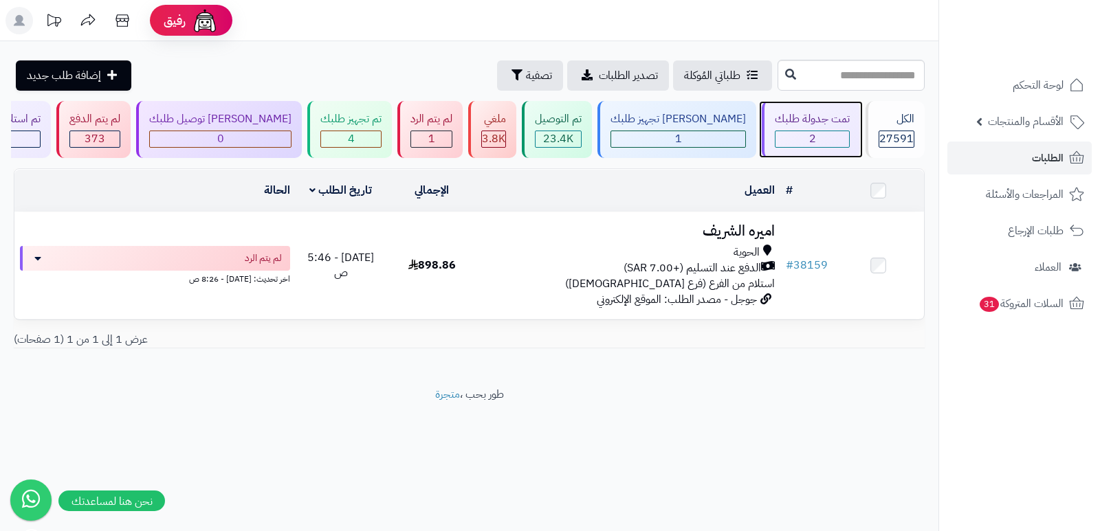
click at [815, 138] on div "2" at bounding box center [812, 139] width 74 height 16
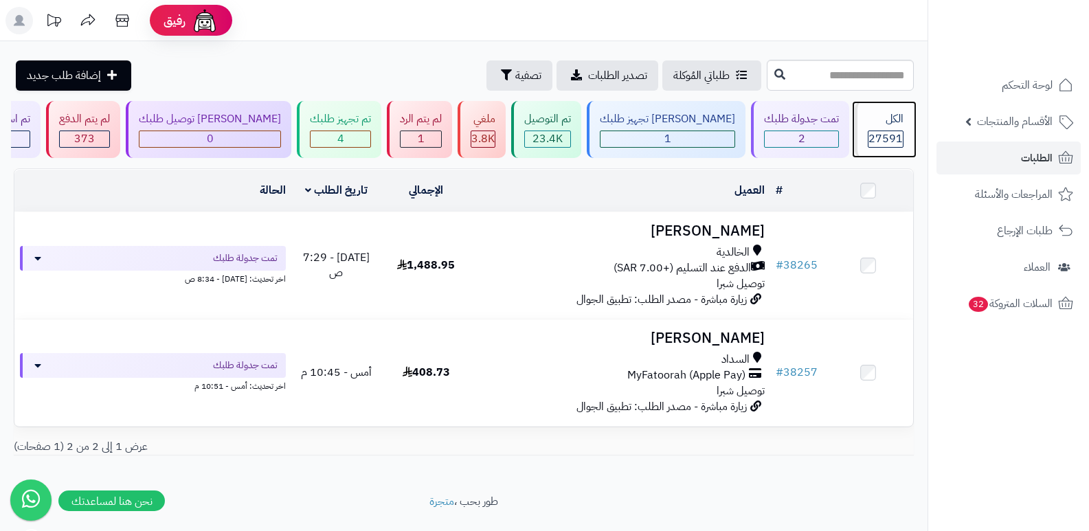
click at [894, 124] on div "الكل" at bounding box center [886, 119] width 36 height 16
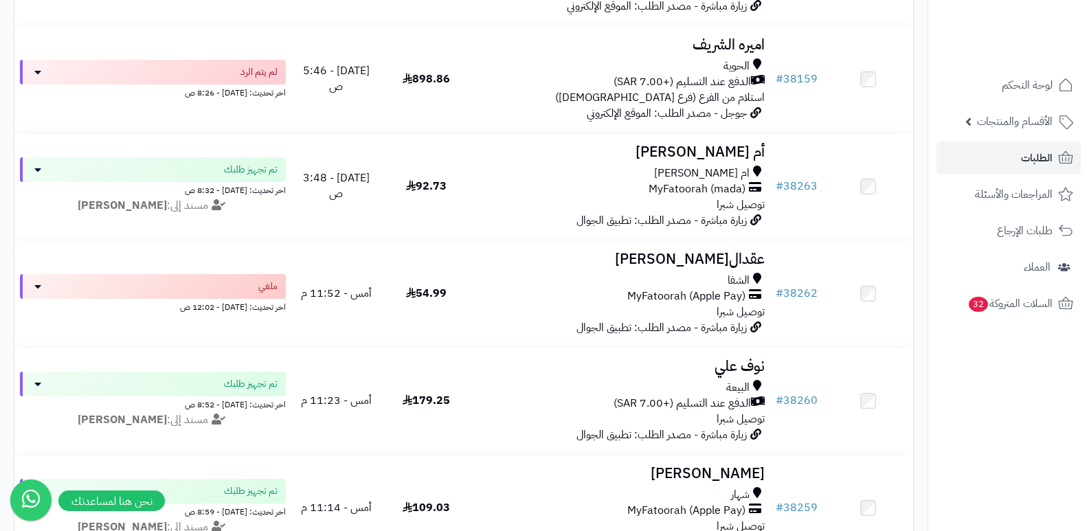
scroll to position [619, 0]
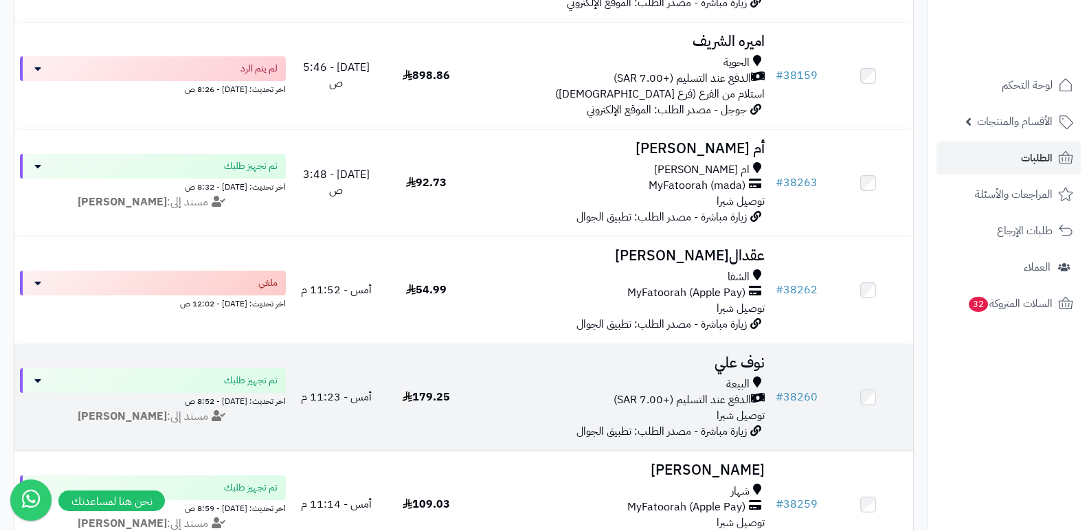
click at [744, 358] on h3 "نوف علي" at bounding box center [621, 363] width 289 height 16
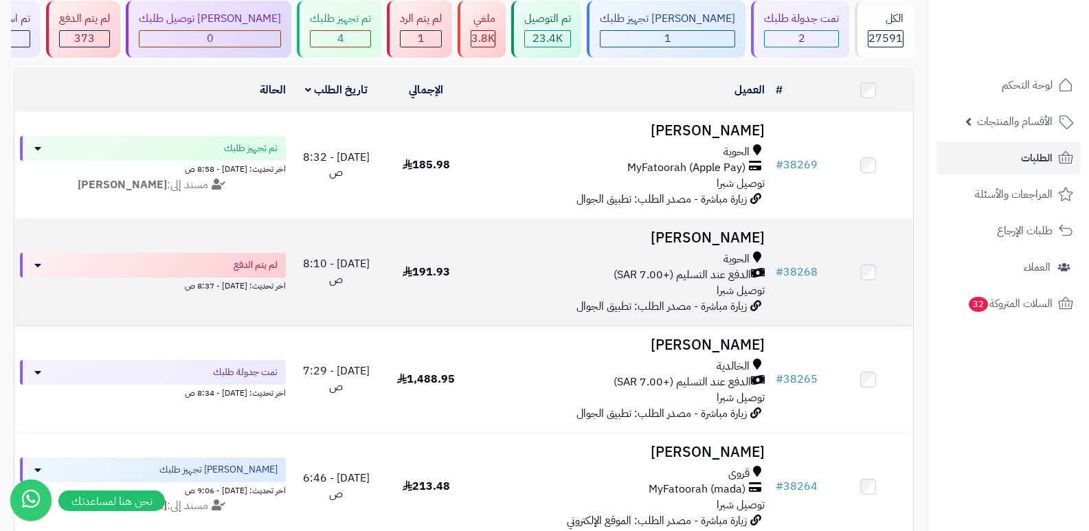
scroll to position [206, 0]
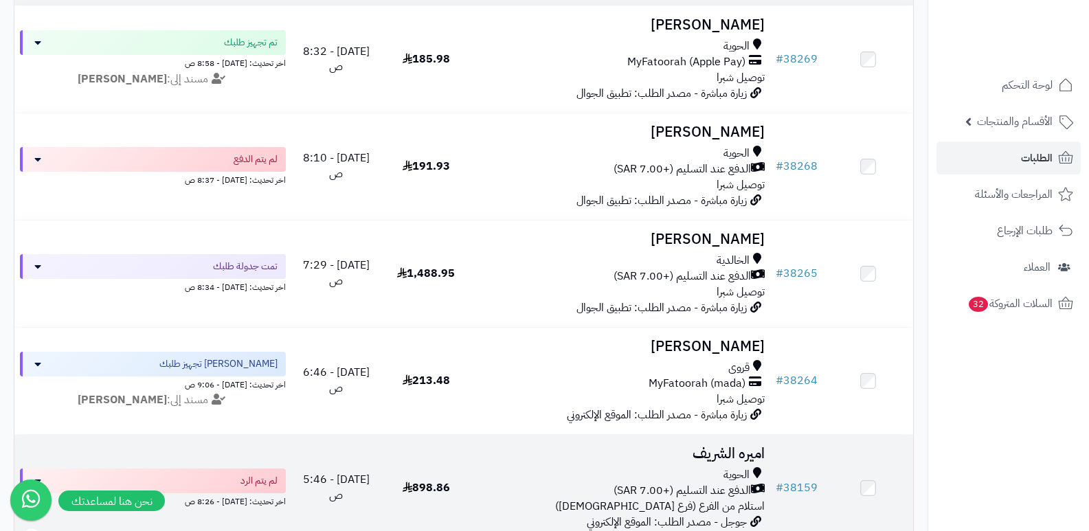
click at [711, 450] on h3 "اميره الشريف" at bounding box center [621, 454] width 289 height 16
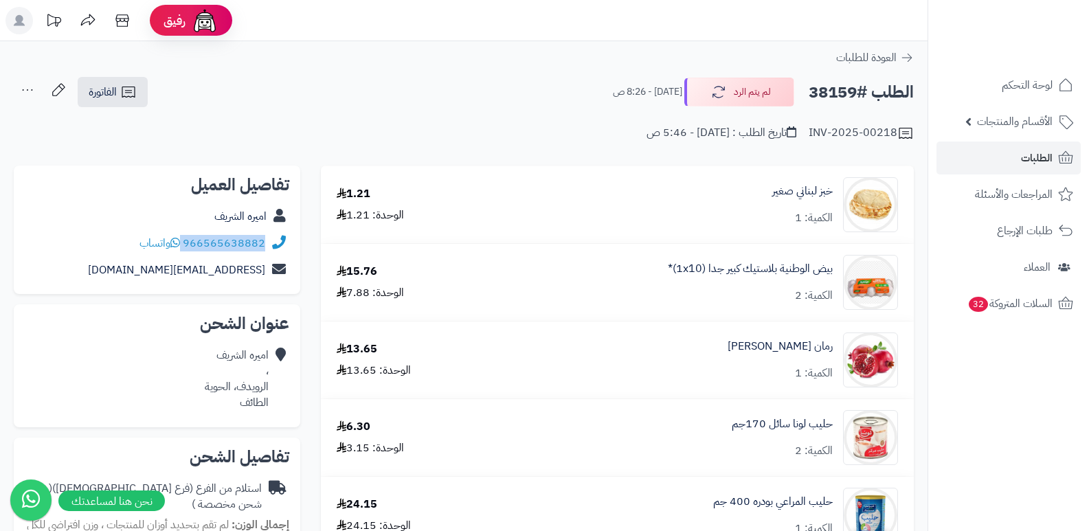
drag, startPoint x: 184, startPoint y: 244, endPoint x: 274, endPoint y: 244, distance: 90.0
click at [274, 244] on div "966565638882 واتساب" at bounding box center [157, 243] width 265 height 27
copy div "966565638882"
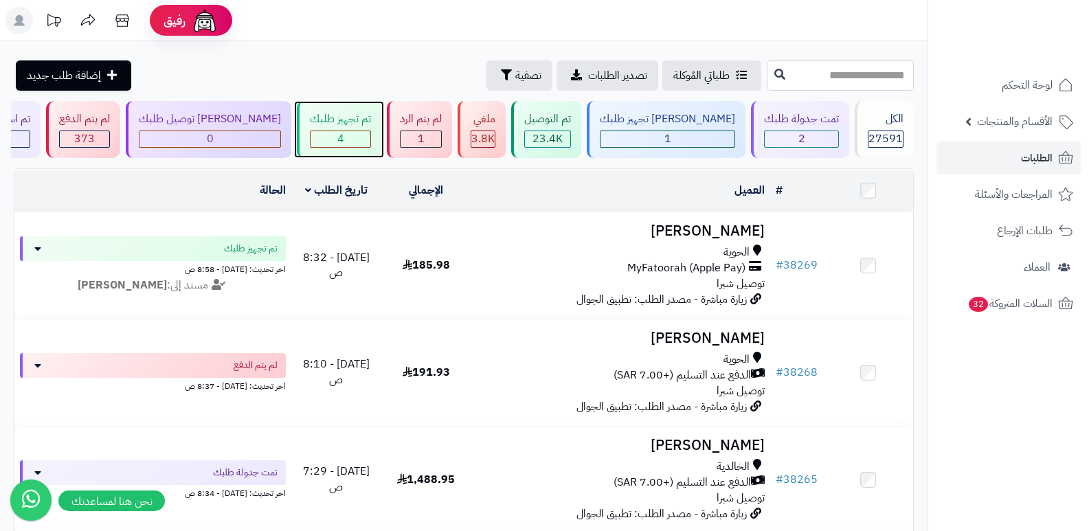
click at [340, 137] on div "4" at bounding box center [341, 139] width 60 height 16
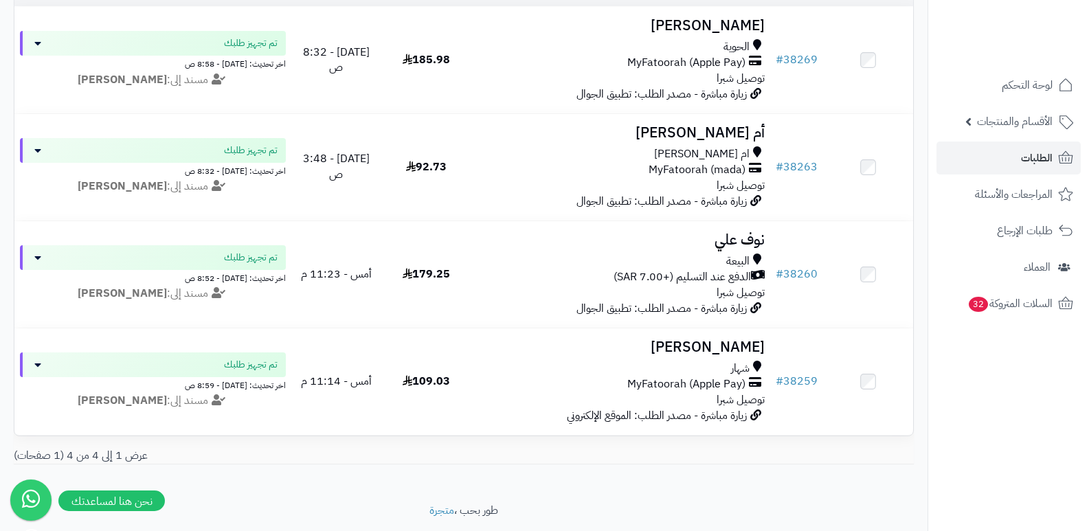
scroll to position [206, 0]
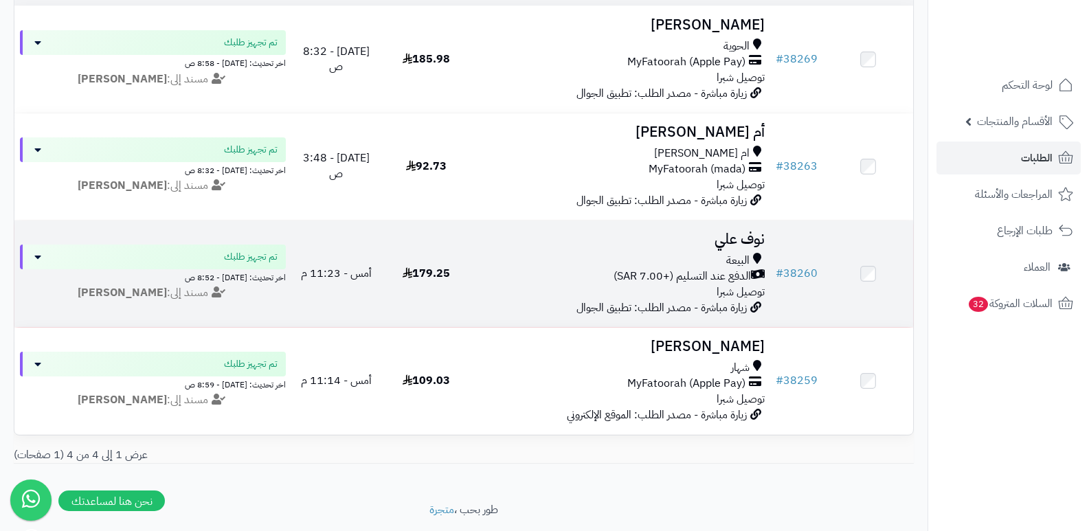
click at [738, 225] on td "نوف علي البيعة الدفع عند التسليم (+7.00 SAR) توصيل شبرا زيارة مباشرة - مصدر الط…" at bounding box center [622, 274] width 300 height 107
click at [735, 237] on h3 "نوف علي" at bounding box center [621, 240] width 289 height 16
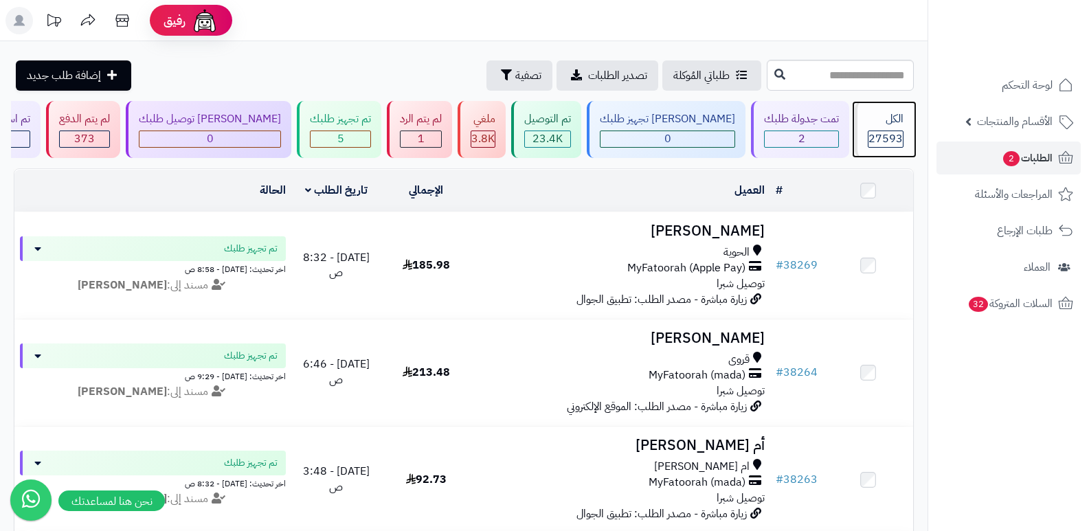
click at [903, 124] on div "الكل" at bounding box center [886, 119] width 36 height 16
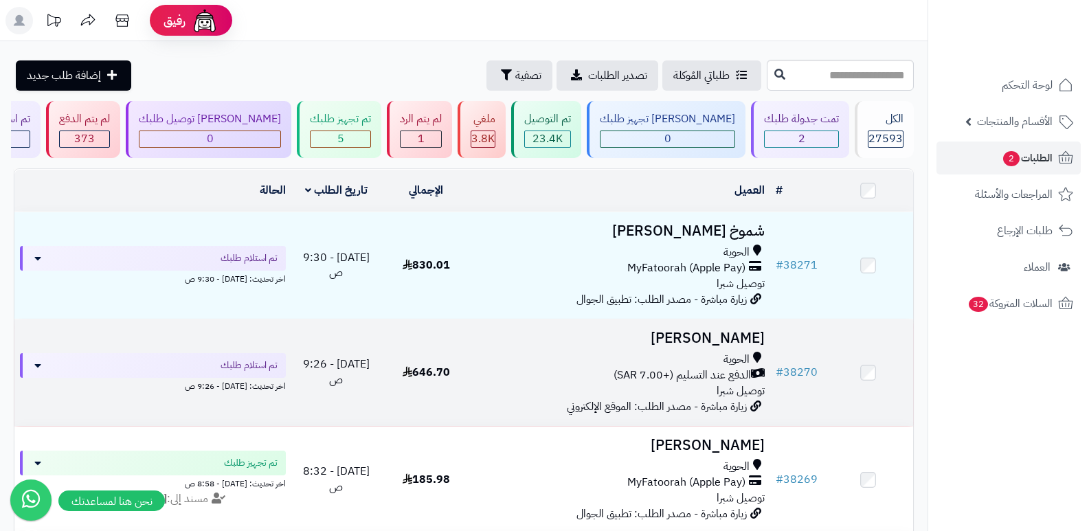
click at [718, 335] on h3 "[PERSON_NAME]" at bounding box center [621, 339] width 289 height 16
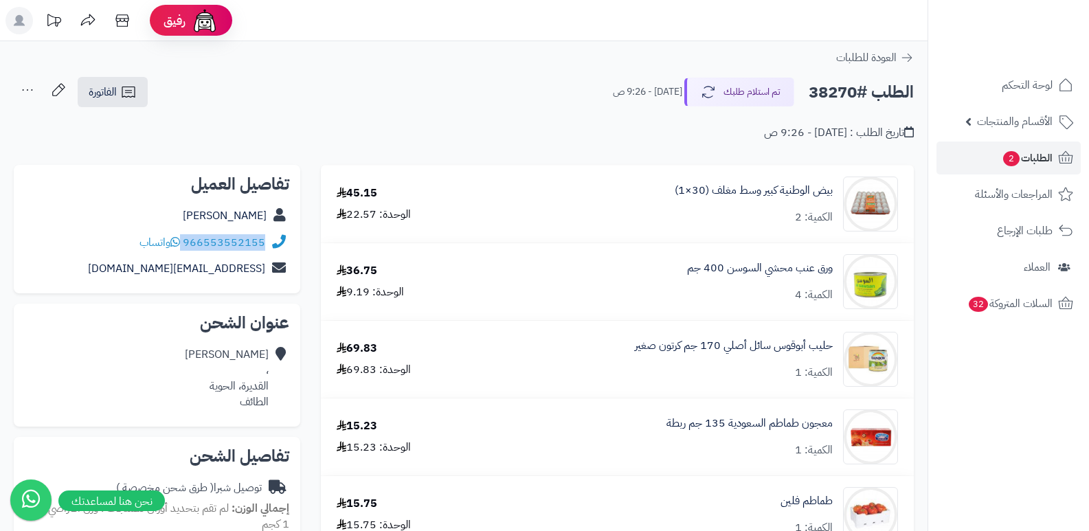
drag, startPoint x: 184, startPoint y: 243, endPoint x: 264, endPoint y: 250, distance: 80.0
click at [264, 250] on div "966553552155 واتساب" at bounding box center [203, 243] width 126 height 16
copy div "966553552155"
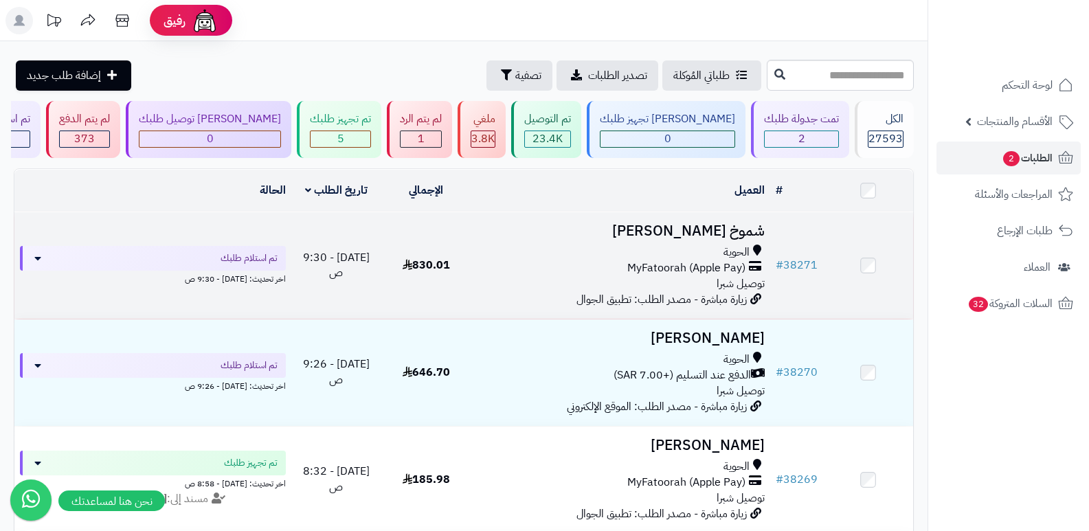
click at [709, 236] on h3 "شموخ [PERSON_NAME]" at bounding box center [621, 231] width 289 height 16
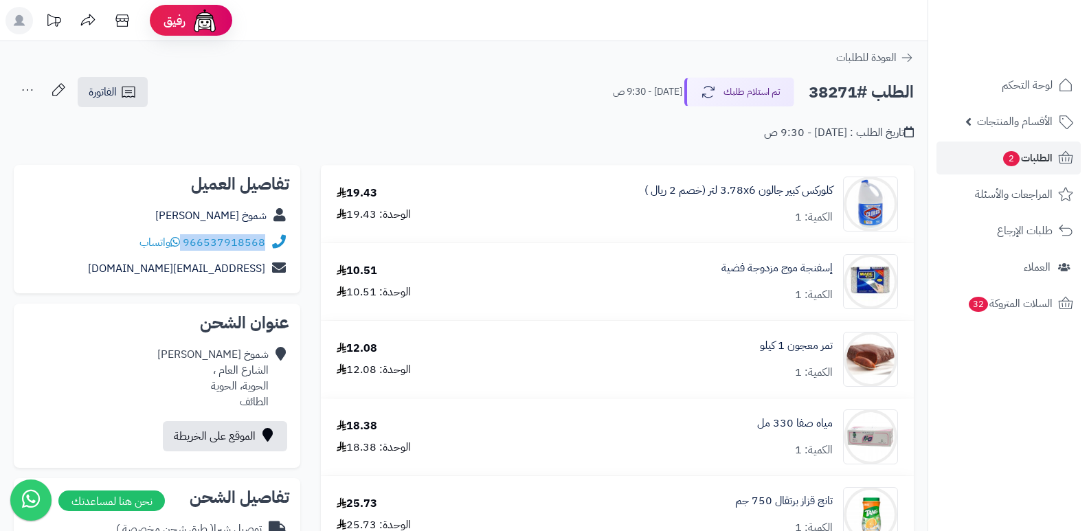
drag, startPoint x: 184, startPoint y: 240, endPoint x: 273, endPoint y: 241, distance: 89.4
click at [273, 241] on div "966537918568 واتساب" at bounding box center [157, 243] width 265 height 27
copy div "966537918568"
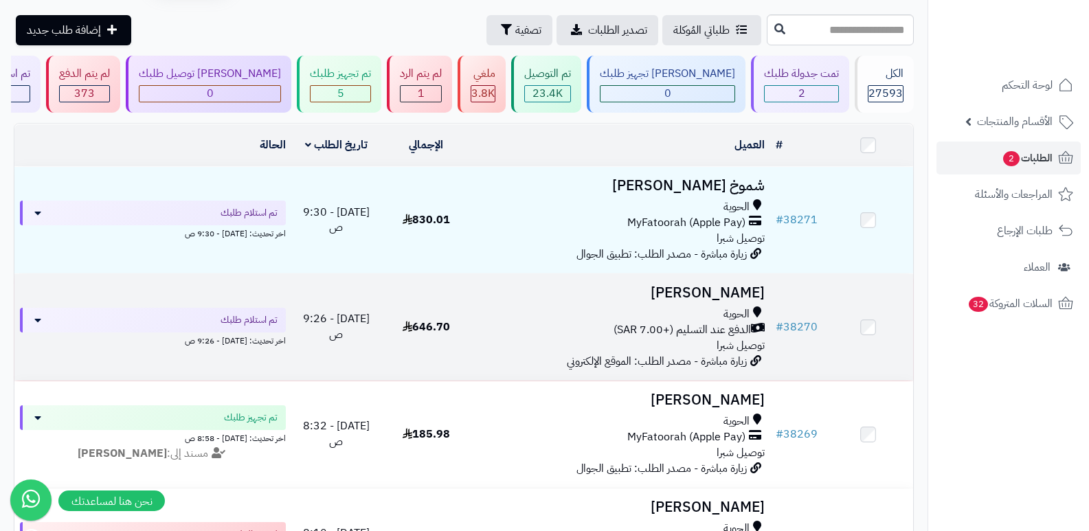
scroll to position [69, 0]
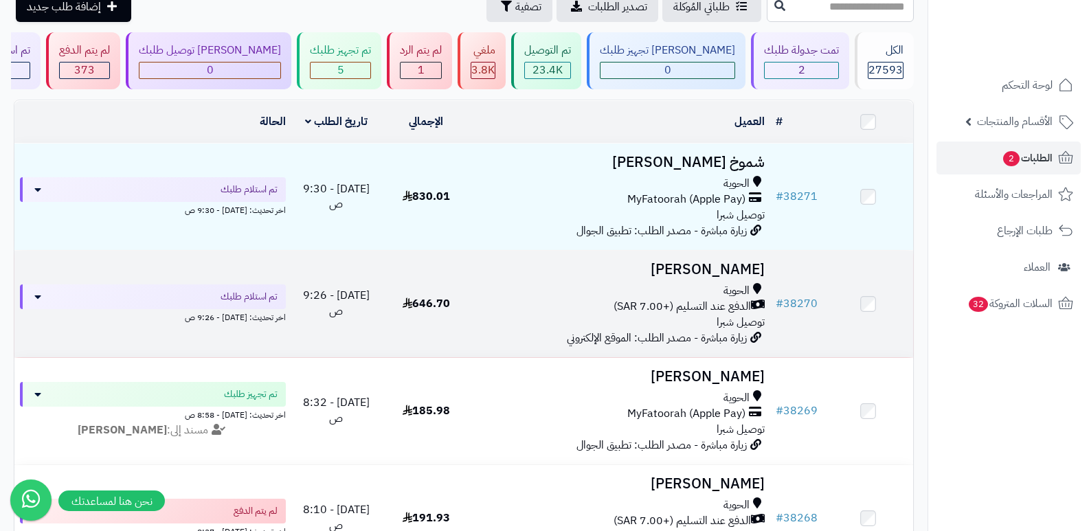
click at [740, 263] on h3 "[PERSON_NAME]" at bounding box center [621, 270] width 289 height 16
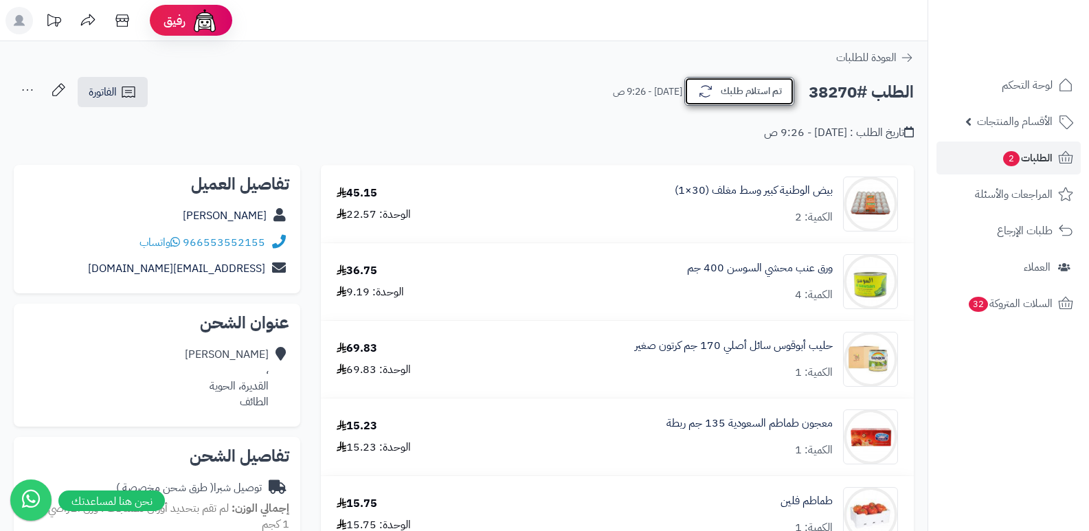
click at [747, 88] on button "تم استلام طلبك" at bounding box center [740, 91] width 110 height 29
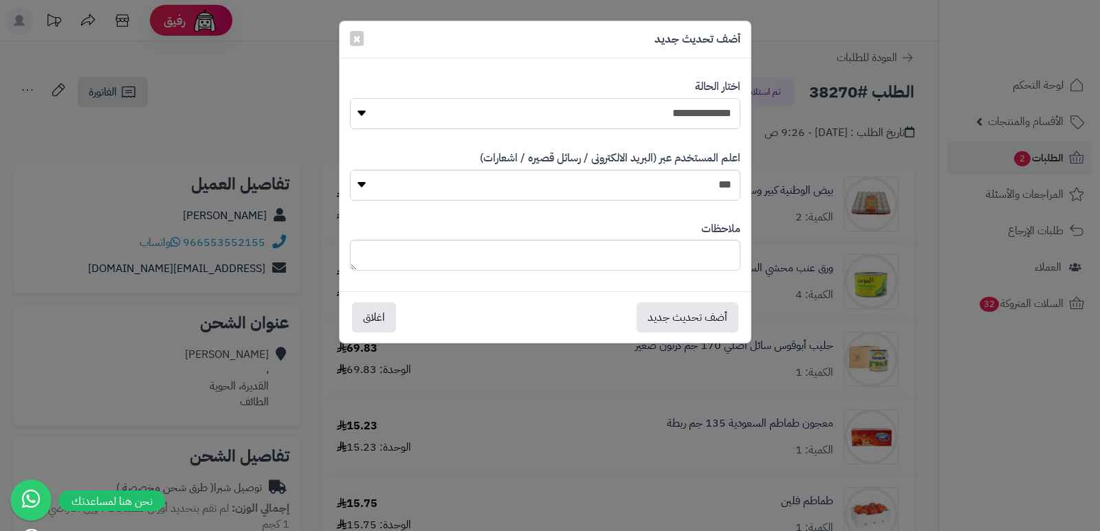
click at [663, 117] on select "**********" at bounding box center [545, 113] width 390 height 31
select select "*"
click at [350, 98] on select "**********" at bounding box center [545, 113] width 390 height 31
click at [676, 243] on textarea at bounding box center [545, 255] width 390 height 31
type textarea "****"
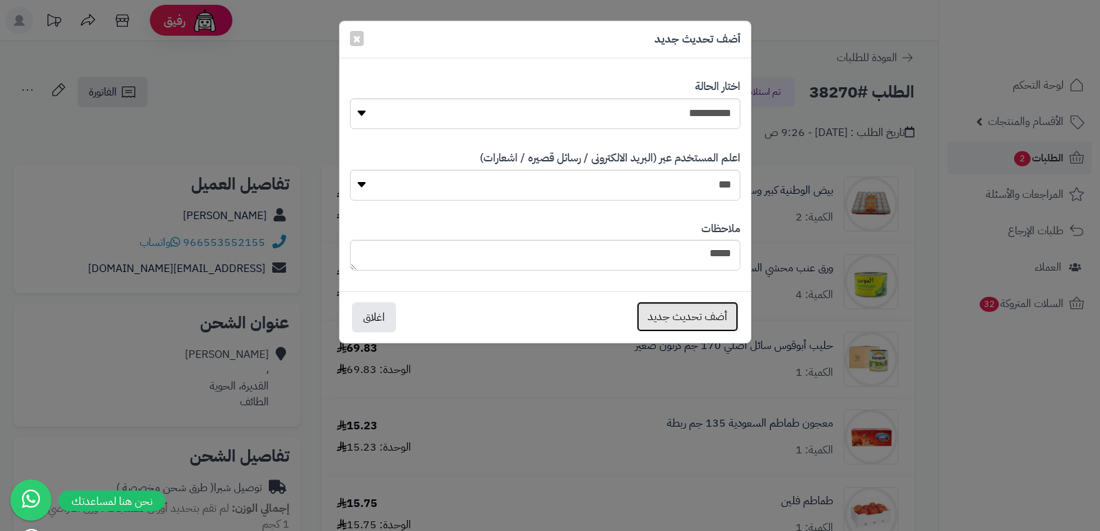
click at [665, 309] on button "أضف تحديث جديد" at bounding box center [687, 317] width 102 height 30
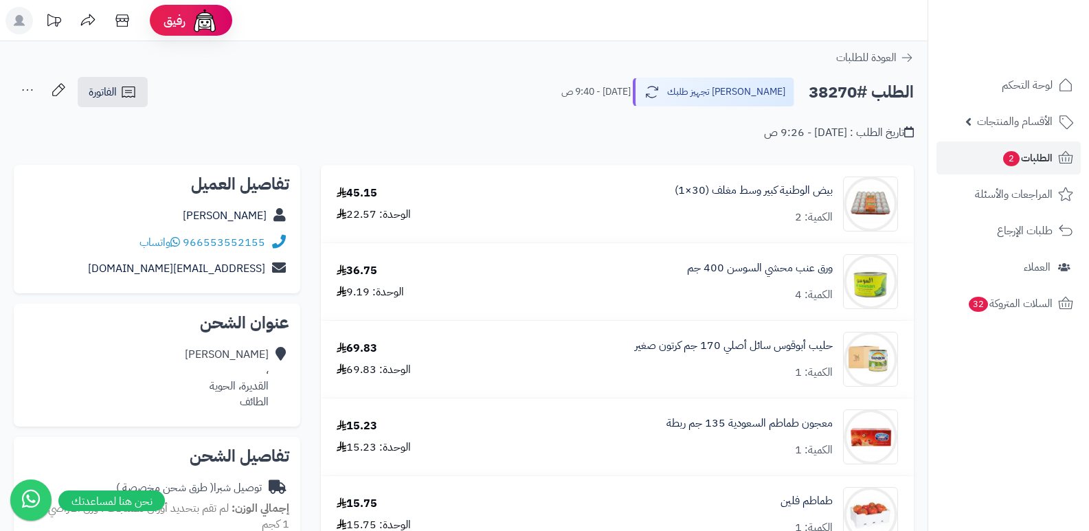
click at [32, 93] on icon at bounding box center [27, 89] width 27 height 27
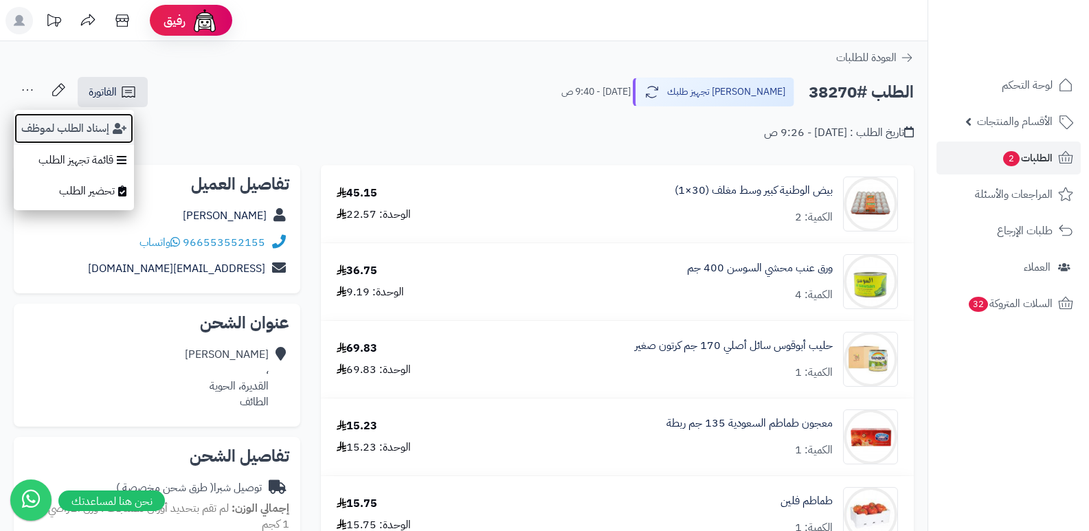
click at [70, 135] on button "إسناد الطلب لموظف" at bounding box center [74, 129] width 120 height 32
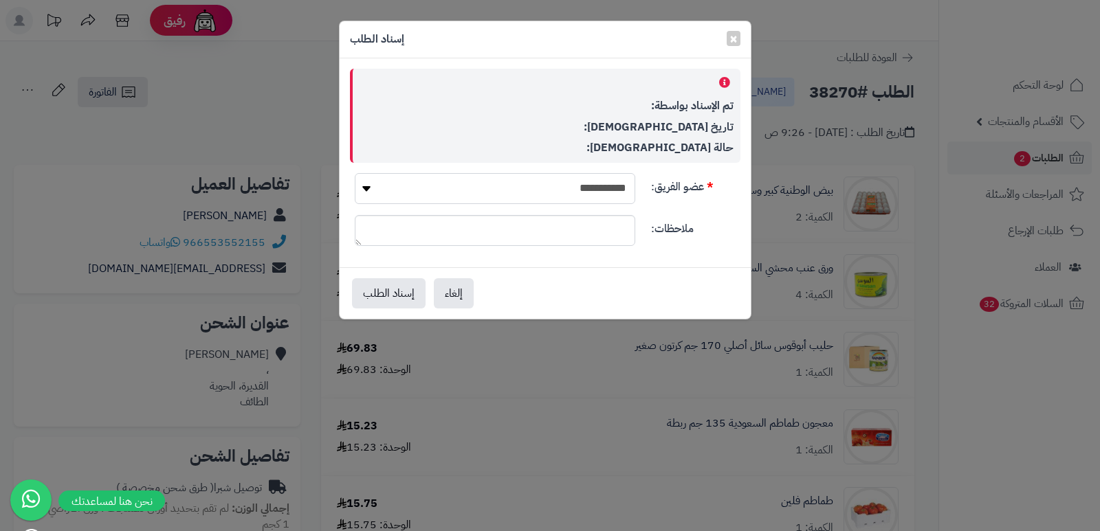
click at [578, 184] on select "**********" at bounding box center [495, 188] width 280 height 31
select select "**"
click at [355, 173] on select "**********" at bounding box center [495, 188] width 280 height 31
click at [374, 291] on button "إسناد الطلب" at bounding box center [389, 293] width 74 height 30
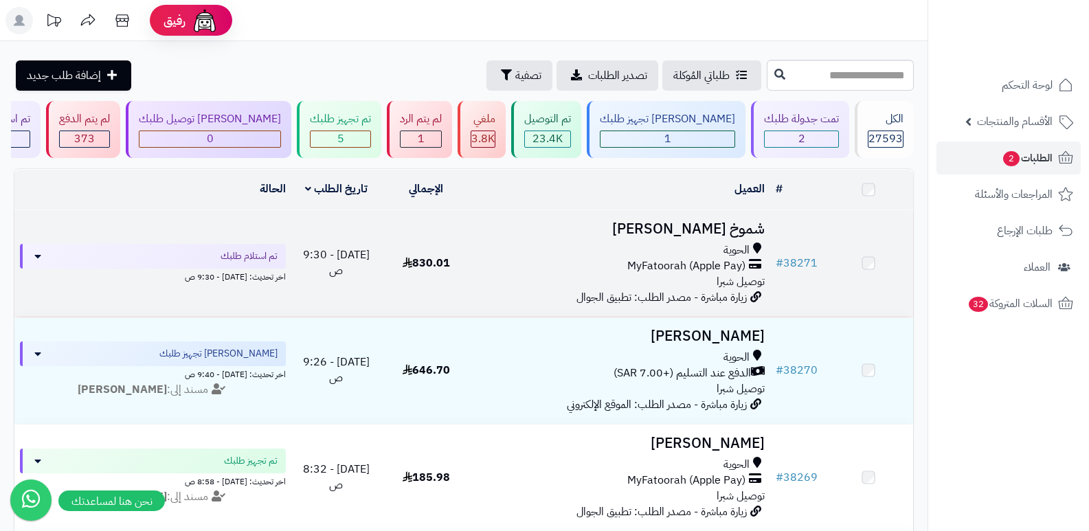
scroll to position [69, 0]
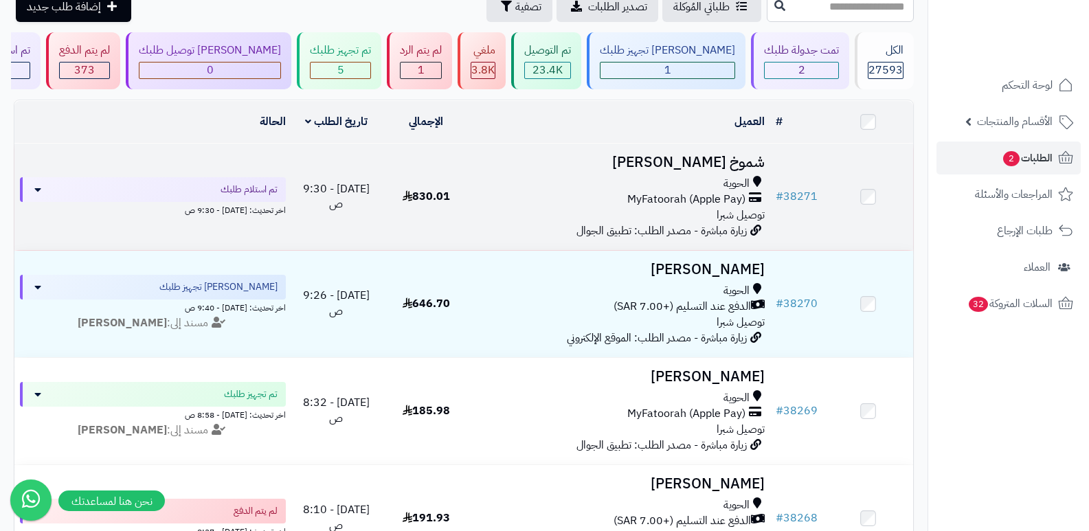
click at [714, 161] on h3 "شموخ عسيري" at bounding box center [621, 163] width 289 height 16
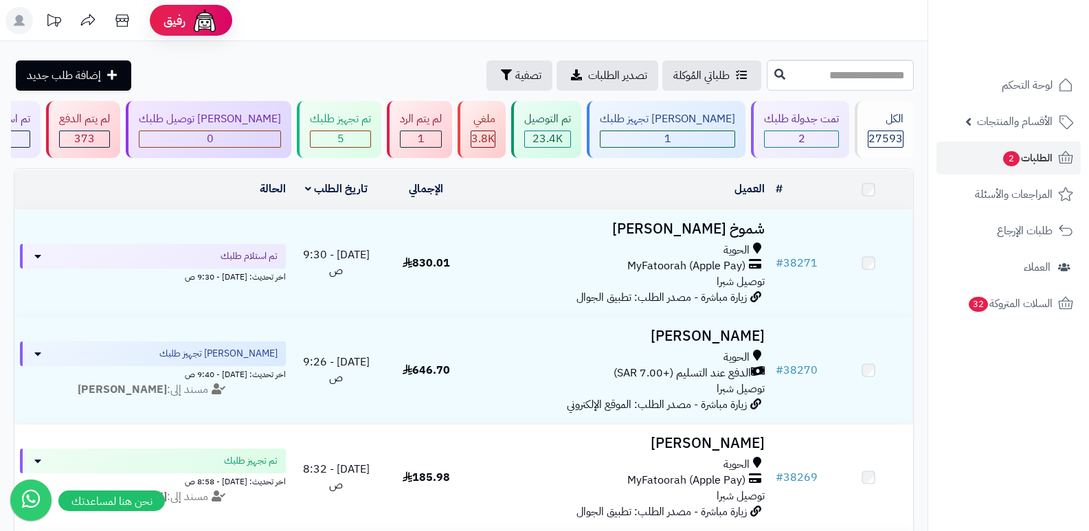
scroll to position [69, 0]
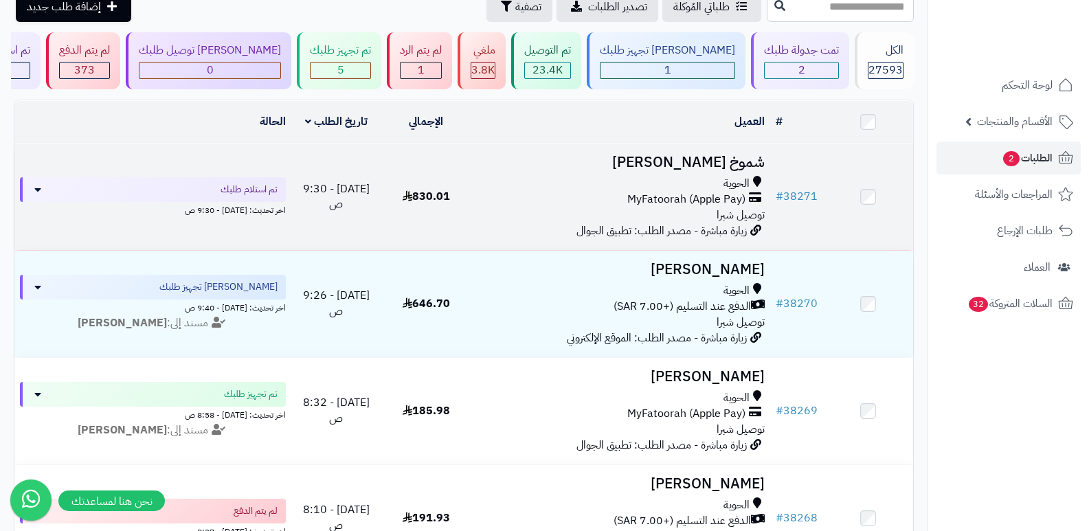
click at [742, 157] on h3 "شموخ [PERSON_NAME]" at bounding box center [621, 163] width 289 height 16
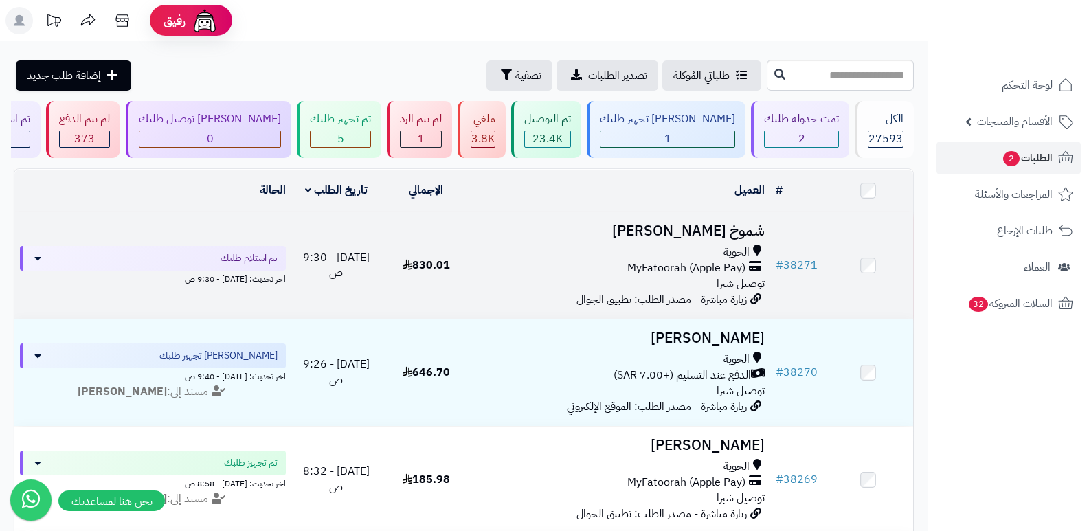
click at [747, 239] on h3 "شموخ [PERSON_NAME]" at bounding box center [621, 231] width 289 height 16
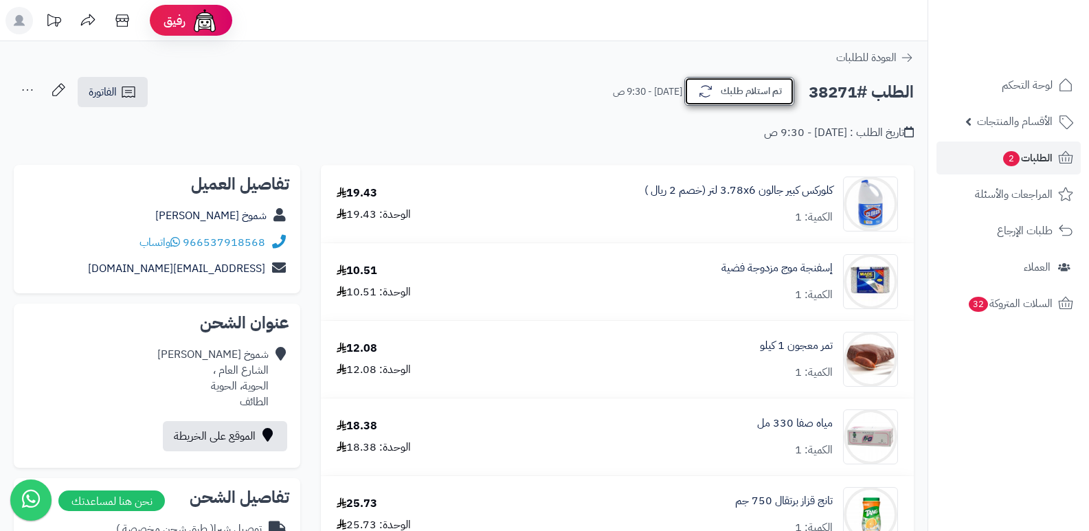
click at [741, 80] on button "تم استلام طلبك" at bounding box center [740, 91] width 110 height 29
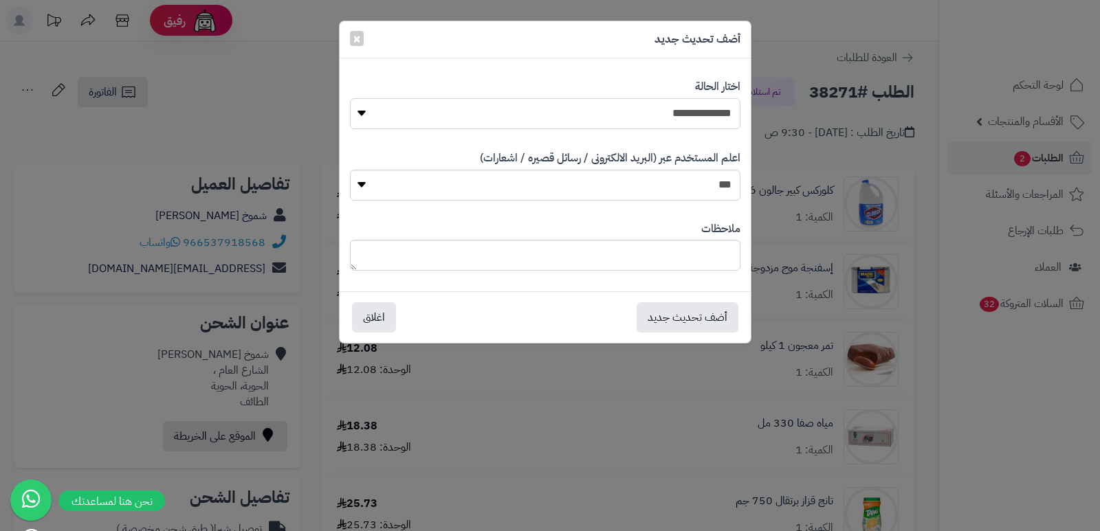
click at [688, 114] on select "**********" at bounding box center [545, 113] width 390 height 31
select select "*"
click at [350, 98] on select "**********" at bounding box center [545, 113] width 390 height 31
click at [684, 241] on textarea at bounding box center [545, 255] width 390 height 31
type textarea "***"
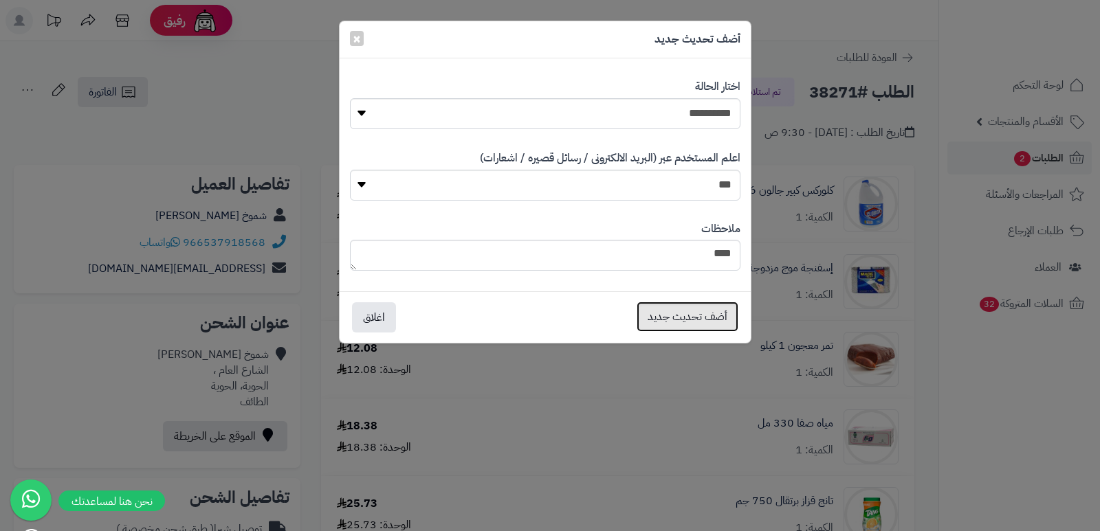
click at [702, 313] on button "أضف تحديث جديد" at bounding box center [687, 317] width 102 height 30
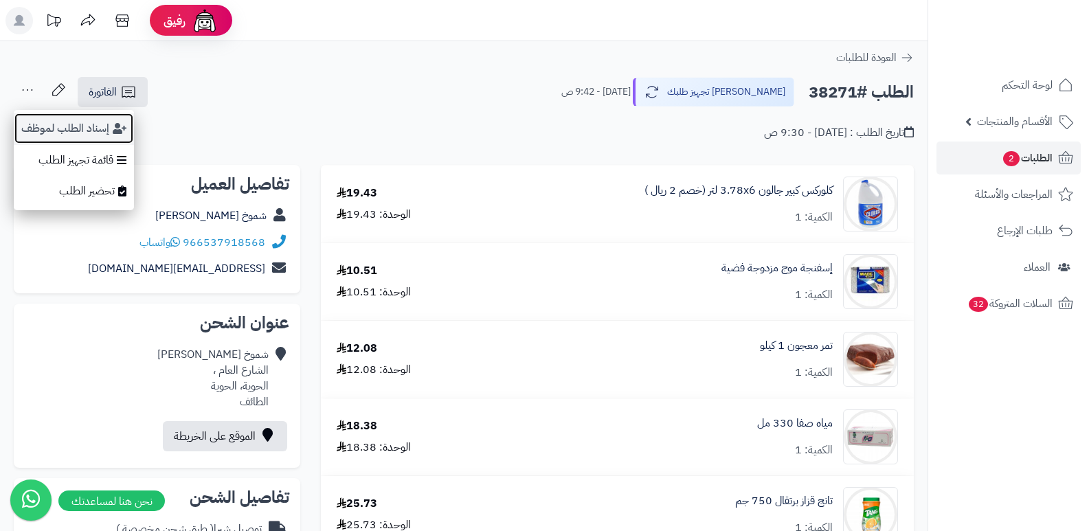
click at [57, 125] on button "إسناد الطلب لموظف" at bounding box center [74, 129] width 120 height 32
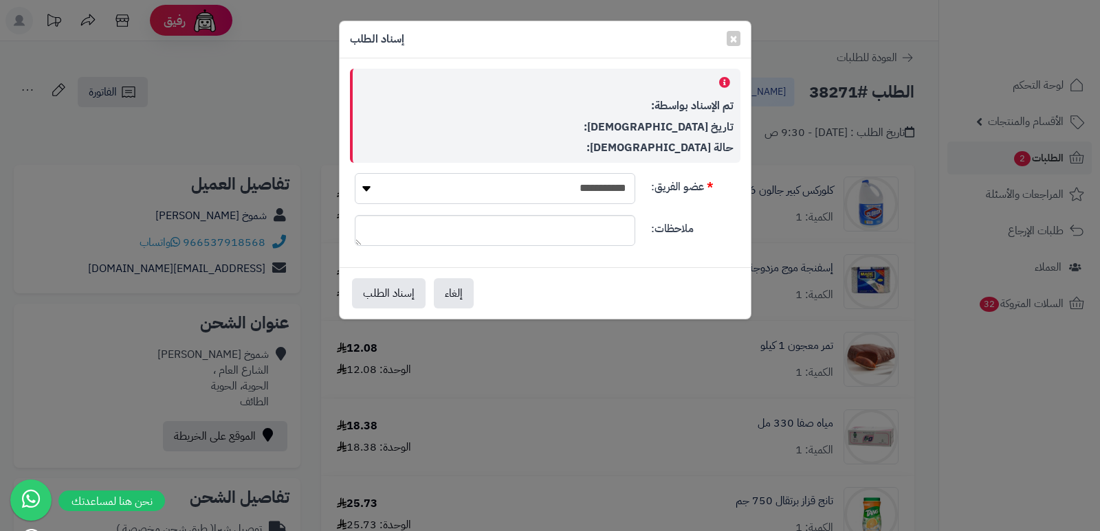
click at [588, 186] on select "**********" at bounding box center [495, 188] width 280 height 31
select select "**"
click at [355, 173] on select "**********" at bounding box center [495, 188] width 280 height 31
click at [397, 294] on button "إسناد الطلب" at bounding box center [389, 293] width 74 height 30
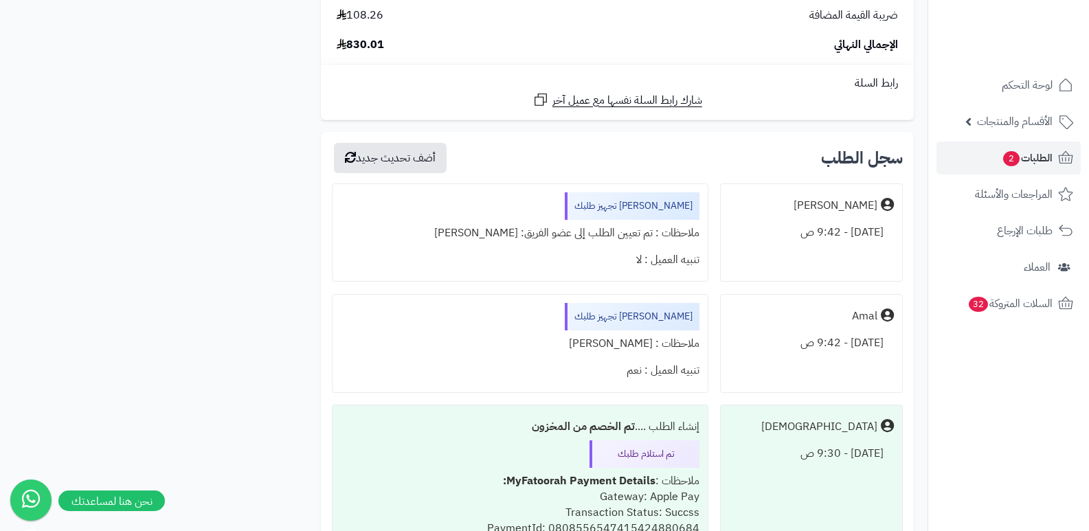
scroll to position [2749, 0]
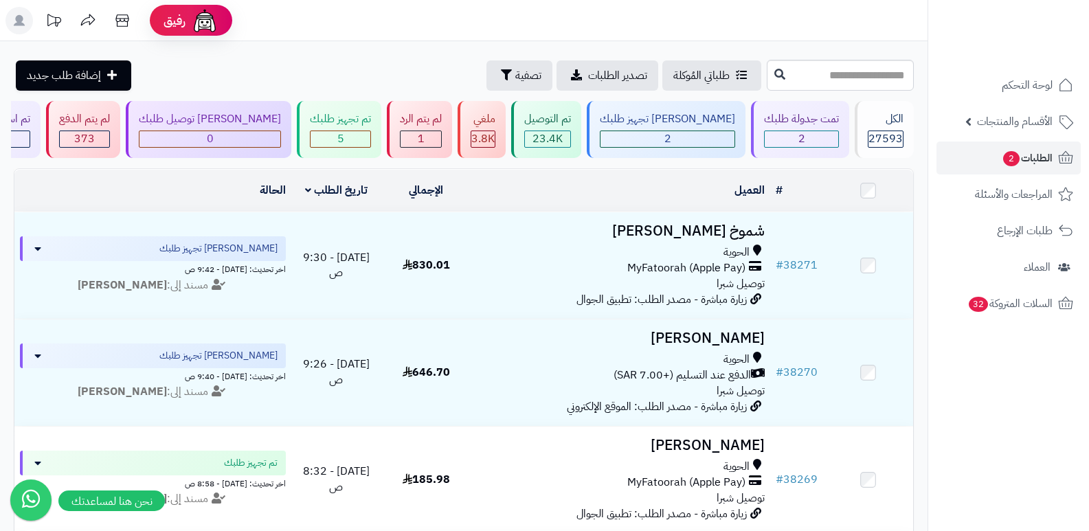
click at [688, 4] on header "رفيق ! الطلبات معالجة مكتمل إرجاع المنتجات العملاء المتواجدون الان 28377 عملاء …" at bounding box center [544, 20] width 1089 height 41
click at [990, 375] on nav "لوحة التحكم الأقسام والمنتجات المنتجات الأقسام الماركات مواصفات المنتجات مواصفا…" at bounding box center [1009, 282] width 162 height 531
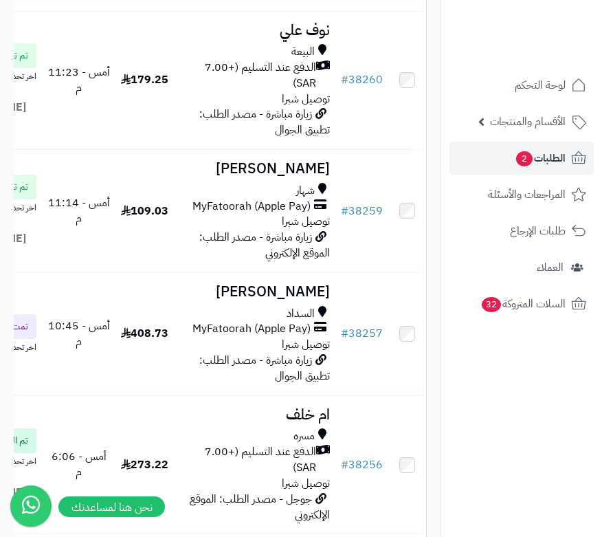
scroll to position [1443, 0]
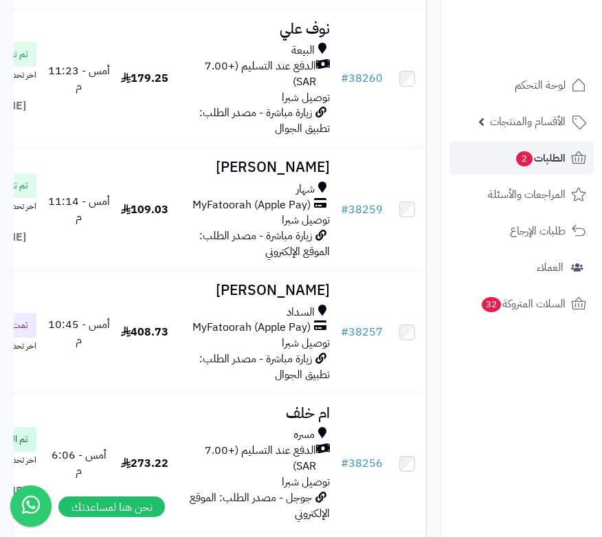
click at [506, 412] on nav "لوحة التحكم الأقسام والمنتجات المنتجات الأقسام الماركات مواصفات المنتجات مواصفا…" at bounding box center [522, 285] width 162 height 537
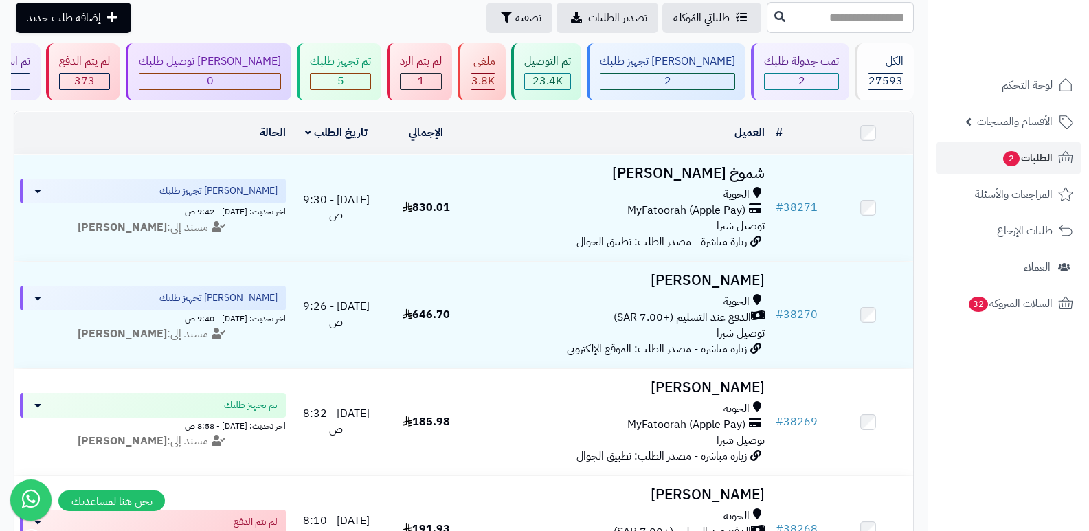
scroll to position [0, 0]
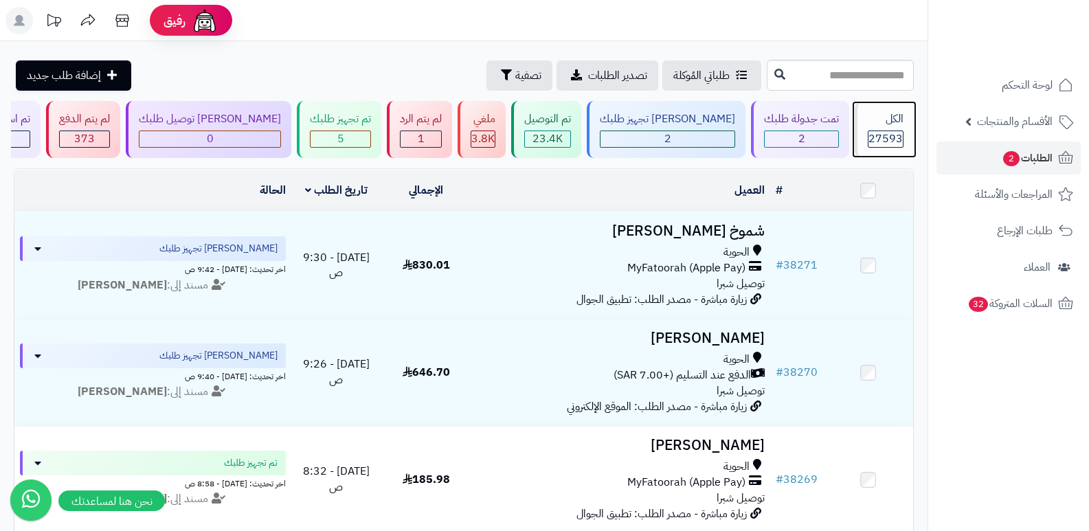
click at [861, 133] on div "الكل 27593" at bounding box center [884, 129] width 59 height 57
click at [901, 121] on div "الكل" at bounding box center [886, 119] width 36 height 16
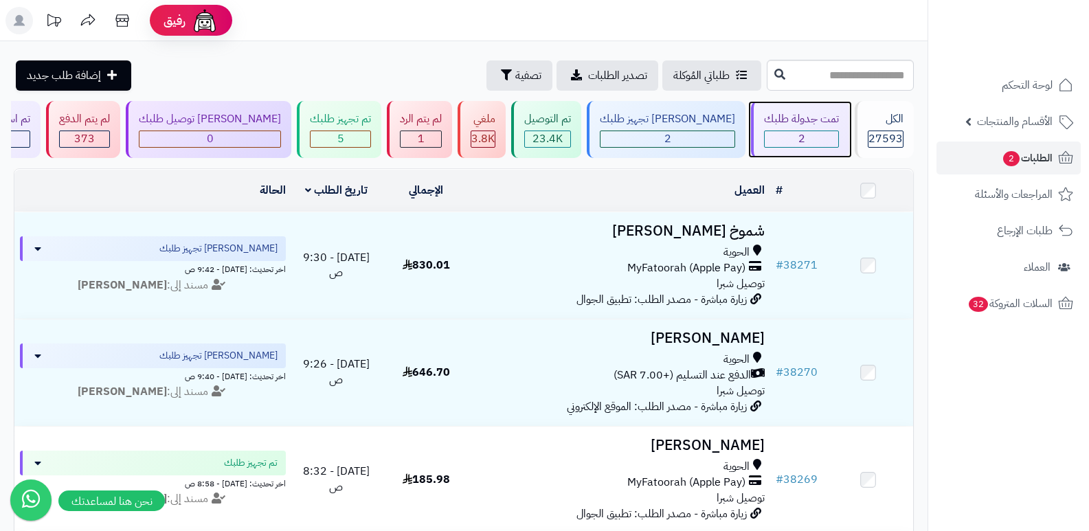
click at [819, 115] on div "تمت جدولة طلبك" at bounding box center [801, 119] width 75 height 16
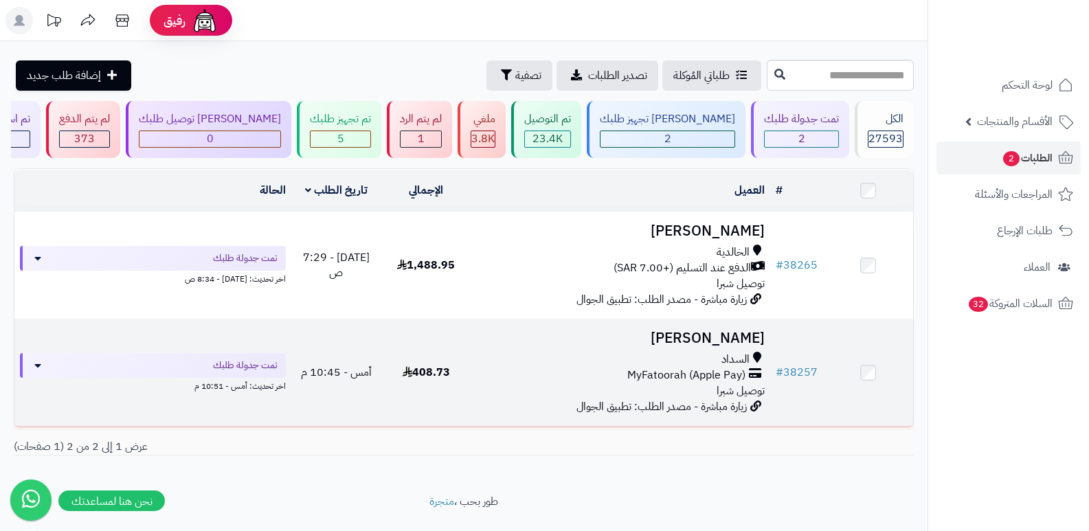
click at [718, 333] on h3 "فيصل العتيبي" at bounding box center [621, 339] width 289 height 16
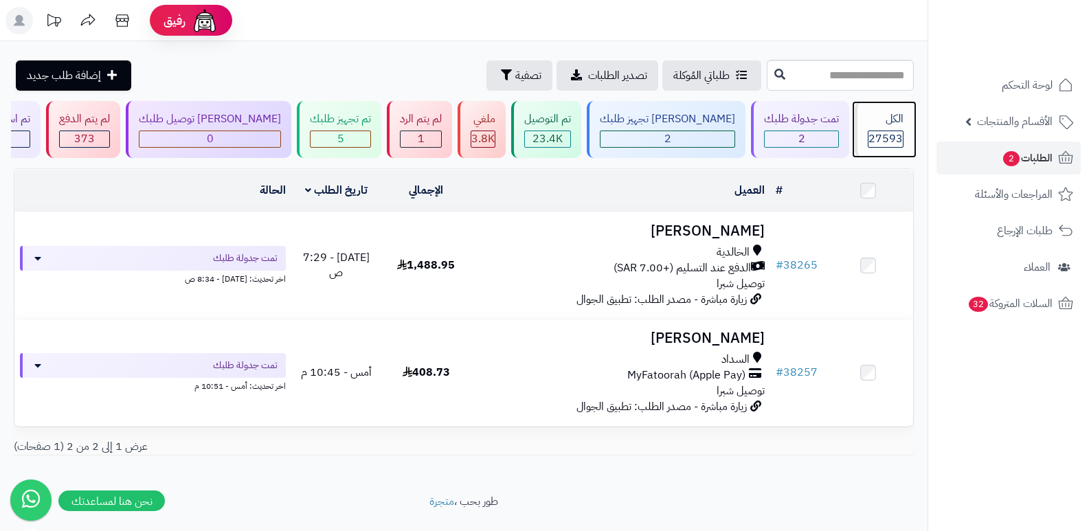
click at [898, 121] on div "الكل" at bounding box center [886, 119] width 36 height 16
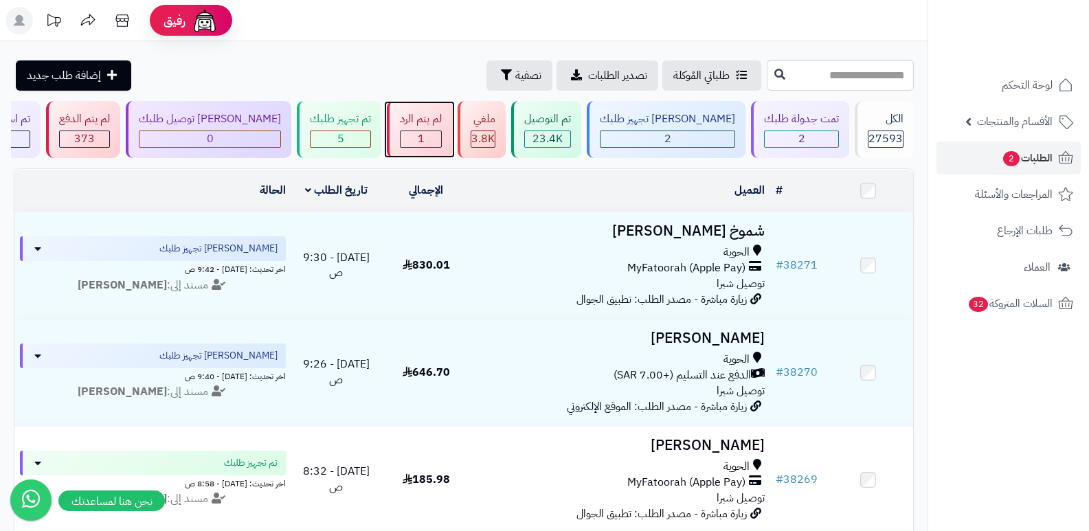
click at [452, 148] on div "لم يتم الرد 1" at bounding box center [419, 129] width 65 height 57
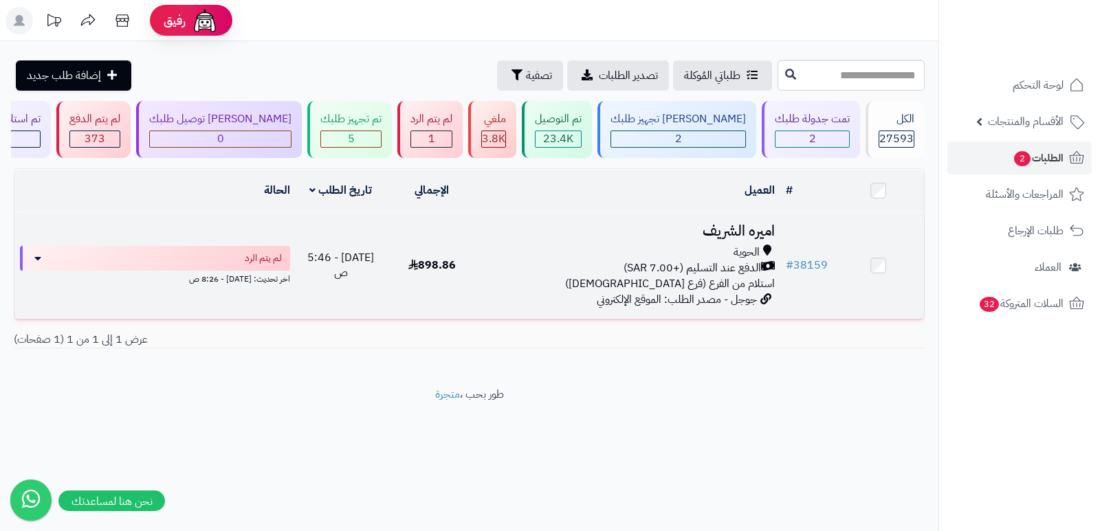
click at [746, 228] on h3 "اميره الشريف" at bounding box center [629, 231] width 292 height 16
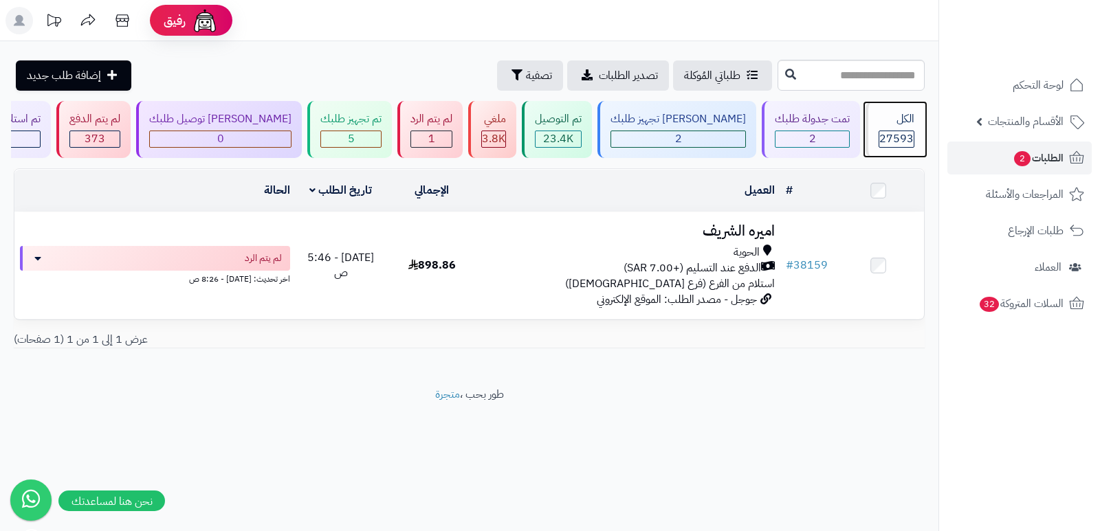
click at [885, 136] on span "27593" at bounding box center [896, 139] width 34 height 16
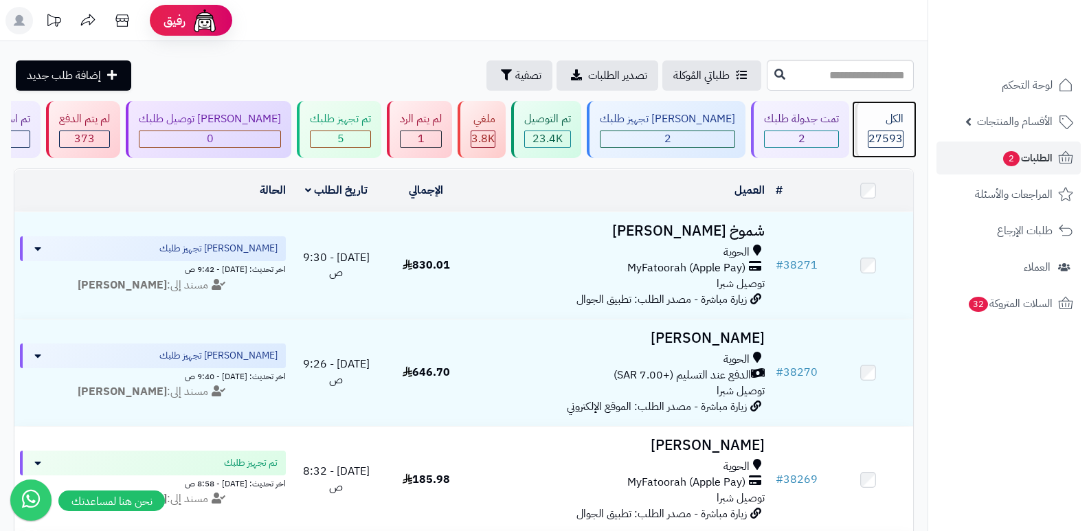
click at [898, 129] on div "الكل 27593" at bounding box center [884, 129] width 59 height 57
click at [865, 102] on div "الكل 27593" at bounding box center [884, 129] width 59 height 57
click at [907, 133] on div "الكل 27593" at bounding box center [884, 129] width 59 height 57
click at [893, 126] on div "الكل" at bounding box center [886, 119] width 36 height 16
click at [894, 131] on span "27593" at bounding box center [886, 139] width 34 height 16
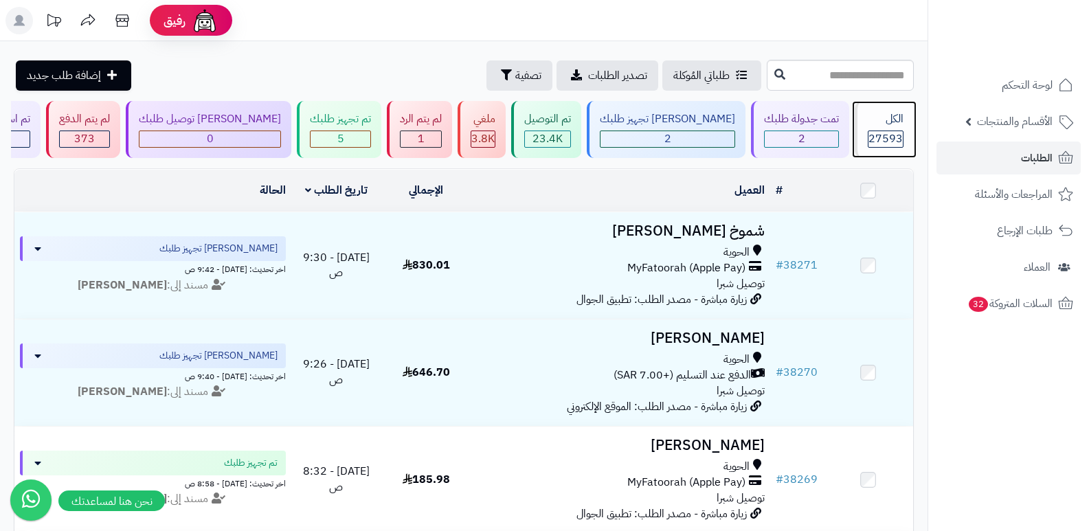
click at [889, 115] on div "الكل" at bounding box center [886, 119] width 36 height 16
click at [891, 126] on div "الكل" at bounding box center [886, 119] width 36 height 16
click at [878, 141] on span "27593" at bounding box center [886, 139] width 34 height 16
click at [887, 129] on div "الكل 27593" at bounding box center [884, 129] width 59 height 57
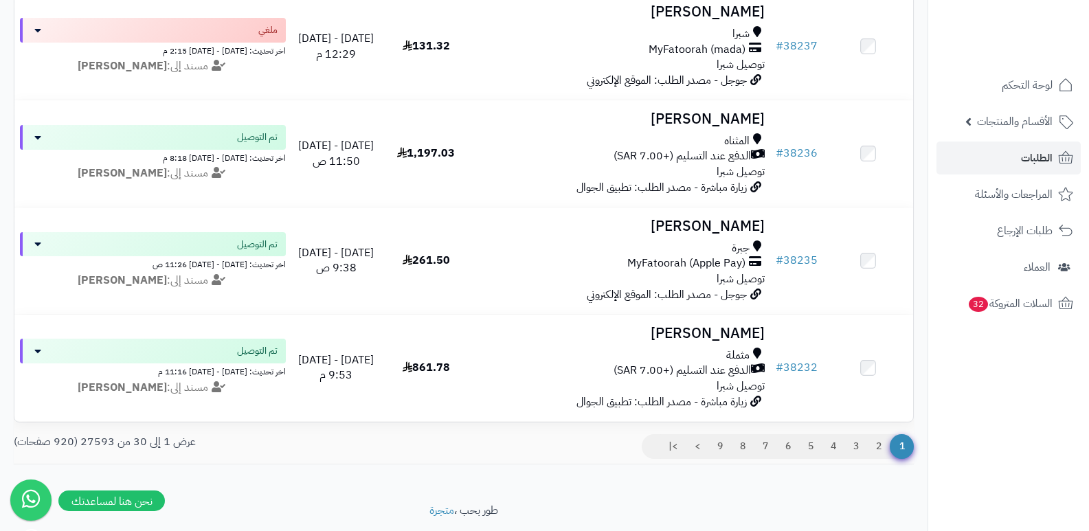
scroll to position [3055, 0]
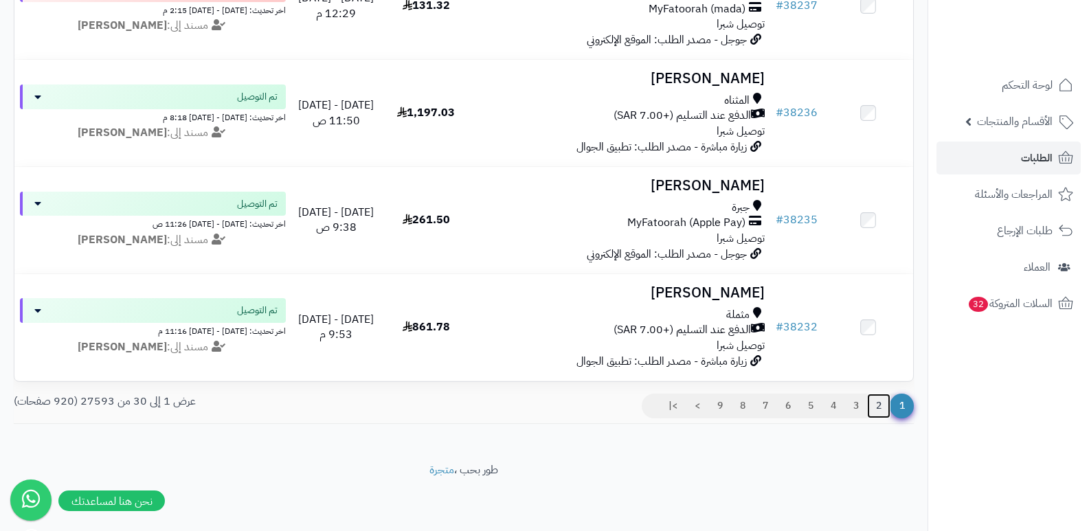
click at [880, 405] on link "2" at bounding box center [878, 406] width 23 height 25
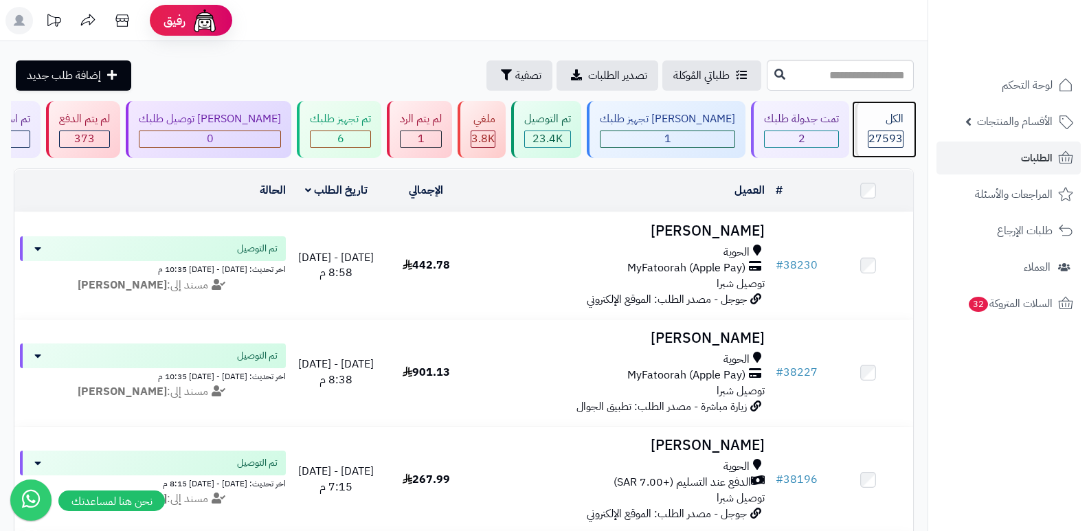
click at [889, 112] on div "الكل" at bounding box center [886, 119] width 36 height 16
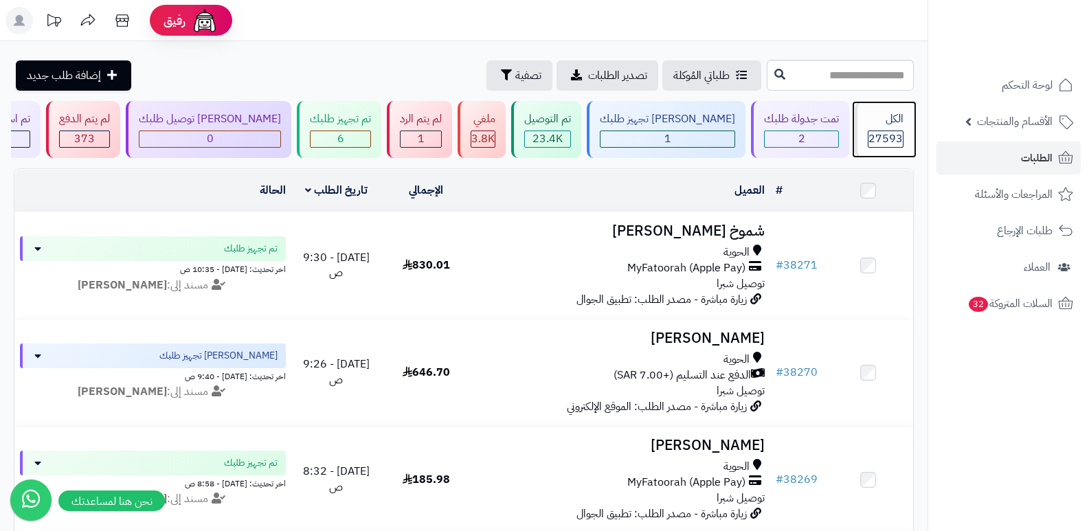
click at [889, 112] on div "الكل" at bounding box center [886, 119] width 36 height 16
click at [887, 135] on span "27593" at bounding box center [886, 139] width 34 height 16
click at [862, 128] on div "الكل 27593" at bounding box center [884, 129] width 59 height 57
click at [887, 126] on div "الكل" at bounding box center [886, 119] width 36 height 16
click at [872, 140] on span "27593" at bounding box center [886, 139] width 34 height 16
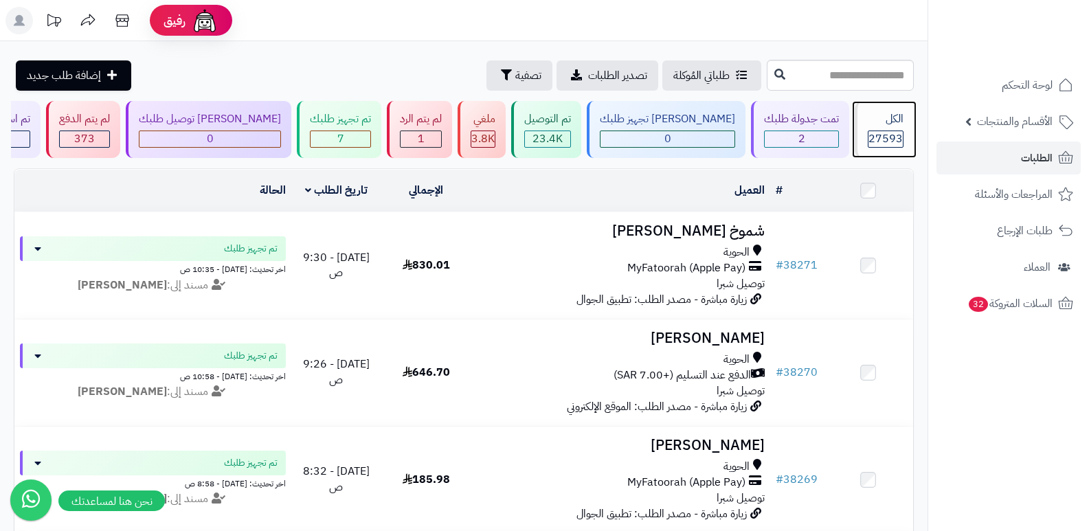
click at [869, 131] on div "27593" at bounding box center [886, 139] width 34 height 16
click at [887, 132] on span "27593" at bounding box center [886, 139] width 34 height 16
click at [873, 133] on span "27593" at bounding box center [886, 139] width 34 height 16
click at [886, 129] on div "الكل 27593" at bounding box center [884, 129] width 59 height 57
click at [887, 128] on div "الكل 27593" at bounding box center [884, 129] width 59 height 57
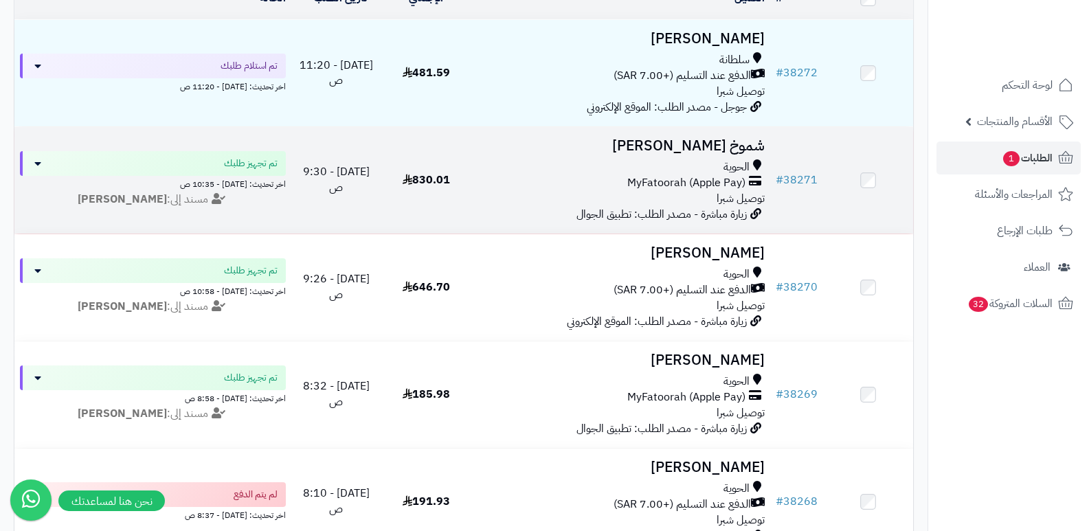
scroll to position [69, 0]
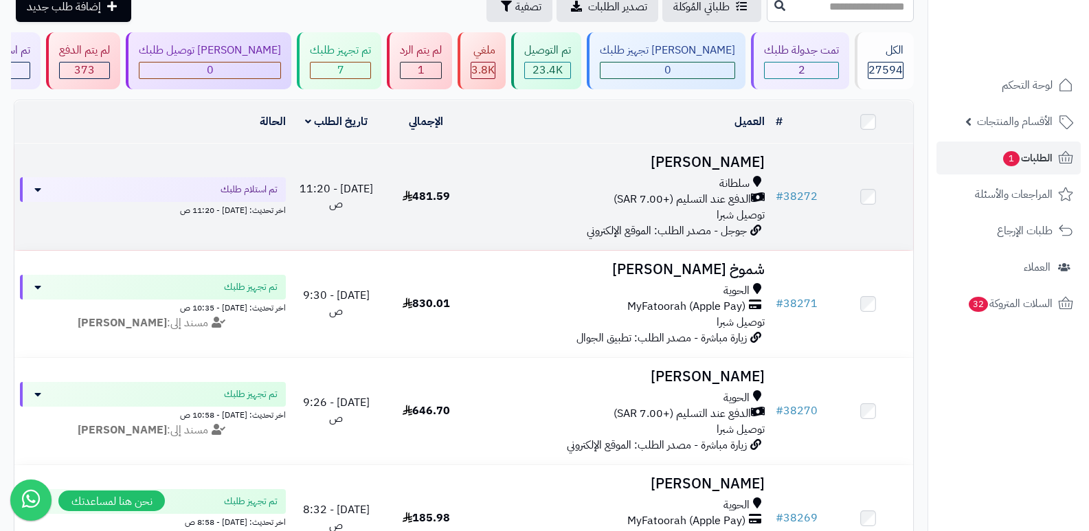
click at [721, 162] on h3 "[PERSON_NAME]" at bounding box center [621, 163] width 289 height 16
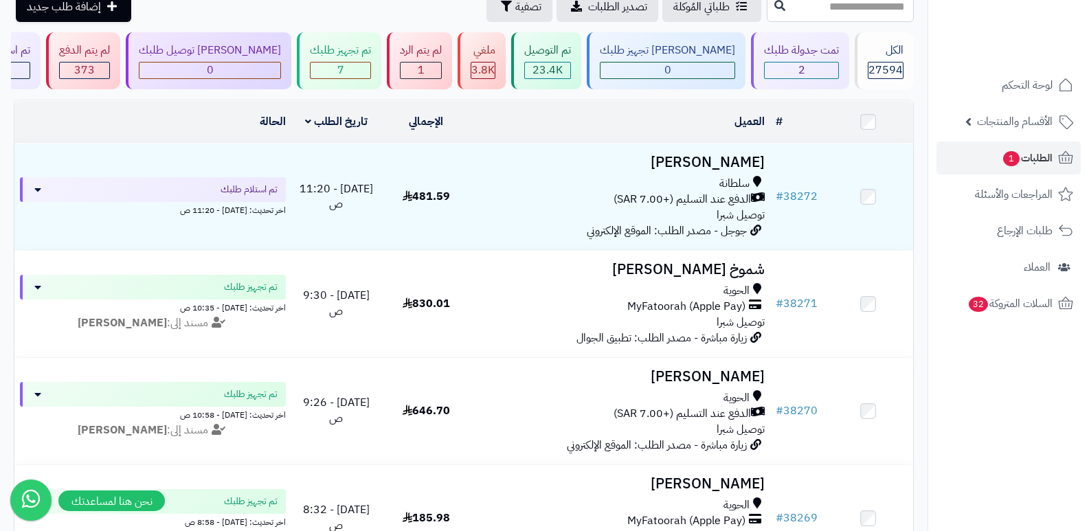
scroll to position [69, 0]
click at [276, 57] on div "[PERSON_NAME] توصيل طلبك" at bounding box center [210, 51] width 142 height 16
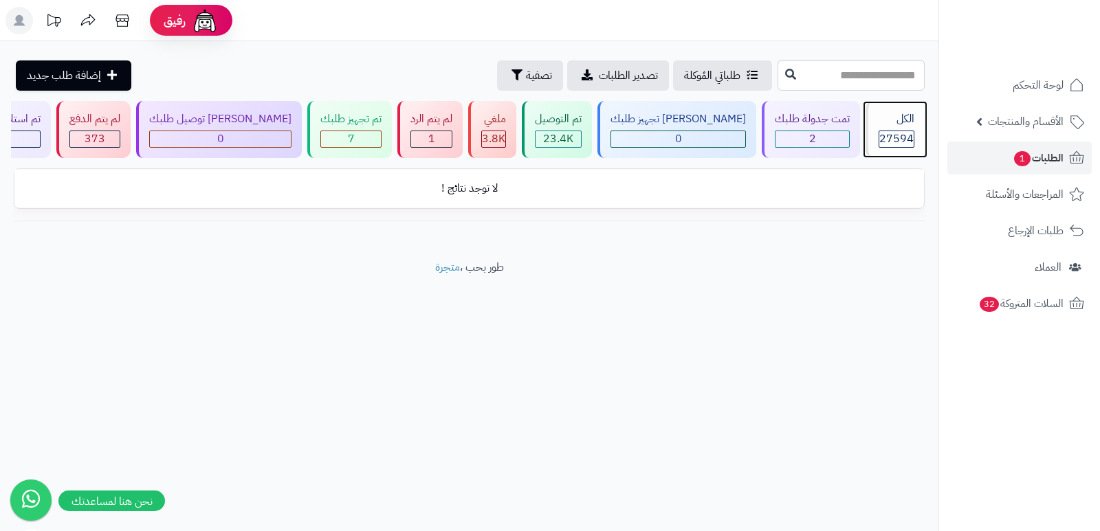
click at [903, 118] on div "الكل" at bounding box center [896, 119] width 36 height 16
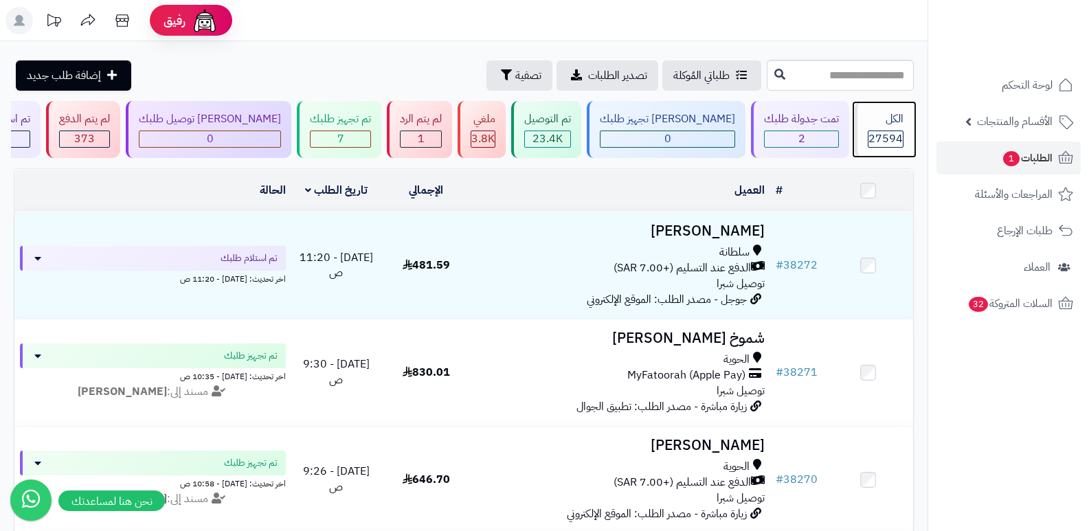
click at [903, 118] on div "الكل" at bounding box center [886, 119] width 36 height 16
click at [870, 136] on span "27594" at bounding box center [886, 139] width 34 height 16
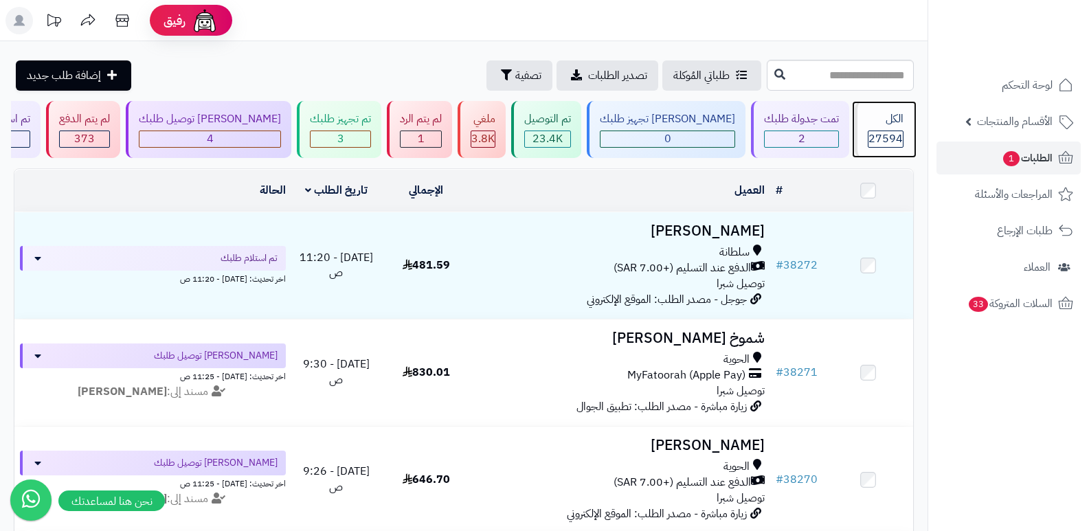
click at [894, 146] on span "27594" at bounding box center [886, 139] width 34 height 16
